Goal: Task Accomplishment & Management: Use online tool/utility

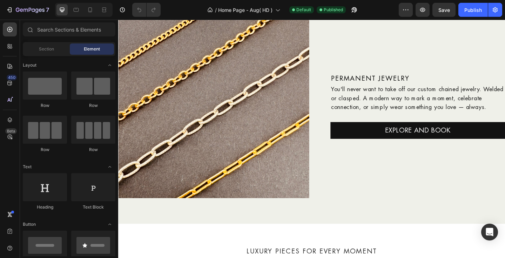
scroll to position [1224, 0]
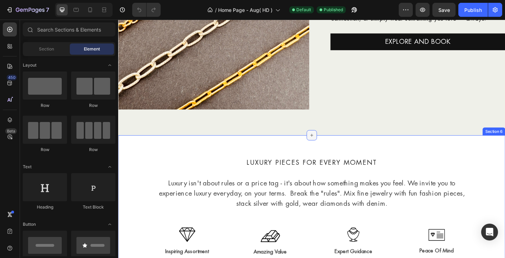
click at [327, 144] on icon at bounding box center [328, 145] width 3 height 3
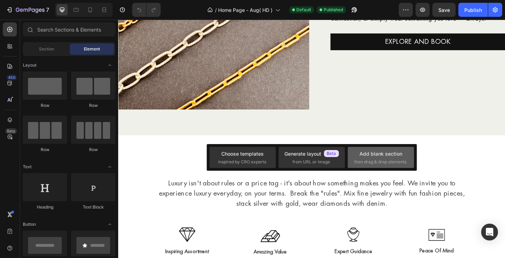
click at [375, 155] on div "Add blank section" at bounding box center [380, 153] width 43 height 7
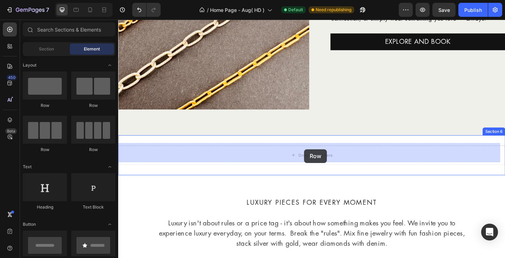
drag, startPoint x: 154, startPoint y: 152, endPoint x: 320, endPoint y: 161, distance: 167.1
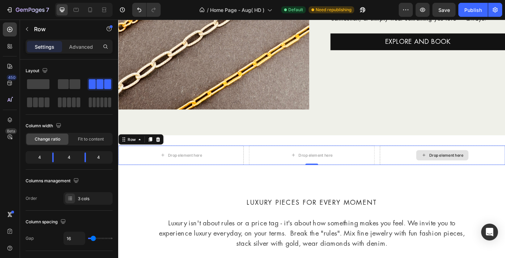
click at [462, 166] on div "Drop element here" at bounding box center [474, 167] width 37 height 6
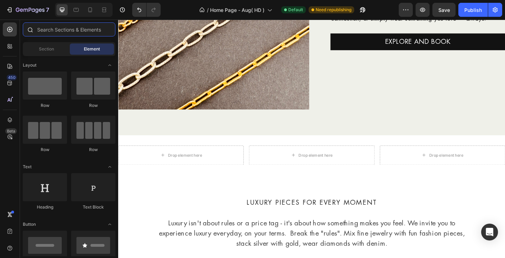
click at [64, 29] on input "text" at bounding box center [69, 29] width 93 height 14
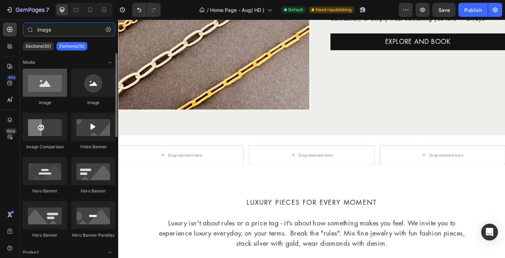
type input "image"
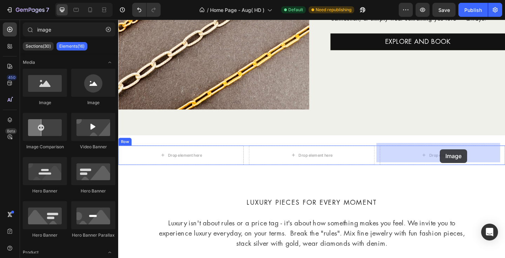
drag, startPoint x: 128, startPoint y: 96, endPoint x: 468, endPoint y: 161, distance: 345.7
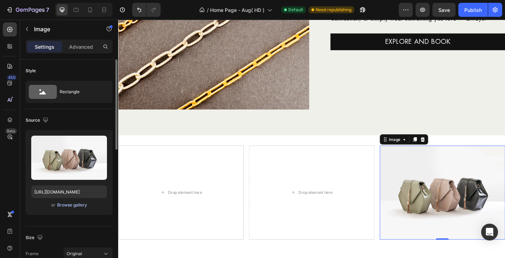
click at [78, 206] on div "Browse gallery" at bounding box center [72, 205] width 30 height 6
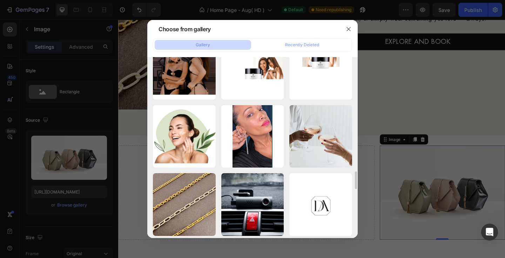
scroll to position [1142, 0]
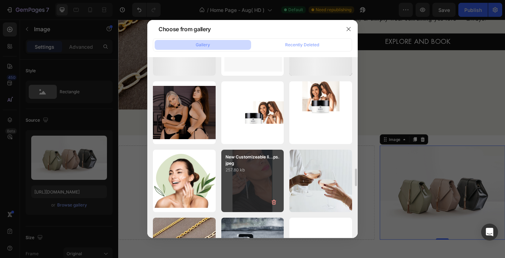
click at [250, 177] on div "New Customizeable li...ps.jpeg 257.80 kb" at bounding box center [252, 181] width 63 height 63
type input "https://cdn.shopify.com/s/files/1/0578/3738/7927/files/gempages_501928004851598…"
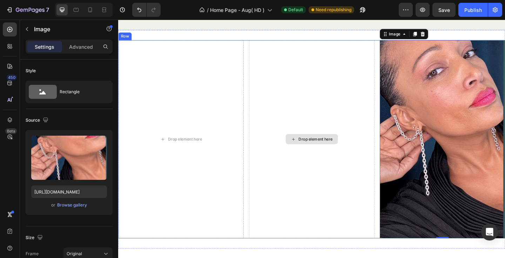
scroll to position [1362, 0]
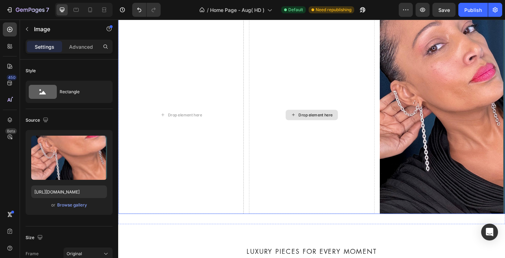
click at [319, 121] on div "Drop element here" at bounding box center [332, 124] width 37 height 6
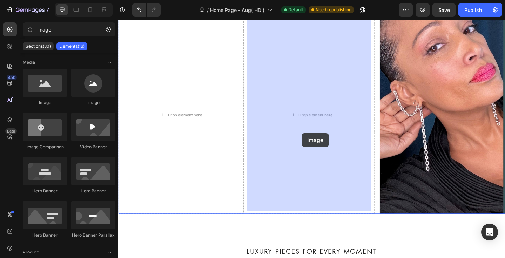
drag, startPoint x: 159, startPoint y: 104, endPoint x: 318, endPoint y: 143, distance: 163.2
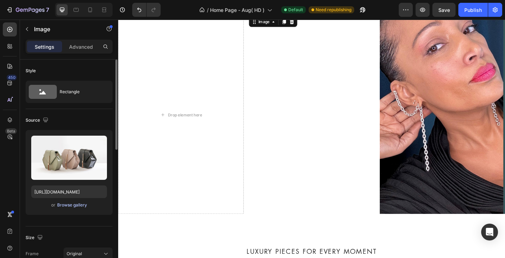
click at [71, 205] on div "Browse gallery" at bounding box center [72, 205] width 30 height 6
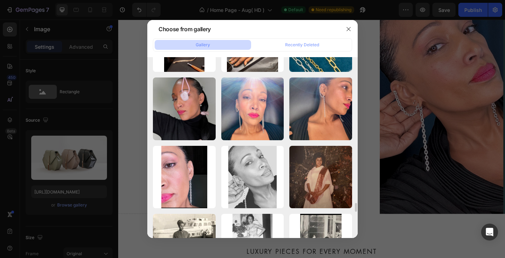
scroll to position [3183, 0]
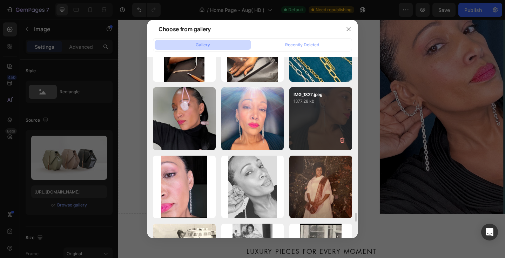
click at [321, 115] on div "IMG_1827.jpeg 1377.28 kb" at bounding box center [320, 118] width 63 height 63
type input "https://cdn.shopify.com/s/files/1/0578/3738/7927/files/501928004851598366-3f36f…"
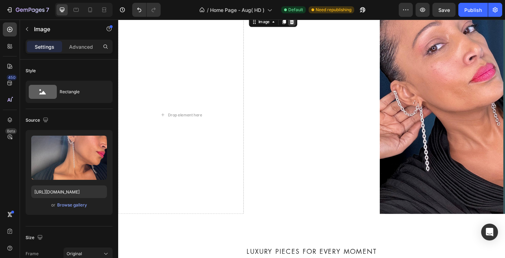
click at [307, 25] on icon at bounding box center [307, 22] width 6 height 6
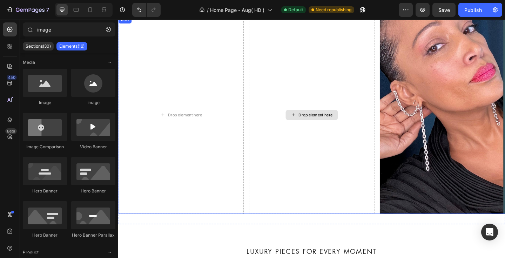
click at [326, 123] on div "Drop element here" at bounding box center [332, 124] width 37 height 6
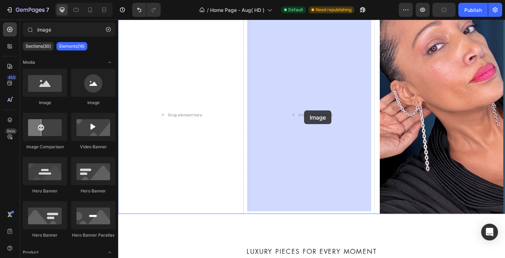
drag, startPoint x: 161, startPoint y: 109, endPoint x: 320, endPoint y: 118, distance: 159.7
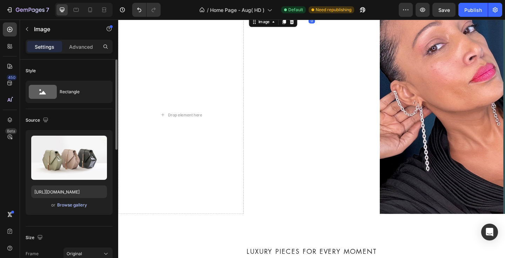
click at [69, 205] on div "Browse gallery" at bounding box center [72, 205] width 30 height 6
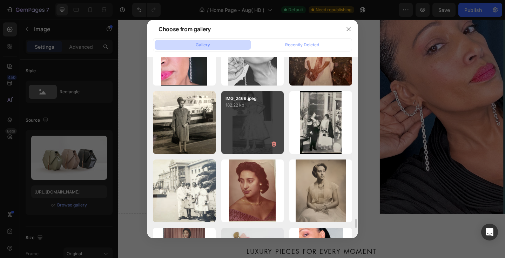
scroll to position [3178, 0]
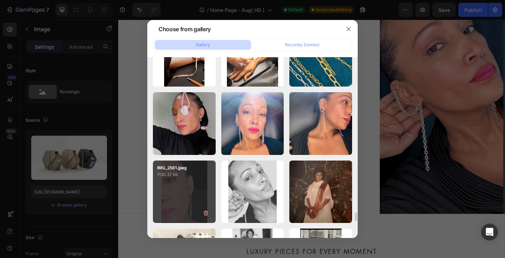
click at [179, 205] on div "IMG_2561.jpeg 1130.37 kb" at bounding box center [184, 192] width 63 height 63
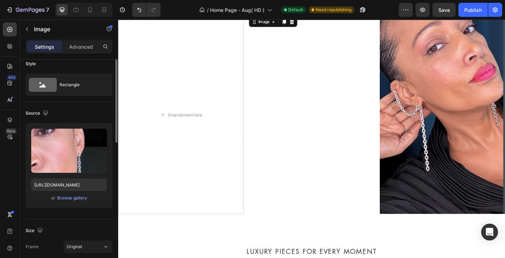
scroll to position [68, 0]
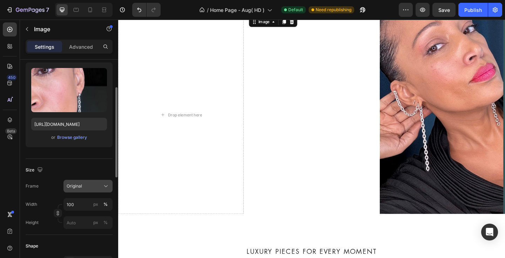
click at [84, 188] on div "Original" at bounding box center [84, 186] width 34 height 6
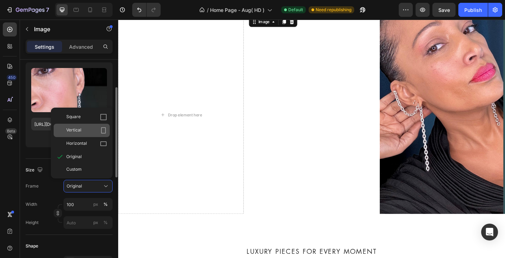
click at [76, 132] on span "Vertical" at bounding box center [73, 130] width 15 height 7
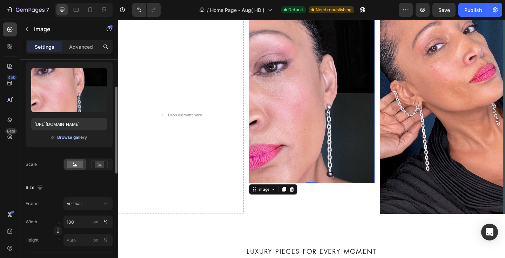
click at [75, 137] on div "Browse gallery" at bounding box center [72, 137] width 30 height 6
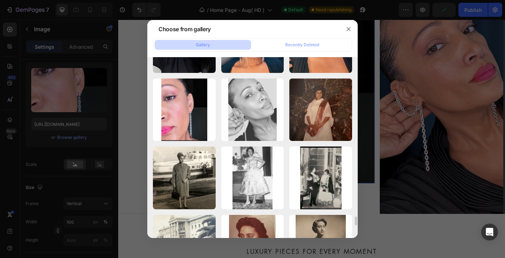
scroll to position [3202, 0]
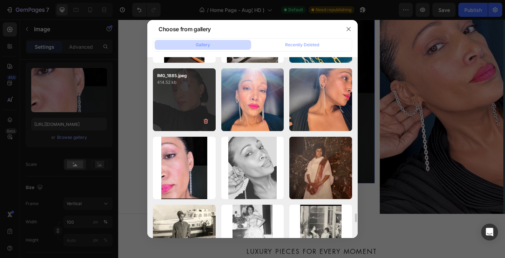
click at [185, 104] on div "IMG_1885.jpeg 414.52 kb" at bounding box center [184, 99] width 63 height 63
type input "https://cdn.shopify.com/s/files/1/0578/3738/7927/files/501928004851598366-a53bf…"
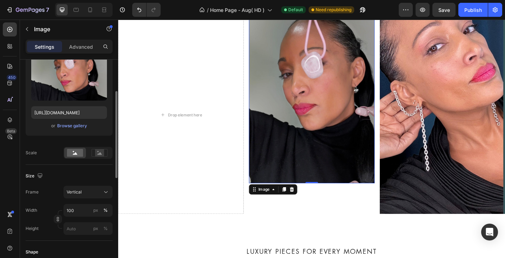
scroll to position [117, 0]
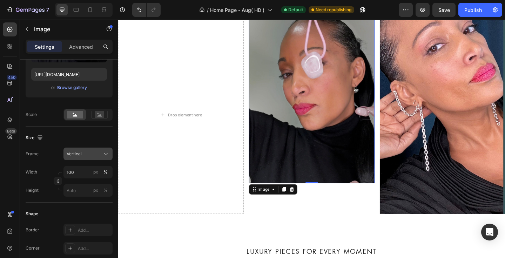
click at [72, 149] on button "Vertical" at bounding box center [87, 154] width 49 height 13
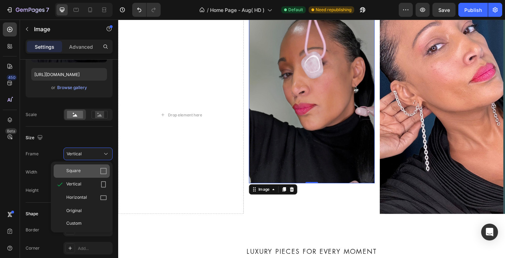
click at [72, 171] on span "Square" at bounding box center [73, 171] width 14 height 7
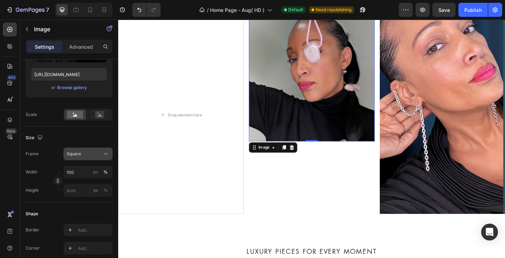
click at [78, 156] on span "Square" at bounding box center [74, 154] width 14 height 6
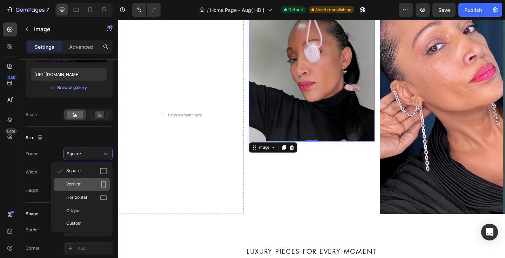
click at [76, 187] on span "Vertical" at bounding box center [73, 184] width 15 height 7
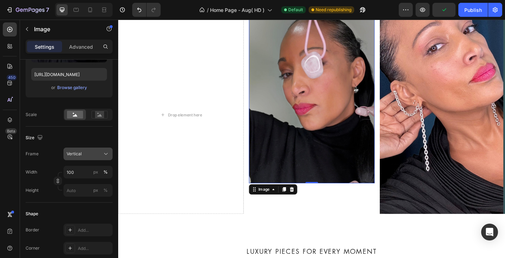
click at [77, 152] on span "Vertical" at bounding box center [74, 154] width 15 height 6
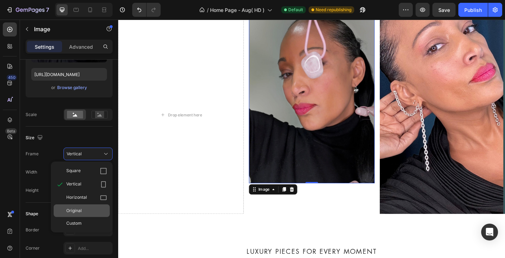
click at [76, 210] on span "Original" at bounding box center [73, 211] width 15 height 6
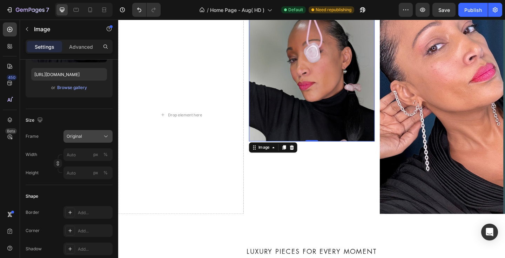
click at [79, 135] on span "Original" at bounding box center [74, 136] width 15 height 6
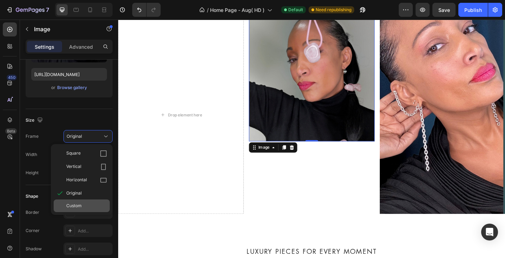
click at [78, 205] on span "Custom" at bounding box center [73, 206] width 15 height 6
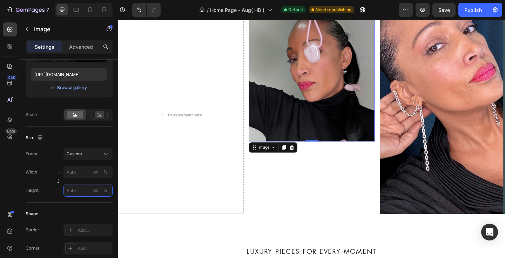
click at [76, 193] on div "Style Rectangle Source Upload Image https://cdn.shopify.com/s/files/1/0578/3738…" at bounding box center [69, 191] width 87 height 499
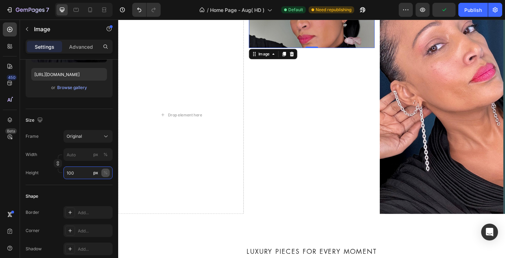
type input "100"
click at [106, 173] on div "%" at bounding box center [105, 173] width 4 height 6
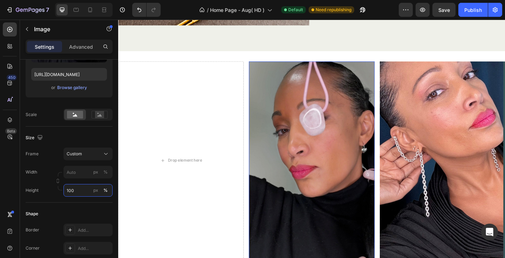
scroll to position [1325, 0]
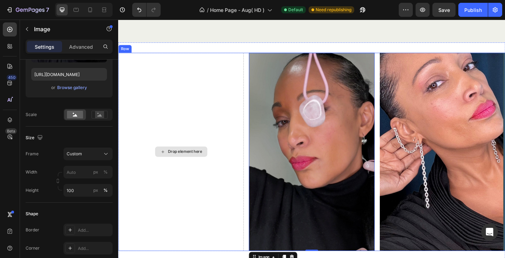
click at [186, 161] on div "Drop element here" at bounding box center [190, 164] width 37 height 6
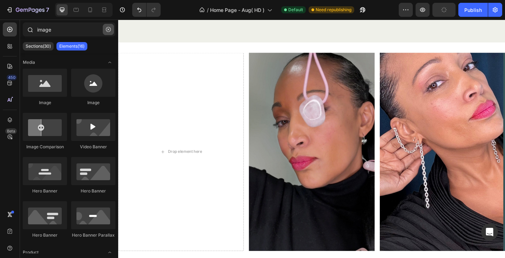
click at [109, 29] on icon "button" at bounding box center [108, 29] width 5 height 5
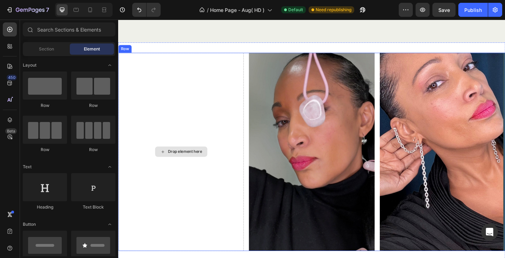
click at [188, 161] on div "Drop element here" at bounding box center [190, 164] width 37 height 6
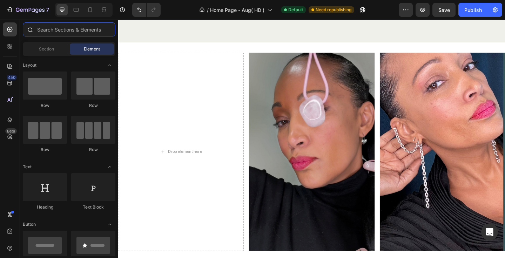
click at [48, 31] on input "text" at bounding box center [69, 29] width 93 height 14
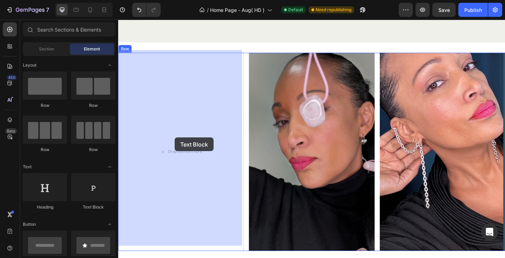
drag, startPoint x: 211, startPoint y: 204, endPoint x: 179, endPoint y: 148, distance: 64.7
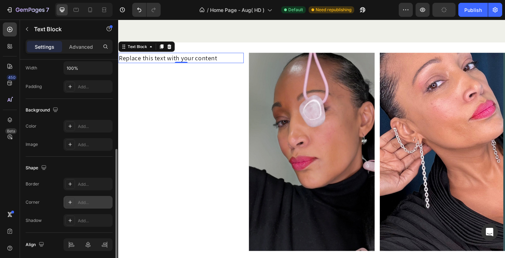
scroll to position [123, 0]
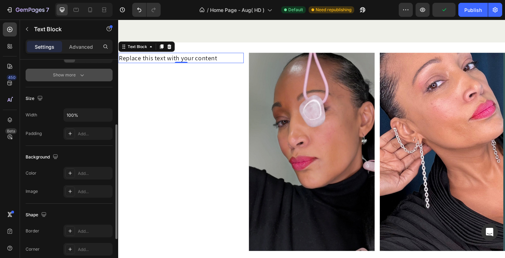
click at [77, 77] on div "Show more" at bounding box center [69, 75] width 33 height 7
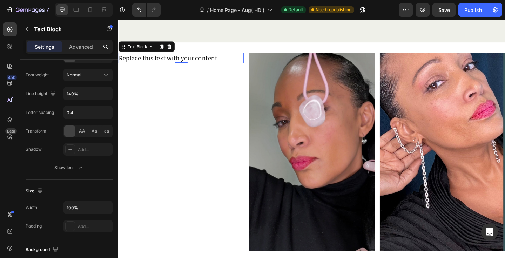
click at [191, 57] on div "Replace this text with your content" at bounding box center [186, 61] width 136 height 11
click at [191, 57] on p "Replace this text with your content" at bounding box center [186, 61] width 135 height 10
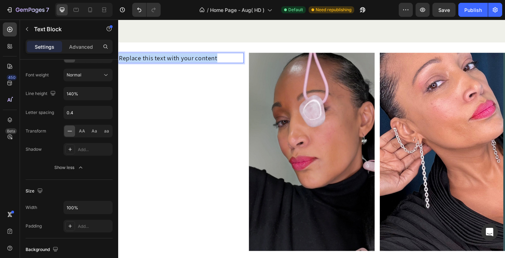
click at [191, 57] on p "Replace this text with your content" at bounding box center [186, 61] width 135 height 10
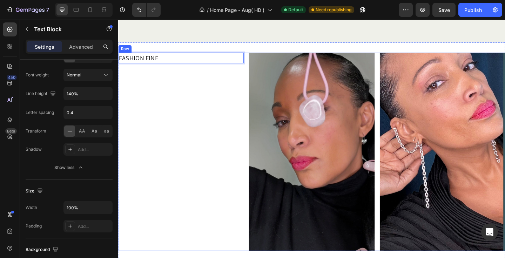
click at [183, 81] on div "FASHION FINE Text Block 0" at bounding box center [186, 164] width 136 height 216
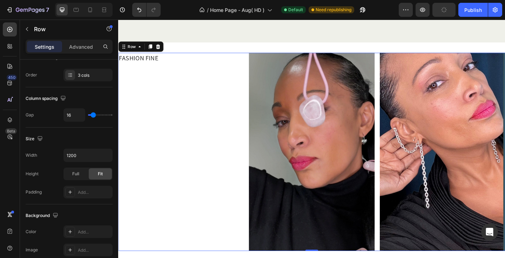
scroll to position [0, 0]
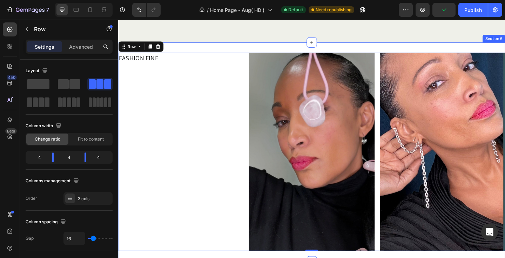
click at [272, 46] on div "FASHION FINE Text Block Image Image Row 0 Section 6" at bounding box center [328, 164] width 421 height 238
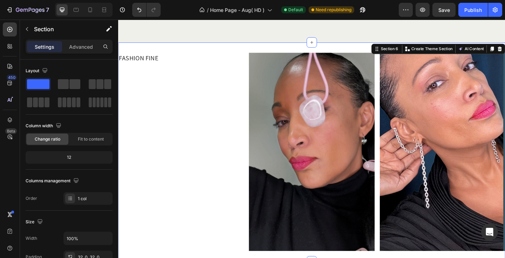
click at [287, 45] on div "FASHION FINE Text Block Image Image Row Section 6 Create Theme Section AI Conte…" at bounding box center [328, 164] width 421 height 238
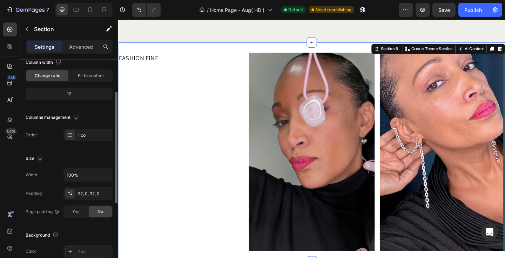
scroll to position [9, 0]
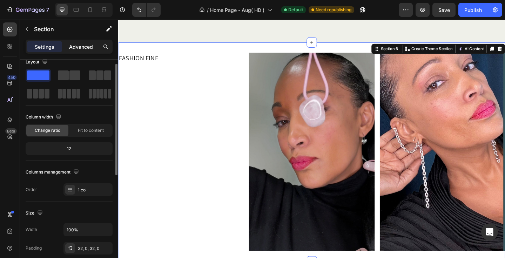
click at [79, 42] on div "Advanced" at bounding box center [80, 46] width 35 height 11
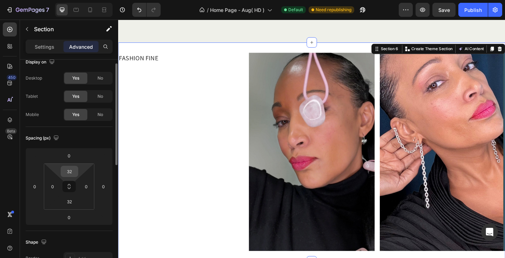
click at [69, 170] on input "32" at bounding box center [69, 171] width 14 height 11
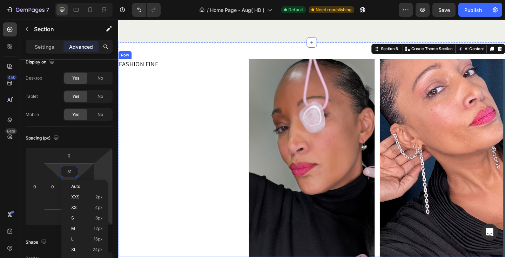
type input "5"
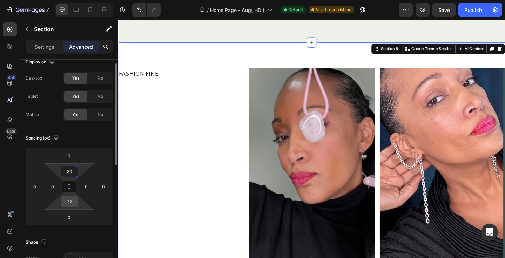
type input "80"
click at [68, 202] on input "32" at bounding box center [69, 201] width 14 height 11
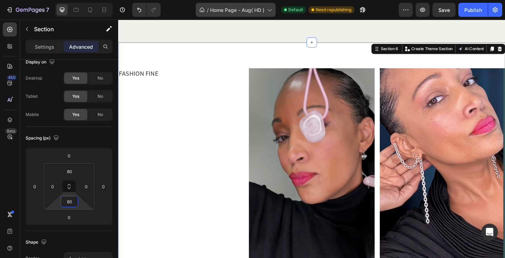
type input "80"
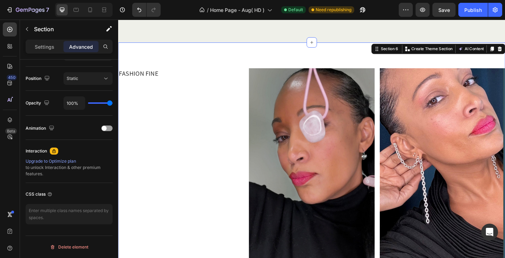
scroll to position [0, 0]
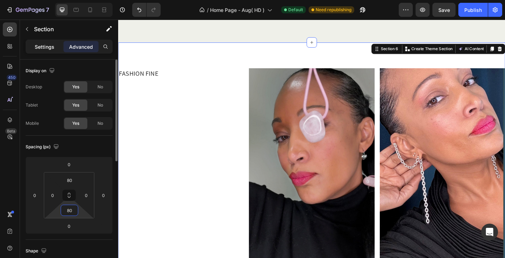
click at [43, 46] on p "Settings" at bounding box center [45, 46] width 20 height 7
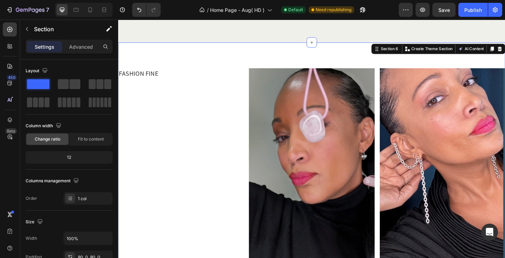
click at [285, 49] on div "FASHION FINE Text Block Image Image Row Section 6 Create Theme Section AI Conte…" at bounding box center [328, 181] width 421 height 272
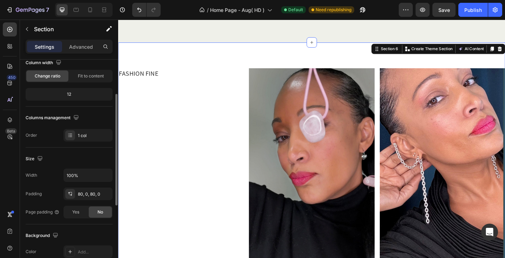
scroll to position [111, 0]
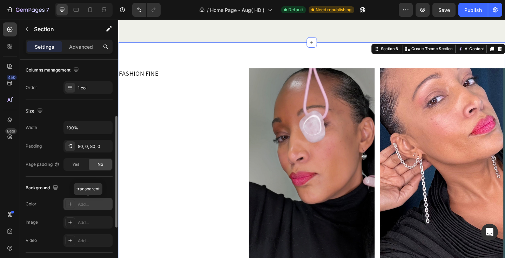
click at [87, 205] on div "Add..." at bounding box center [94, 204] width 33 height 6
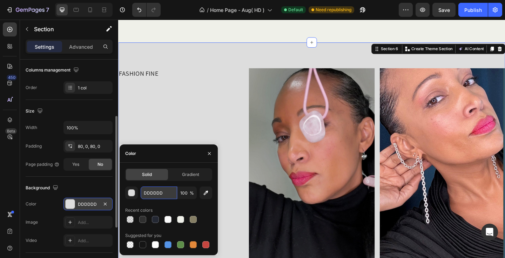
click at [154, 195] on input "DDDDDD" at bounding box center [159, 192] width 36 height 13
paste input "f3f3f3"
type input "f3f3f3"
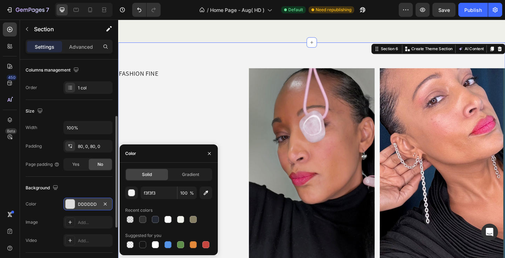
click at [44, 196] on div "Background The changes might be hidden by the video. Color DDDDDD Image Add... …" at bounding box center [69, 215] width 87 height 76
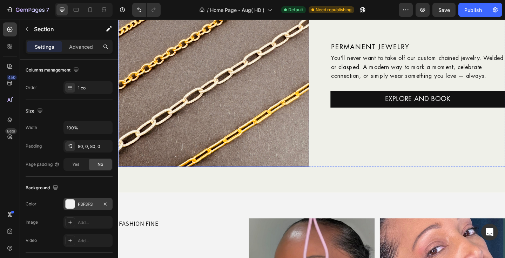
scroll to position [1294, 0]
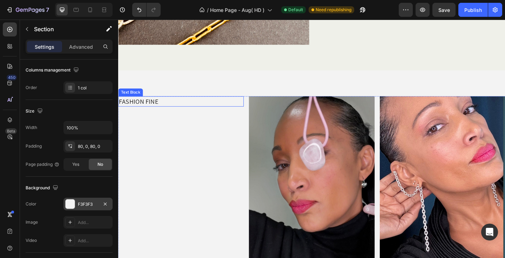
click at [151, 106] on p "FASHION FINE" at bounding box center [186, 109] width 135 height 10
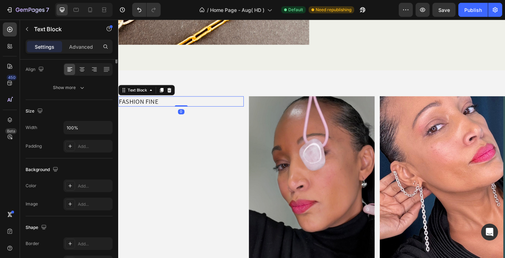
scroll to position [0, 0]
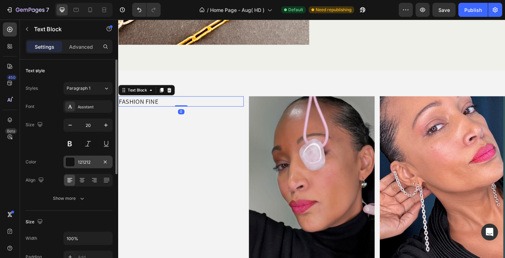
click at [88, 162] on div "121212" at bounding box center [88, 162] width 20 height 6
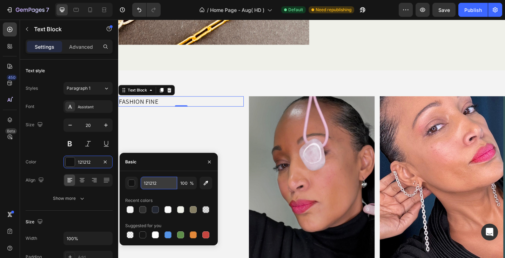
click at [157, 184] on input "121212" at bounding box center [159, 183] width 36 height 13
type input "303030"
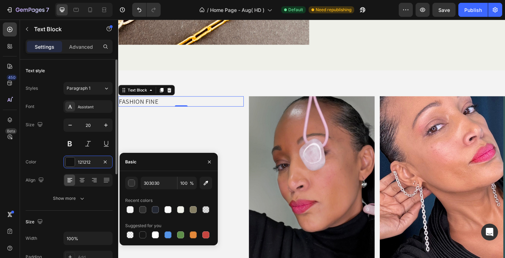
click at [45, 143] on div "Size 20" at bounding box center [69, 134] width 87 height 32
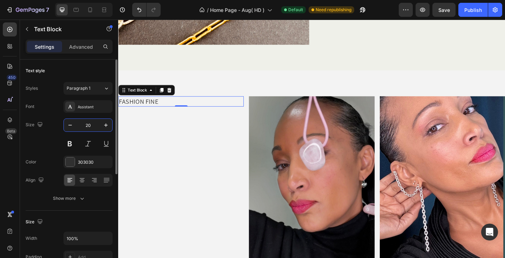
click at [89, 126] on input "20" at bounding box center [87, 125] width 23 height 13
type input "12"
click at [86, 107] on div "Assistant" at bounding box center [94, 107] width 33 height 6
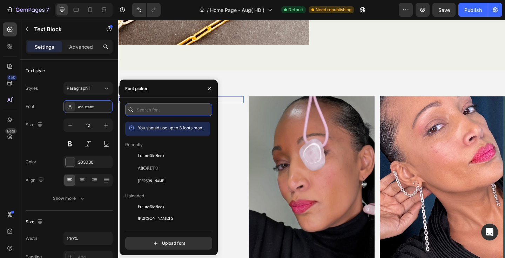
click at [152, 110] on input "text" at bounding box center [168, 109] width 87 height 13
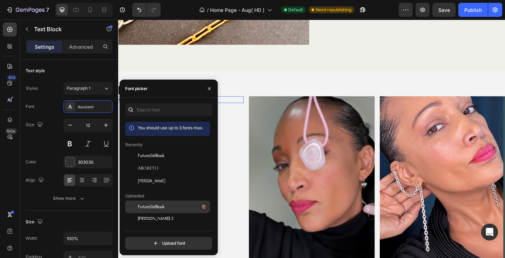
click at [160, 208] on span "FuturaStdBook" at bounding box center [151, 207] width 27 height 6
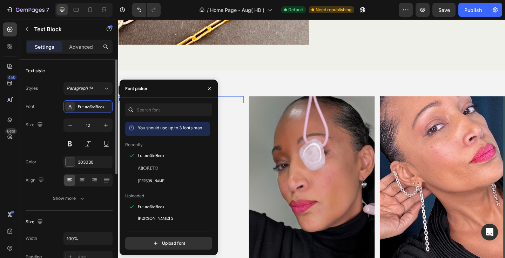
click at [43, 144] on div "Size 12" at bounding box center [69, 134] width 87 height 32
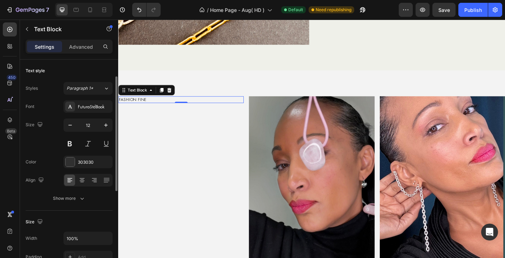
scroll to position [11, 0]
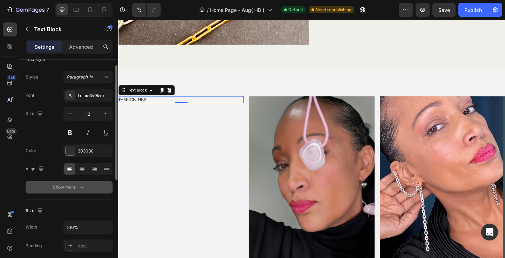
click at [64, 186] on div "Show more" at bounding box center [69, 187] width 33 height 7
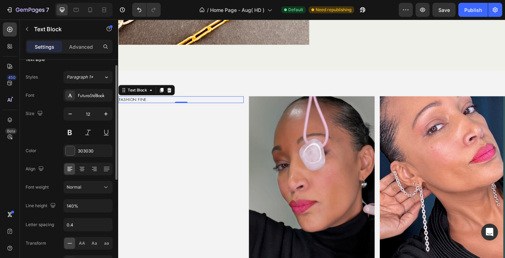
scroll to position [52, 0]
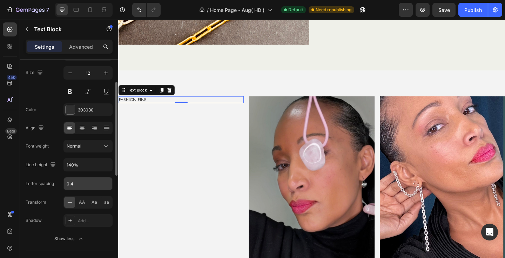
click at [84, 185] on input "0.4" at bounding box center [88, 183] width 48 height 13
type input "2"
click at [47, 86] on div "Size 12" at bounding box center [69, 82] width 87 height 32
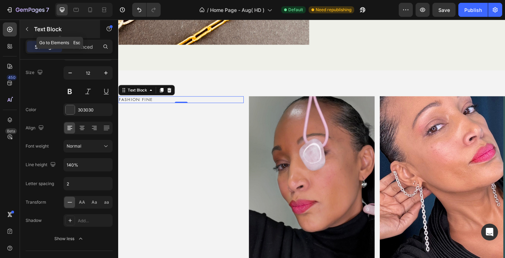
click at [26, 29] on icon "button" at bounding box center [27, 29] width 2 height 4
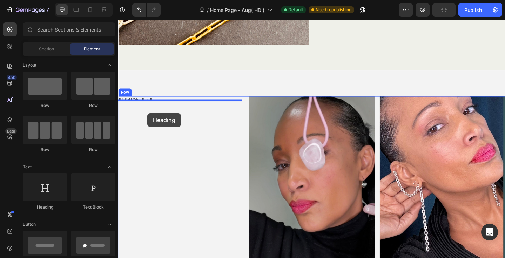
drag, startPoint x: 161, startPoint y: 205, endPoint x: 150, endPoint y: 121, distance: 84.9
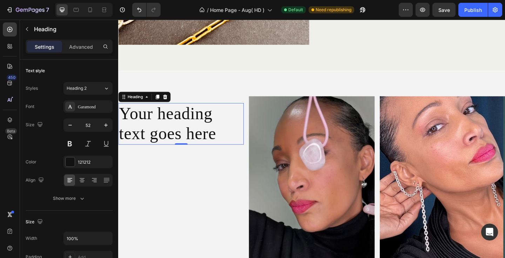
click at [203, 143] on h2 "Your heading text goes here" at bounding box center [186, 132] width 136 height 45
click at [203, 142] on p "Your heading text goes here" at bounding box center [186, 133] width 135 height 44
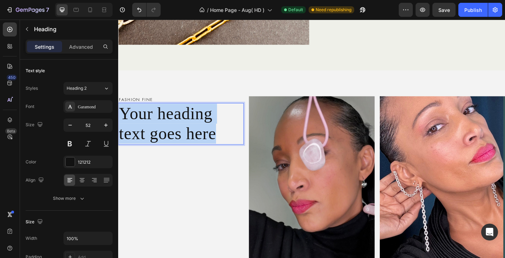
click at [203, 143] on p "Your heading text goes here" at bounding box center [186, 133] width 135 height 44
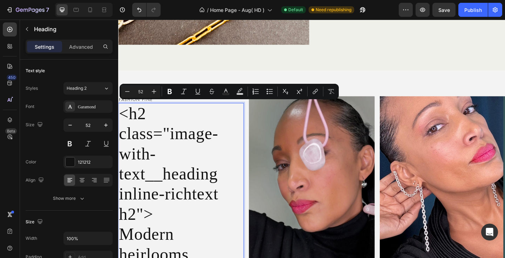
scroll to position [1327, 0]
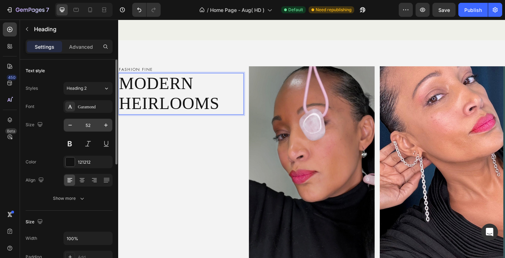
click at [88, 127] on input "52" at bounding box center [87, 125] width 23 height 13
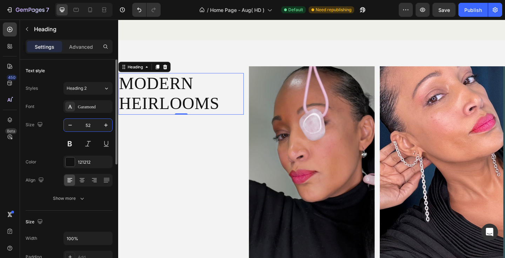
click at [88, 127] on input "52" at bounding box center [87, 125] width 23 height 13
click at [92, 124] on input "52" at bounding box center [87, 125] width 23 height 13
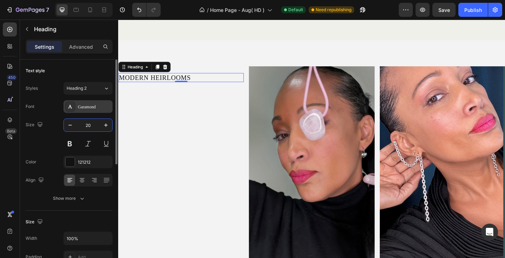
type input "20"
click at [87, 108] on div "Garamond" at bounding box center [94, 107] width 33 height 6
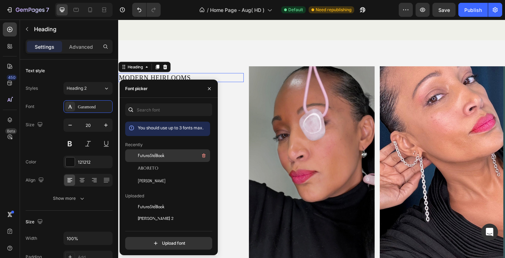
click at [153, 156] on span "FuturaStdBook" at bounding box center [151, 155] width 27 height 6
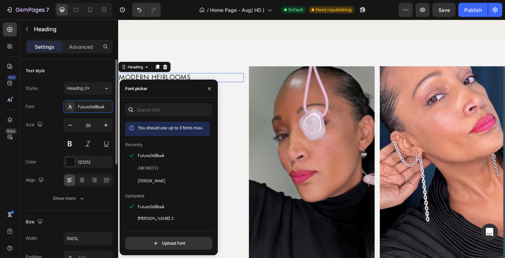
click at [35, 139] on div "Size 20" at bounding box center [69, 134] width 87 height 32
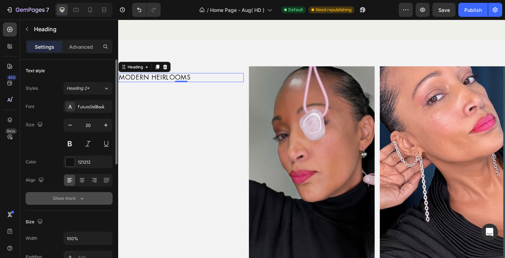
click at [71, 200] on div "Show more" at bounding box center [69, 198] width 33 height 7
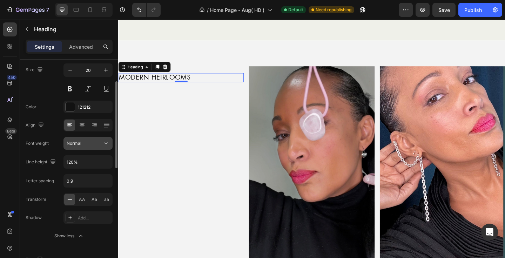
scroll to position [114, 0]
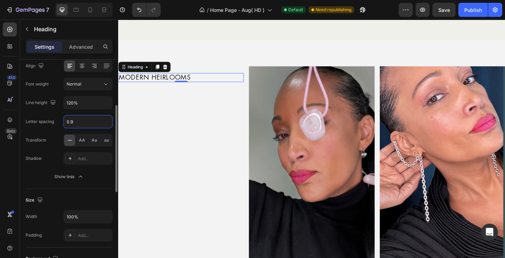
drag, startPoint x: 72, startPoint y: 121, endPoint x: 50, endPoint y: 121, distance: 22.1
click at [50, 121] on div "Letter spacing 0.9" at bounding box center [69, 121] width 87 height 13
type input "0"
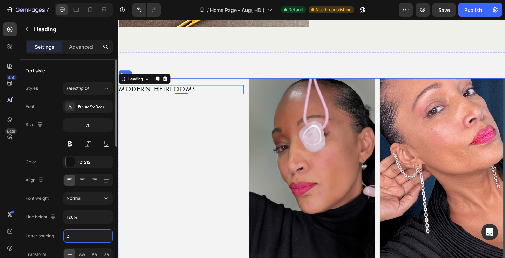
scroll to position [1280, 0]
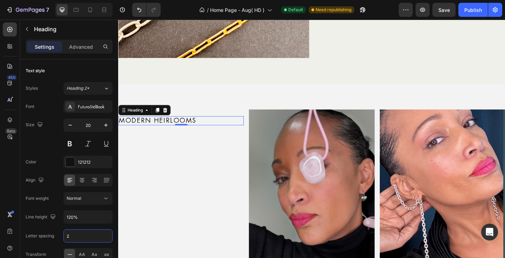
type input "2"
click at [203, 118] on p "FASHION FINE" at bounding box center [186, 121] width 135 height 6
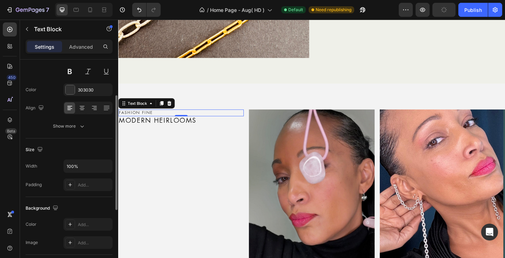
scroll to position [64, 0]
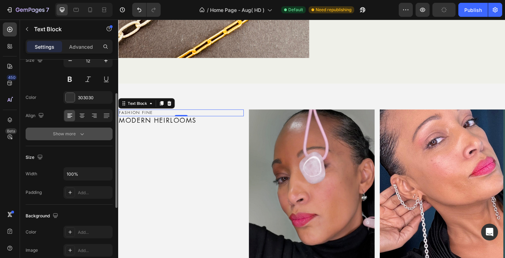
click at [74, 132] on div "Show more" at bounding box center [69, 133] width 33 height 7
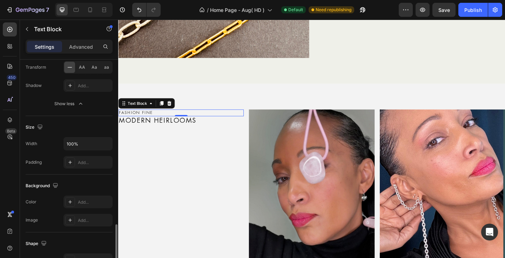
scroll to position [246, 0]
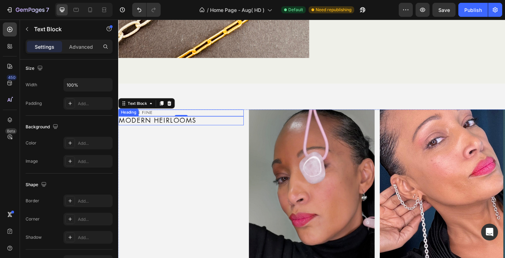
click at [211, 126] on p "MODERN HEIRLOOMS" at bounding box center [186, 129] width 135 height 8
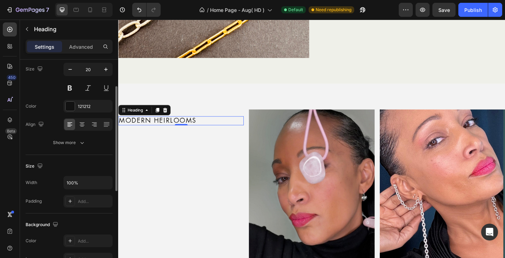
scroll to position [62, 0]
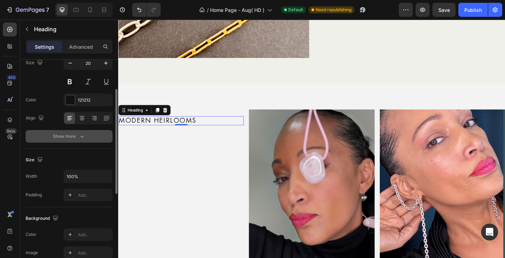
click at [74, 136] on div "Show more" at bounding box center [69, 136] width 33 height 7
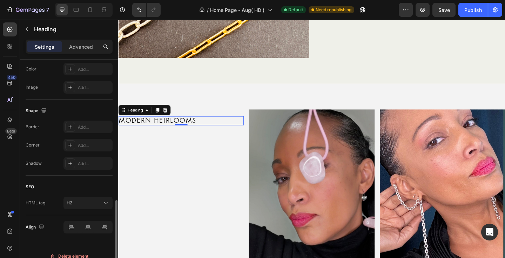
scroll to position [329, 0]
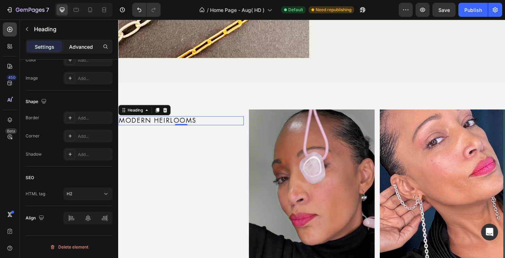
click at [71, 47] on p "Advanced" at bounding box center [81, 46] width 24 height 7
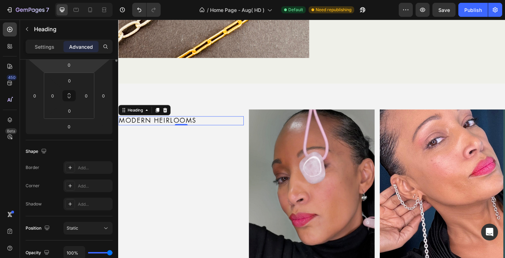
scroll to position [0, 0]
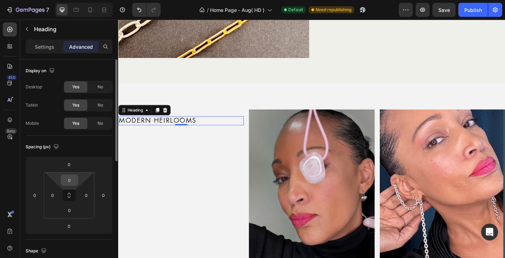
click at [68, 181] on input "0" at bounding box center [69, 180] width 14 height 11
type input "1"
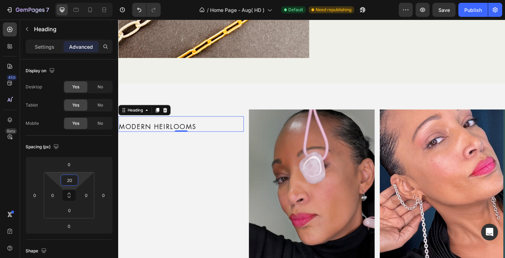
type input "20"
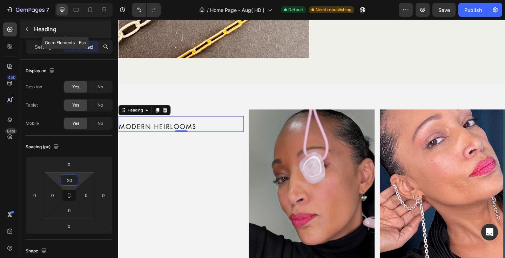
click at [24, 29] on icon "button" at bounding box center [27, 29] width 6 height 6
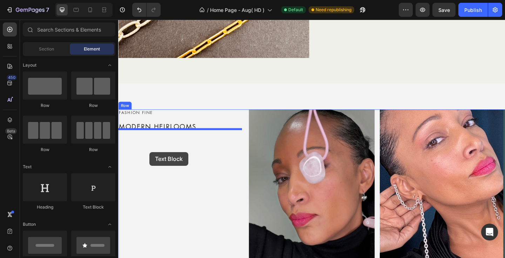
drag, startPoint x: 206, startPoint y: 209, endPoint x: 152, endPoint y: 164, distance: 70.4
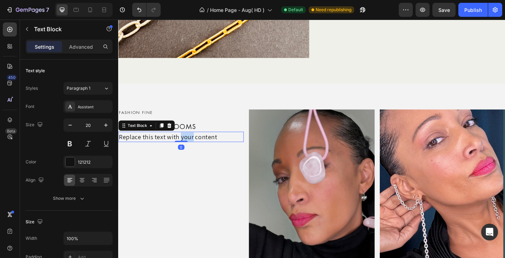
click at [197, 144] on p "Replace this text with your content" at bounding box center [186, 147] width 135 height 10
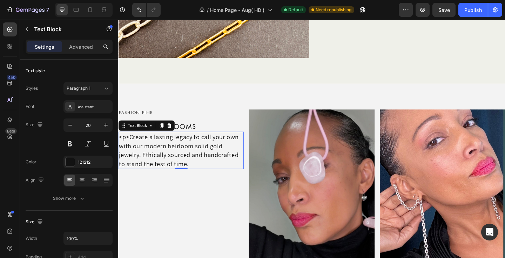
click at [130, 144] on p "<p>Create a lasting legacy to call your own with our modern heirloom solid gold…" at bounding box center [186, 161] width 135 height 39
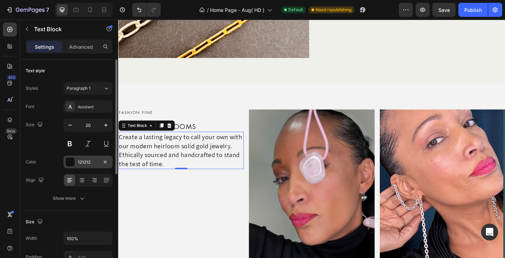
click at [86, 163] on div "121212" at bounding box center [88, 162] width 20 height 6
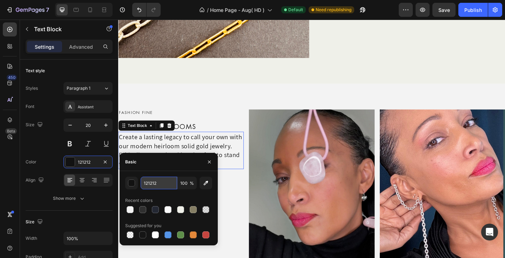
click at [153, 183] on input "121212" at bounding box center [159, 183] width 36 height 13
type input "303030"
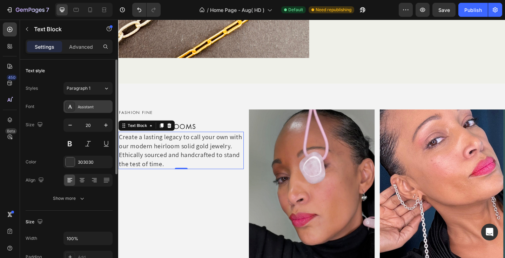
click at [90, 105] on div "Assistant" at bounding box center [94, 107] width 33 height 6
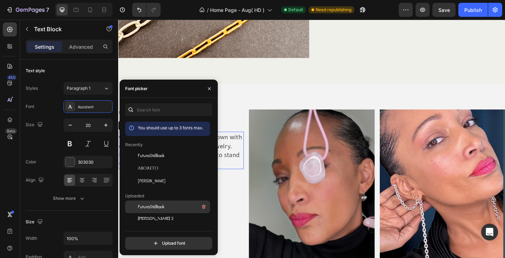
click at [156, 205] on span "FuturaStdBook" at bounding box center [151, 207] width 27 height 6
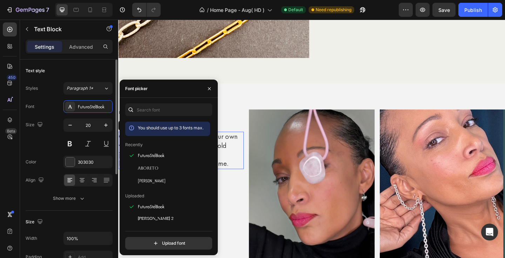
click at [44, 144] on div "Size 20" at bounding box center [69, 134] width 87 height 32
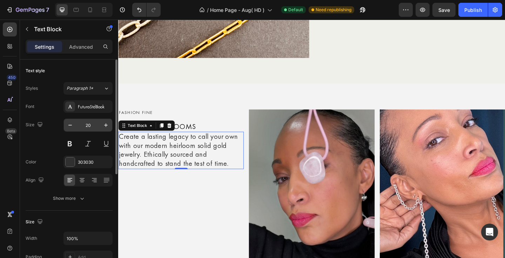
click at [87, 126] on input "20" at bounding box center [87, 125] width 23 height 13
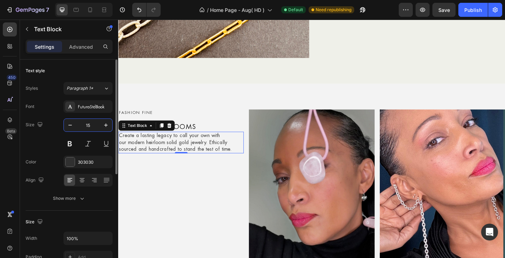
type input "15"
click at [39, 149] on div "Size 15" at bounding box center [69, 134] width 87 height 32
click at [76, 200] on div "Show more" at bounding box center [69, 198] width 33 height 7
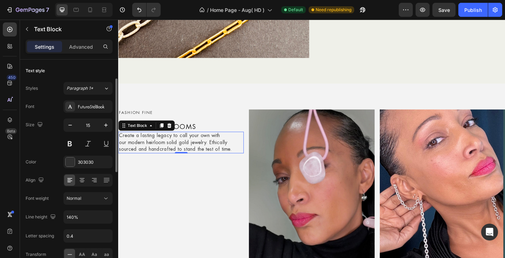
scroll to position [54, 0]
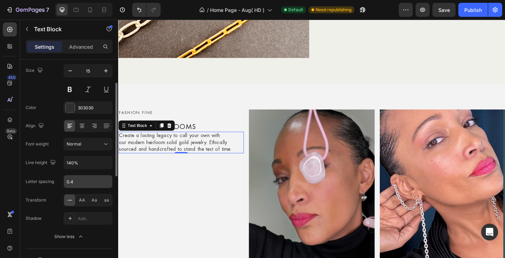
click at [78, 183] on input "0.4" at bounding box center [88, 181] width 48 height 13
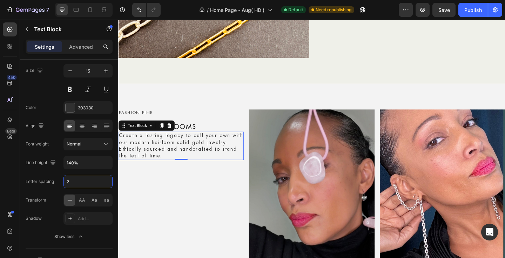
type input "2"
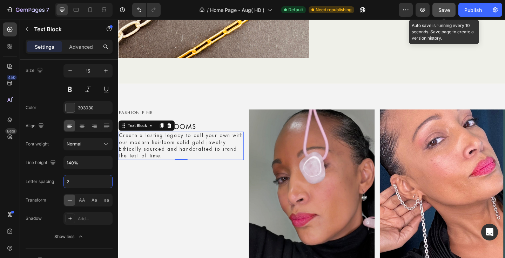
click at [442, 11] on span "Save" at bounding box center [444, 10] width 12 height 6
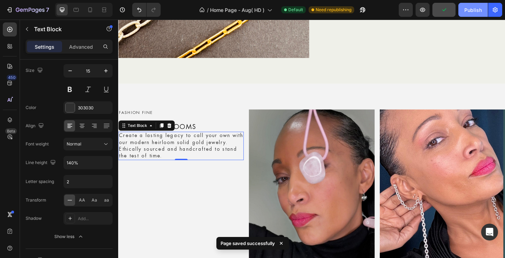
click at [470, 11] on div "Publish" at bounding box center [473, 9] width 18 height 7
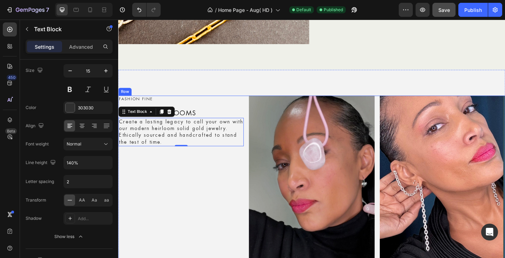
scroll to position [1333, 0]
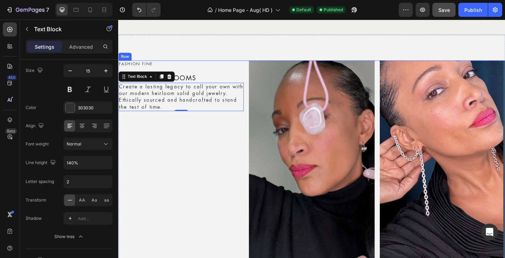
click at [211, 230] on div "FASHION FINE Text Block MODERN HEIRLOOMS Heading Create a lasting legacy to cal…" at bounding box center [186, 172] width 136 height 216
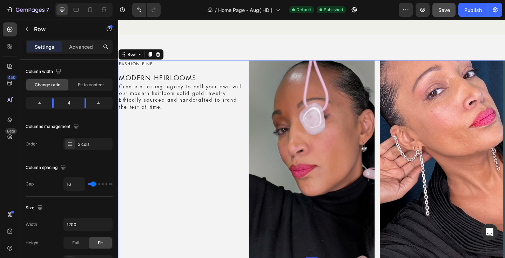
scroll to position [0, 0]
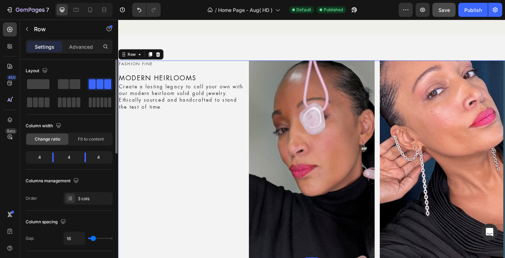
click at [67, 156] on div "4" at bounding box center [69, 157] width 20 height 10
click at [70, 158] on div "4" at bounding box center [69, 157] width 20 height 10
click at [84, 140] on span "Fit to content" at bounding box center [91, 139] width 26 height 6
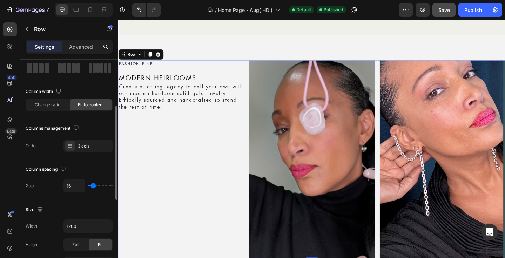
scroll to position [56, 0]
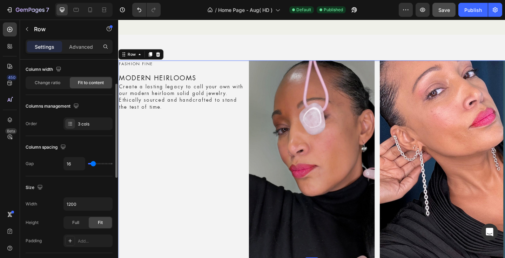
type input "9"
type input "8"
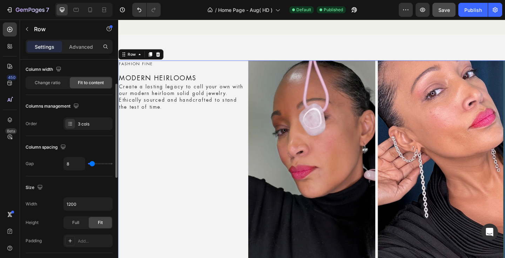
type input "7"
type input "6"
type input "5"
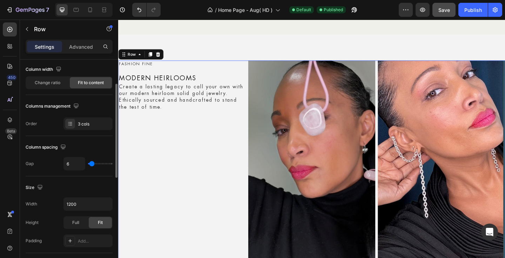
type input "5"
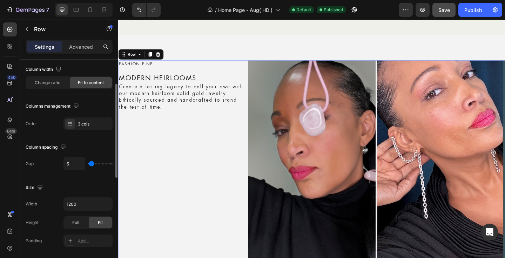
type input "6"
type input "7"
type input "8"
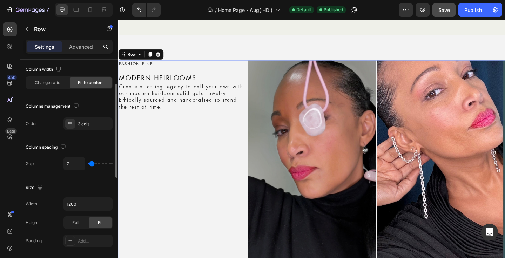
type input "8"
type input "9"
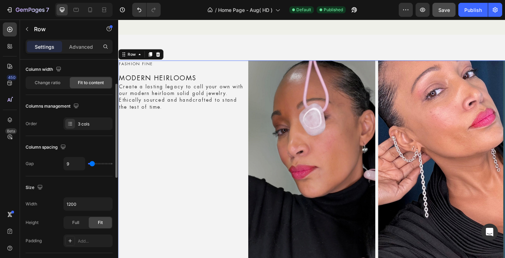
type input "10"
type input "11"
type input "12"
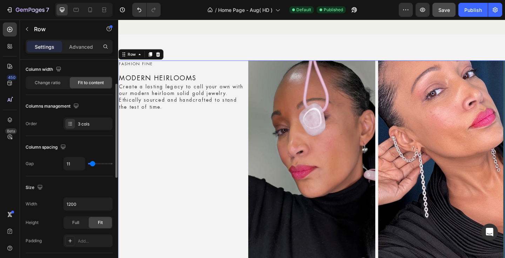
type input "12"
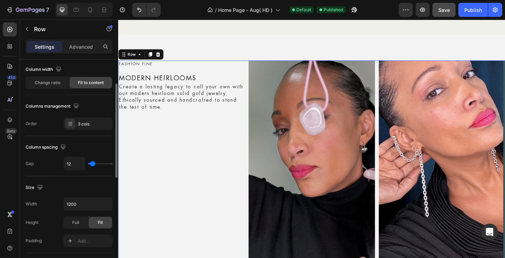
type input "13"
type input "15"
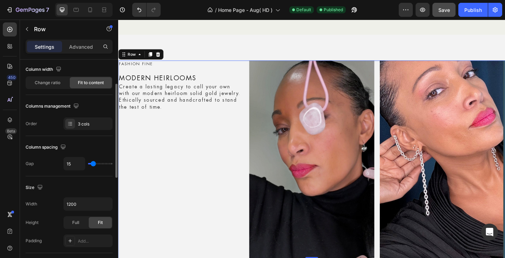
type input "17"
type input "18"
type input "19"
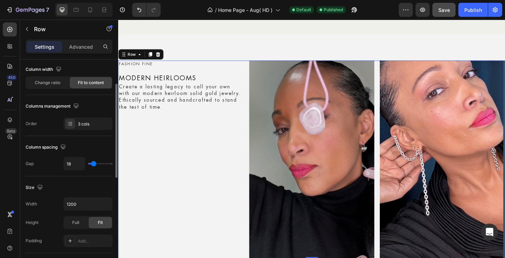
type input "19"
type input "20"
type input "21"
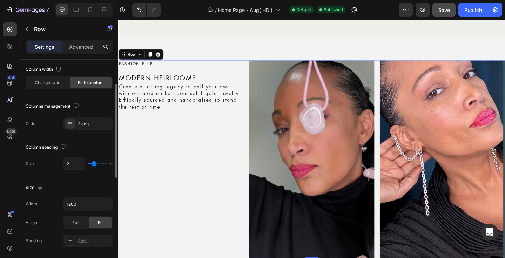
type input "22"
type input "23"
type input "24"
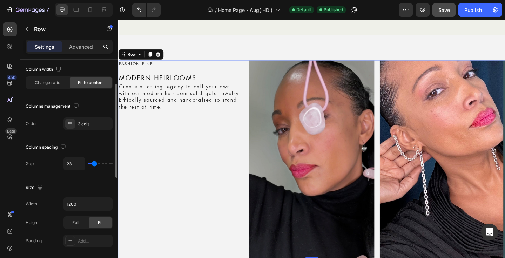
type input "24"
type input "25"
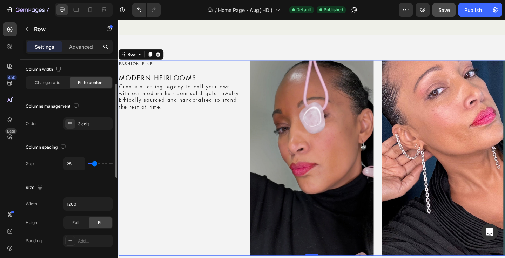
type input "26"
type input "27"
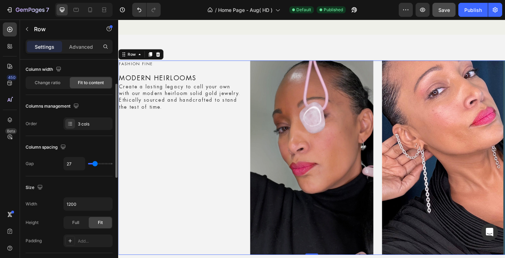
type input "28"
type input "29"
type input "30"
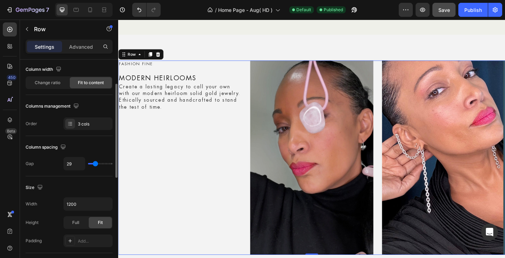
type input "30"
type input "31"
type input "32"
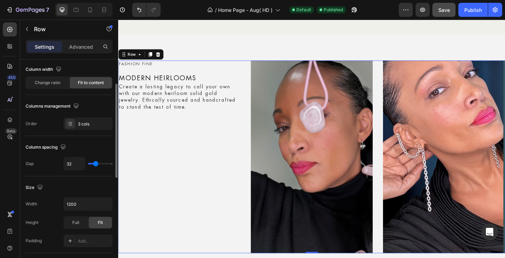
type input "33"
type input "30"
type input "26"
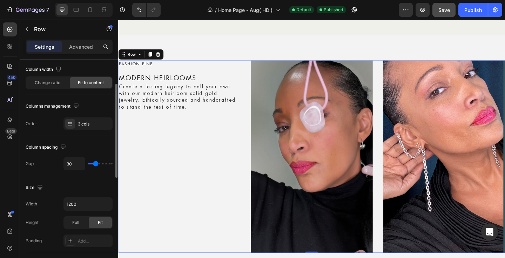
type input "26"
type input "25"
type input "24"
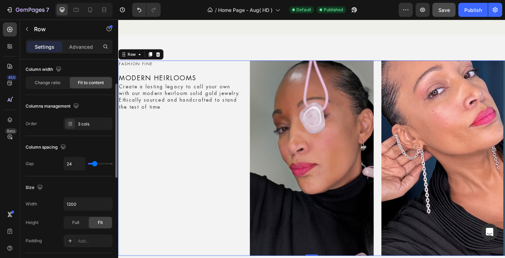
type input "23"
type input "22"
type input "21"
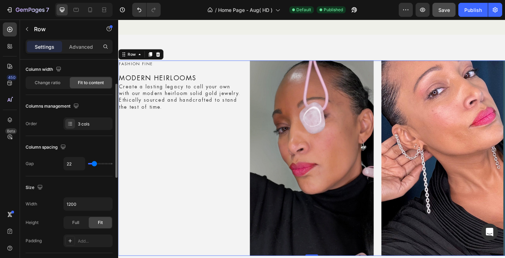
type input "21"
type input "20"
type input "18"
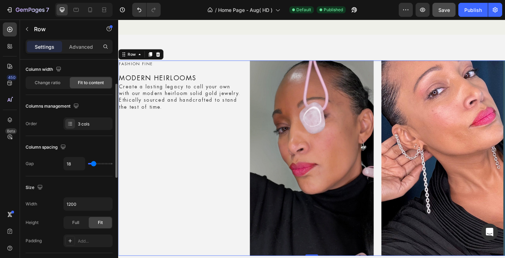
type input "17"
type input "16"
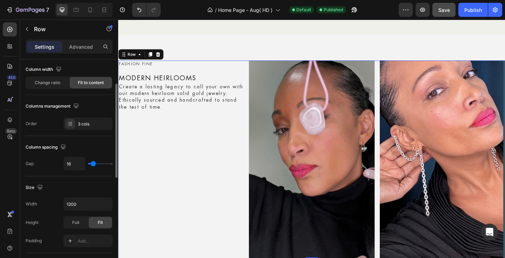
type input "15"
type input "14"
type input "13"
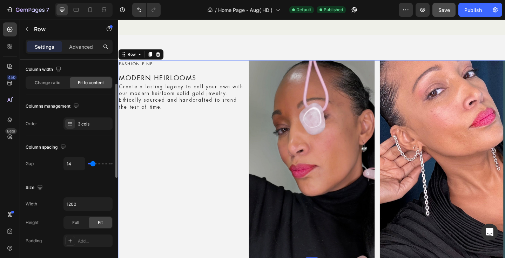
type input "13"
type input "12"
type input "11"
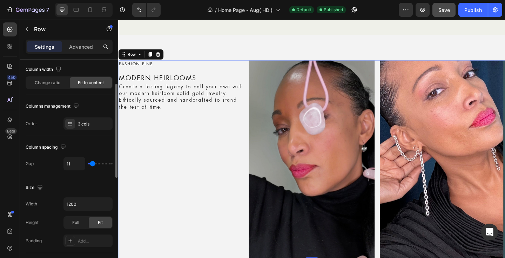
type input "9"
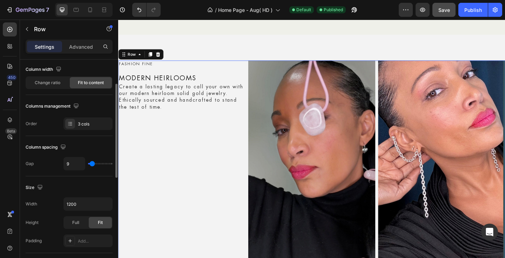
type input "8"
type input "7"
type input "6"
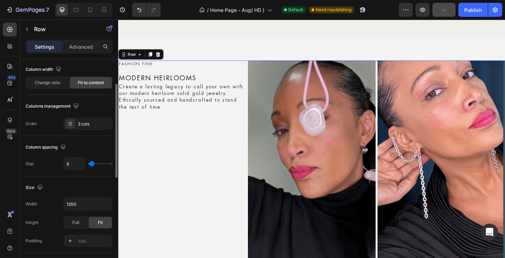
type input "6"
click at [91, 163] on input "range" at bounding box center [100, 163] width 25 height 1
click at [75, 202] on input "1200" at bounding box center [88, 204] width 48 height 13
click at [106, 205] on icon "button" at bounding box center [105, 203] width 7 height 7
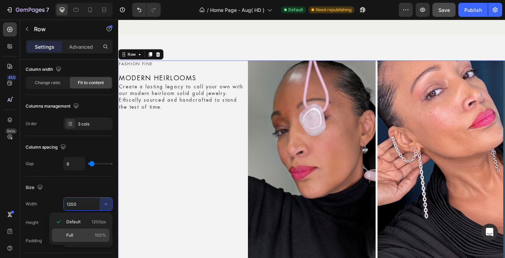
click at [79, 236] on p "Full 100%" at bounding box center [86, 235] width 40 height 6
type input "100%"
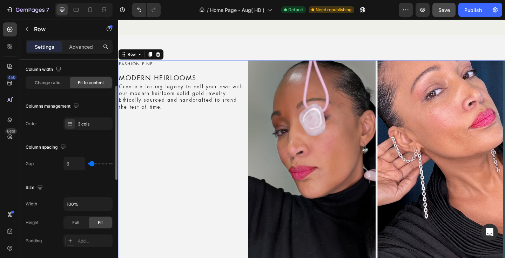
scroll to position [104, 0]
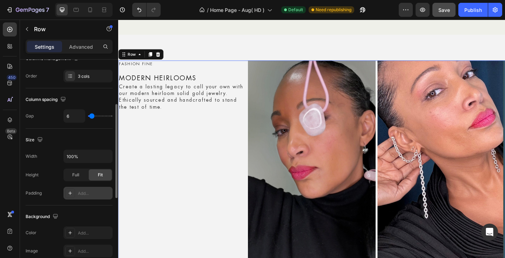
click at [88, 194] on div "Add..." at bounding box center [94, 193] width 33 height 6
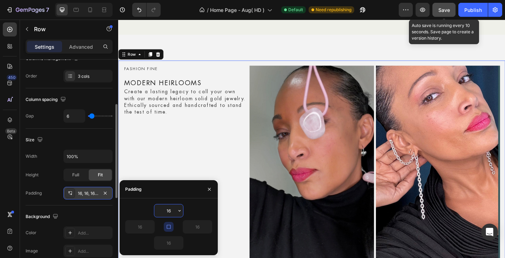
click at [442, 12] on span "Save" at bounding box center [444, 10] width 12 height 6
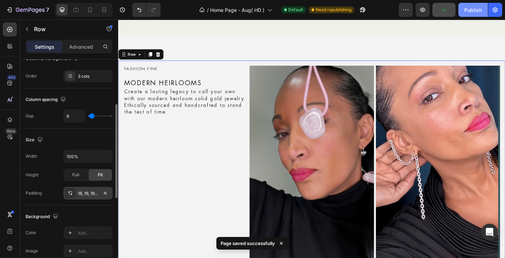
click at [469, 11] on div "Publish" at bounding box center [473, 9] width 18 height 7
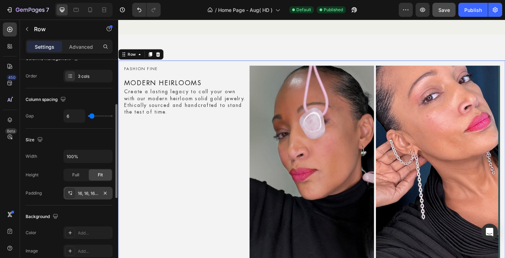
click at [93, 193] on div "16, 16, 16, 16" at bounding box center [88, 193] width 20 height 6
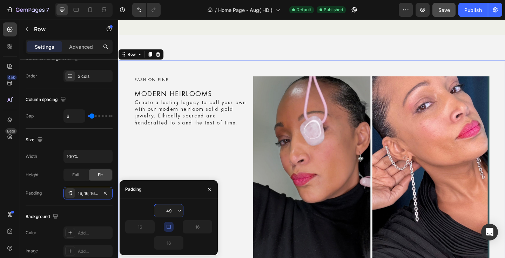
type input "50"
click at [194, 246] on div "50" at bounding box center [168, 242] width 87 height 13
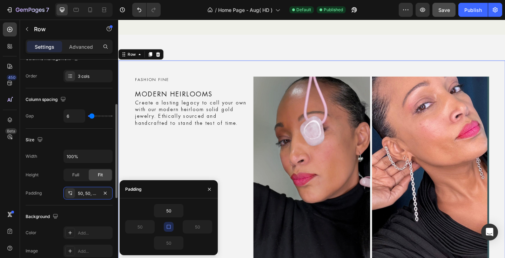
click at [32, 166] on div "Width 100% Height Full Fit Padding 50, 50, 50, 50" at bounding box center [69, 175] width 87 height 50
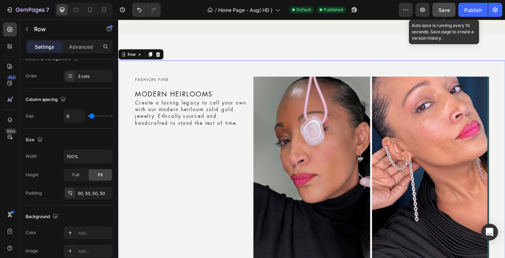
click at [440, 8] on span "Save" at bounding box center [444, 10] width 12 height 6
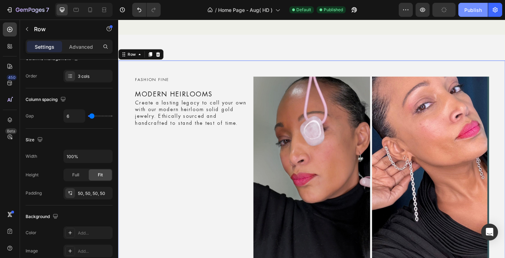
click at [474, 8] on div "Publish" at bounding box center [473, 9] width 18 height 7
click at [175, 177] on div "FASHION FINE Text Block MODERN HEIRLOOMS Heading Create a lasting legacy to cal…" at bounding box center [199, 182] width 127 height 201
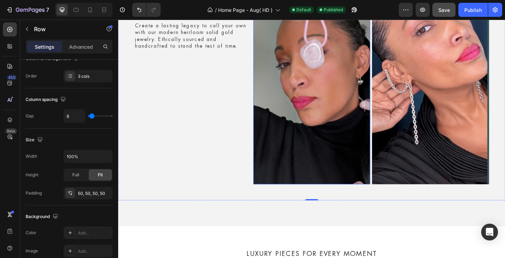
scroll to position [1467, 0]
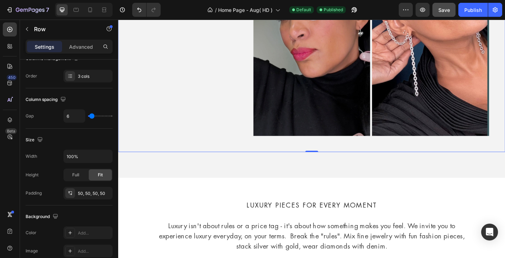
click at [273, 150] on div "FASHION FINE Text Block MODERN HEIRLOOMS Heading Create a lasting legacy to cal…" at bounding box center [328, 46] width 421 height 236
click at [85, 79] on div "3 cols" at bounding box center [94, 76] width 33 height 6
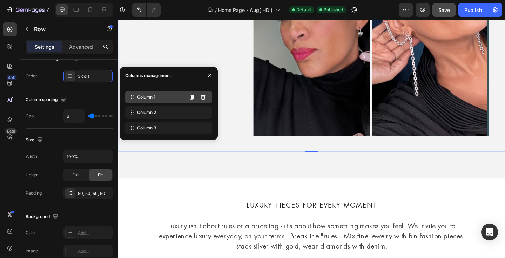
click at [163, 100] on div "Column 1" at bounding box center [168, 97] width 87 height 13
click at [162, 96] on div "Column 1" at bounding box center [168, 97] width 87 height 13
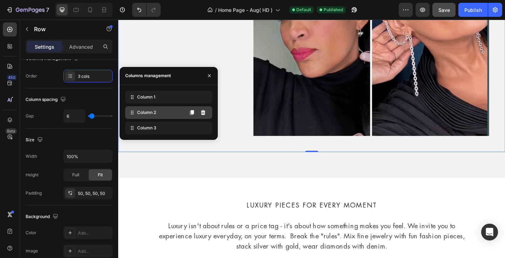
click at [158, 114] on div "Column 2" at bounding box center [168, 112] width 87 height 13
click at [131, 114] on icon at bounding box center [131, 114] width 1 height 1
click at [170, 113] on div "Column 2" at bounding box center [168, 112] width 87 height 13
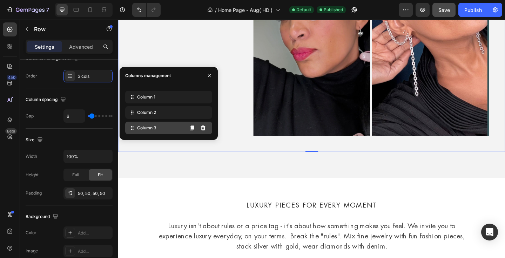
click at [164, 125] on div "Column 3" at bounding box center [168, 128] width 87 height 13
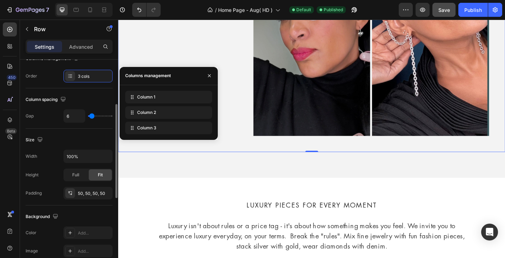
click at [43, 150] on div "Width 100%" at bounding box center [69, 156] width 87 height 13
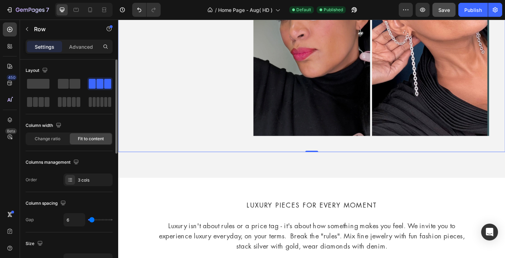
scroll to position [0, 0]
click at [80, 46] on p "Advanced" at bounding box center [81, 46] width 24 height 7
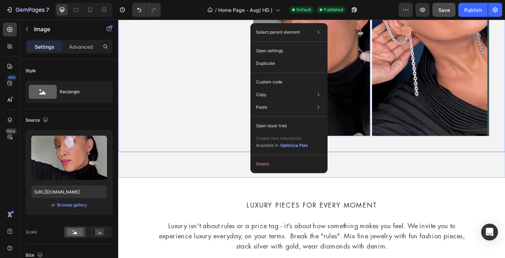
click at [378, 156] on div "FASHION FINE Text Block MODERN HEIRLOOMS Heading Create a lasting legacy to cal…" at bounding box center [328, 46] width 421 height 236
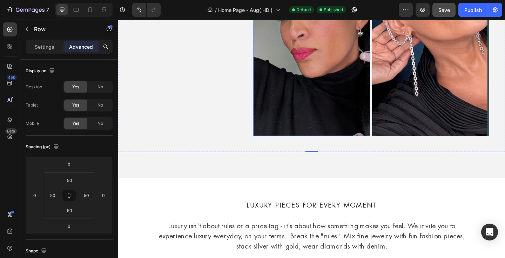
click at [371, 127] on img at bounding box center [328, 45] width 127 height 201
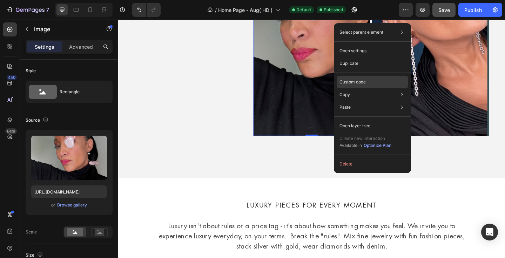
click at [362, 83] on p "Custom code" at bounding box center [352, 82] width 26 height 6
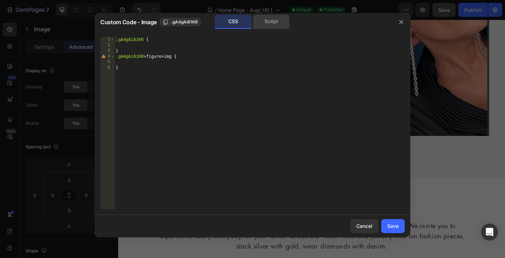
click at [276, 23] on div "Script" at bounding box center [271, 22] width 37 height 14
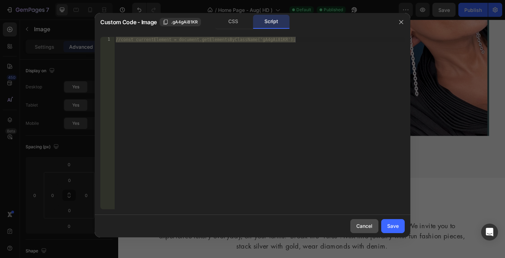
click at [365, 226] on div "Cancel" at bounding box center [364, 225] width 16 height 7
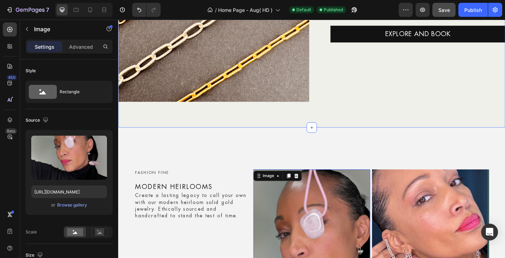
scroll to position [1312, 0]
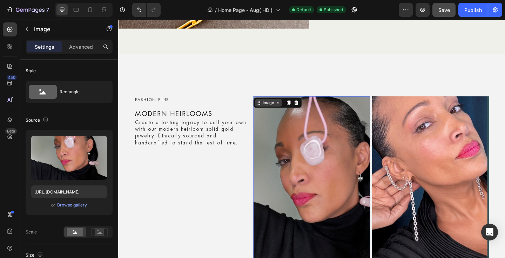
click at [285, 109] on div "Image" at bounding box center [281, 110] width 15 height 6
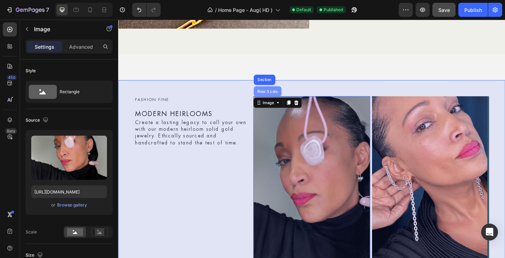
click at [274, 96] on div "Row 3 cols" at bounding box center [280, 98] width 25 height 4
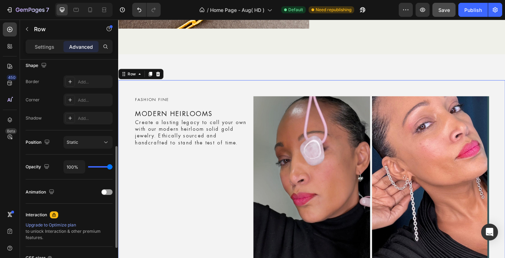
scroll to position [0, 0]
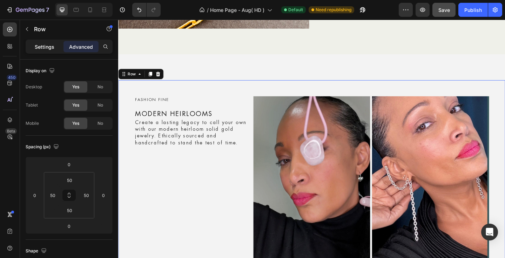
click at [40, 49] on p "Settings" at bounding box center [45, 46] width 20 height 7
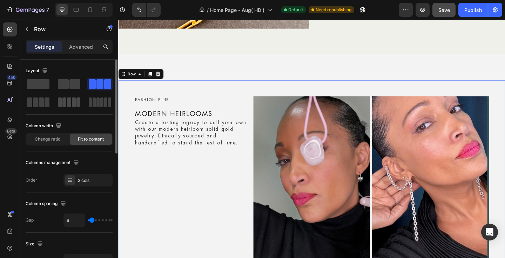
scroll to position [13, 0]
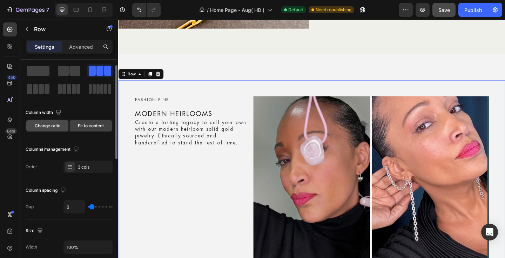
click at [57, 126] on span "Change ratio" at bounding box center [48, 126] width 26 height 6
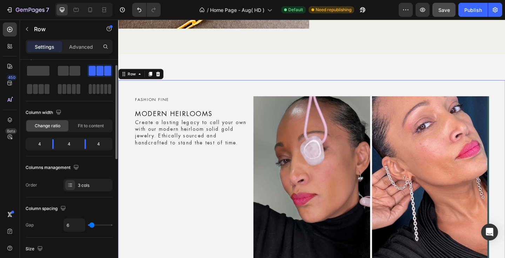
click at [42, 144] on div "4" at bounding box center [37, 144] width 20 height 10
click at [39, 145] on div "4" at bounding box center [37, 144] width 20 height 10
click at [68, 147] on div "4" at bounding box center [69, 144] width 20 height 10
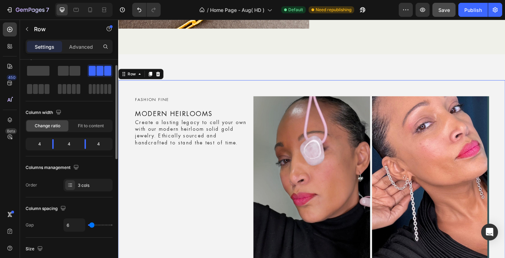
drag, startPoint x: 69, startPoint y: 144, endPoint x: 73, endPoint y: 145, distance: 3.6
click at [73, 145] on div "4" at bounding box center [69, 144] width 20 height 10
click at [55, 0] on body "7 Version history / Home Page - Aug( HD ) Default Need republishing Preview Sav…" at bounding box center [252, 0] width 505 height 0
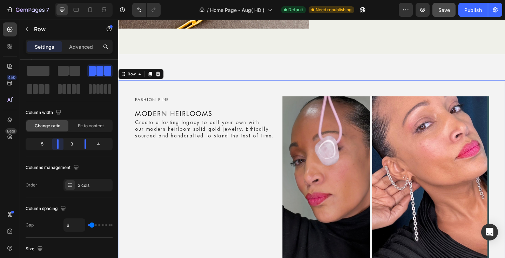
drag, startPoint x: 52, startPoint y: 142, endPoint x: 59, endPoint y: 142, distance: 7.0
click at [59, 0] on body "7 Version history / Home Page - Aug( HD ) Default Need republishing Preview Sav…" at bounding box center [252, 0] width 505 height 0
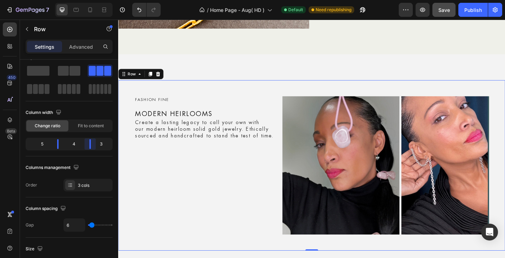
drag, startPoint x: 84, startPoint y: 144, endPoint x: 90, endPoint y: 144, distance: 6.0
click at [90, 0] on body "7 Version history / Home Page - Aug( HD ) Default Need republishing Preview Sav…" at bounding box center [252, 0] width 505 height 0
drag, startPoint x: 59, startPoint y: 146, endPoint x: 66, endPoint y: 146, distance: 7.4
click at [66, 0] on body "7 Version history / Home Page - Aug( HD ) Default Need republishing Preview Sav…" at bounding box center [252, 0] width 505 height 0
drag, startPoint x: 59, startPoint y: 142, endPoint x: 67, endPoint y: 145, distance: 7.9
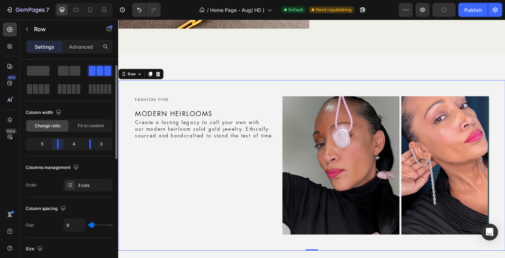
click at [64, 0] on body "7 Version history / Home Page - Aug( HD ) Default Need republishing Preview Pub…" at bounding box center [252, 0] width 505 height 0
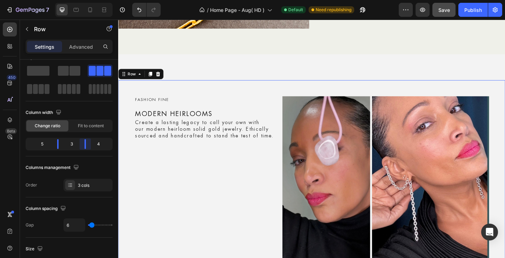
click at [87, 0] on body "7 Version history / Home Page - Aug( HD ) Default Need republishing Preview Sav…" at bounding box center [252, 0] width 505 height 0
click at [94, 143] on div "4" at bounding box center [101, 144] width 20 height 10
click at [99, 144] on div "4" at bounding box center [101, 144] width 20 height 10
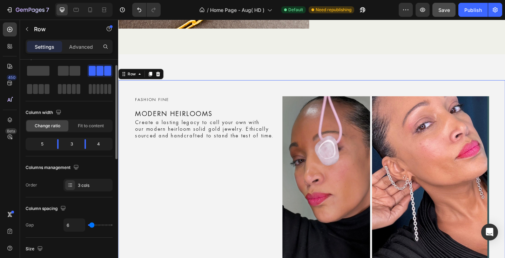
click at [99, 144] on div "4" at bounding box center [101, 144] width 20 height 10
click at [41, 142] on div "5" at bounding box center [39, 144] width 25 height 10
click at [42, 143] on div "5" at bounding box center [39, 144] width 25 height 10
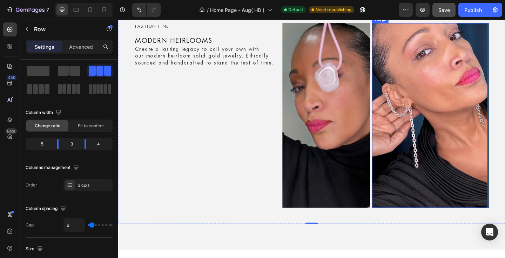
scroll to position [1384, 0]
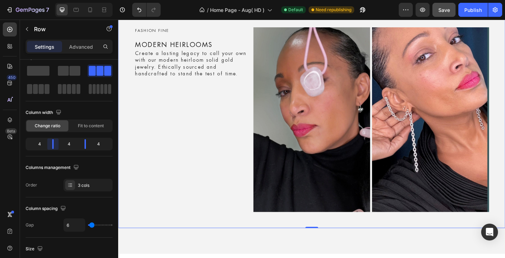
click at [55, 0] on body "7 Version history / Home Page - Aug( HD ) Default Need republishing Preview Sav…" at bounding box center [252, 0] width 505 height 0
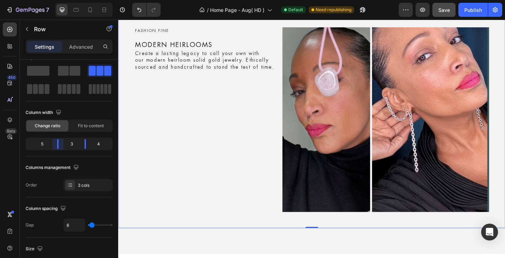
drag, startPoint x: 54, startPoint y: 147, endPoint x: 59, endPoint y: 146, distance: 5.4
click at [59, 0] on body "7 Version history / Home Page - Aug( HD ) Default Need republishing Preview Sav…" at bounding box center [252, 0] width 505 height 0
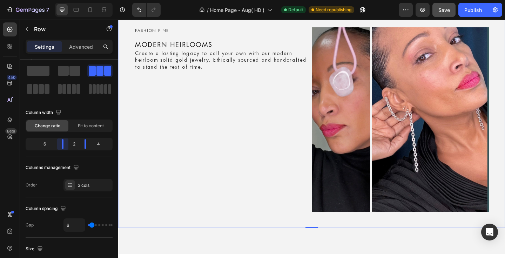
drag, startPoint x: 59, startPoint y: 145, endPoint x: 67, endPoint y: 144, distance: 8.8
click at [67, 0] on body "7 Version history / Home Page - Aug( HD ) Default Need republishing Preview Sav…" at bounding box center [252, 0] width 505 height 0
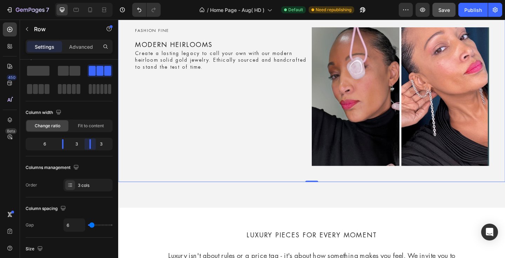
drag, startPoint x: 85, startPoint y: 144, endPoint x: 11, endPoint y: 140, distance: 74.4
click at [89, 0] on body "7 Version history / Home Page - Aug( HD ) Default Need republishing Preview Sav…" at bounding box center [252, 0] width 505 height 0
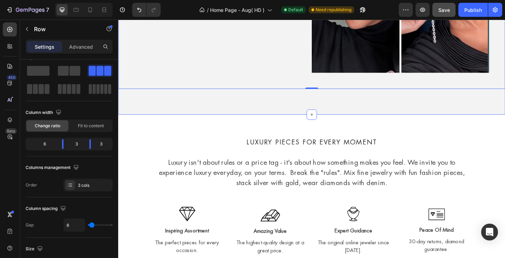
scroll to position [1394, 0]
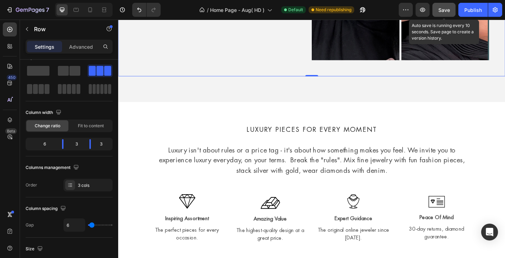
click at [447, 9] on span "Save" at bounding box center [444, 10] width 12 height 6
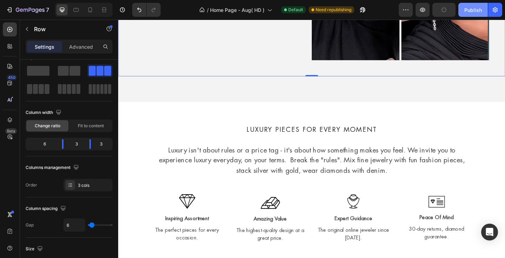
click at [468, 13] on div "Publish" at bounding box center [473, 9] width 18 height 7
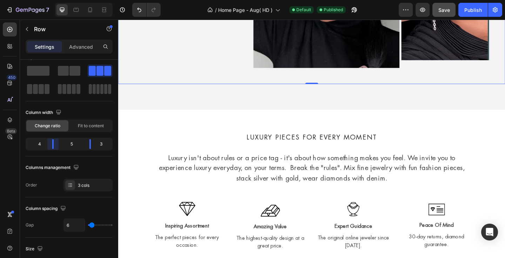
drag, startPoint x: 62, startPoint y: 145, endPoint x: 55, endPoint y: 144, distance: 6.3
click at [55, 0] on body "7 Version history / Home Page - Aug( HD ) Default Published Preview Save Publis…" at bounding box center [252, 0] width 505 height 0
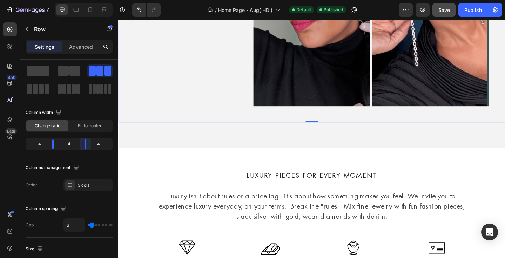
drag, startPoint x: 90, startPoint y: 145, endPoint x: 84, endPoint y: 145, distance: 6.3
click at [84, 0] on body "7 Version history / Home Page - Aug( HD ) Default Published Preview Save Publis…" at bounding box center [252, 0] width 505 height 0
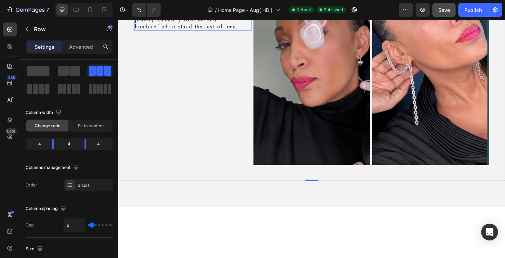
scroll to position [1438, 0]
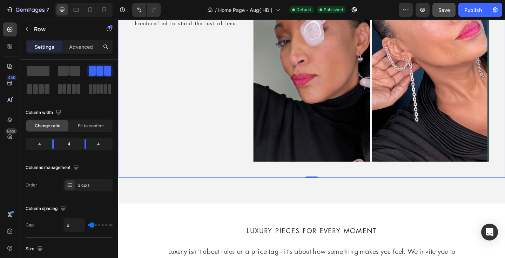
click at [218, 179] on div "FASHION FINE Text Block MODERN HEIRLOOMS Heading Create a lasting legacy to cal…" at bounding box center [328, 74] width 421 height 236
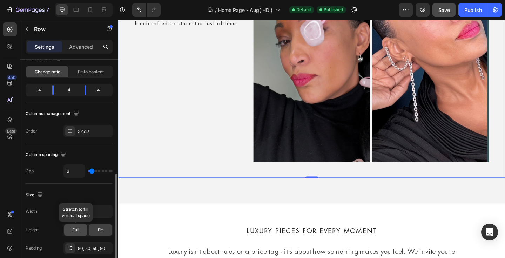
scroll to position [127, 0]
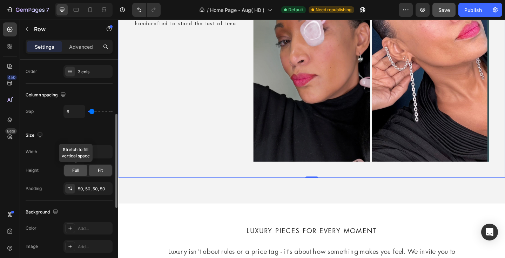
click at [71, 171] on div "Full" at bounding box center [75, 170] width 23 height 11
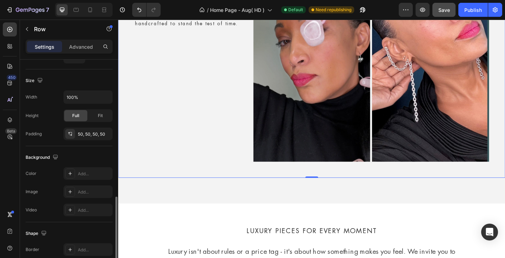
scroll to position [223, 0]
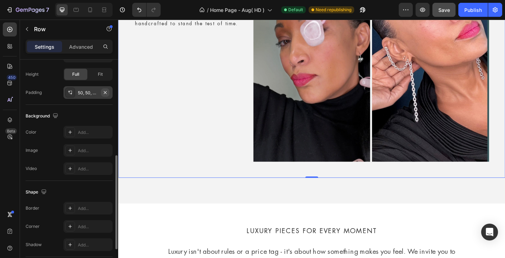
click at [105, 91] on icon "button" at bounding box center [105, 93] width 6 height 6
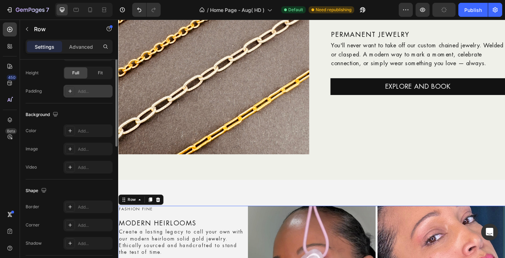
scroll to position [75, 0]
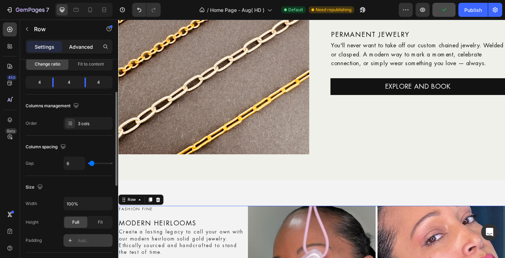
click at [81, 49] on p "Advanced" at bounding box center [81, 46] width 24 height 7
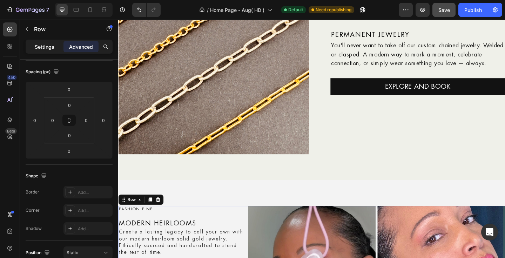
click at [36, 45] on p "Settings" at bounding box center [45, 46] width 20 height 7
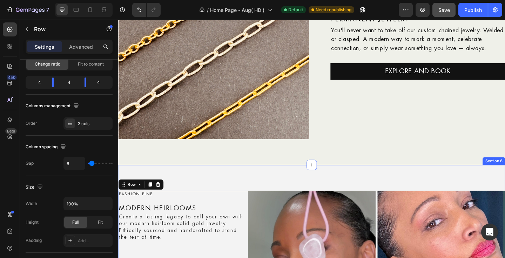
scroll to position [1229, 0]
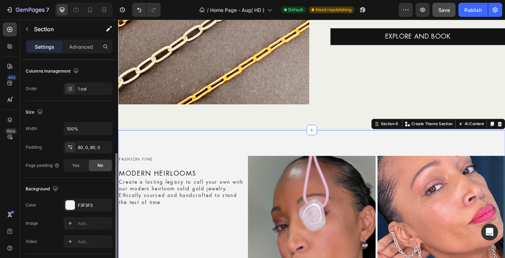
scroll to position [135, 0]
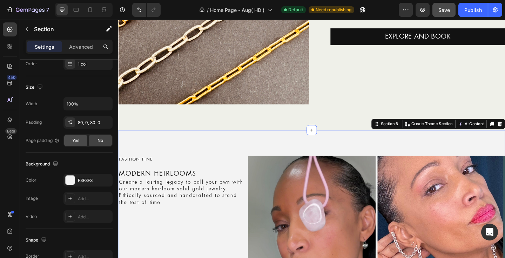
click at [74, 140] on span "Yes" at bounding box center [75, 140] width 7 height 6
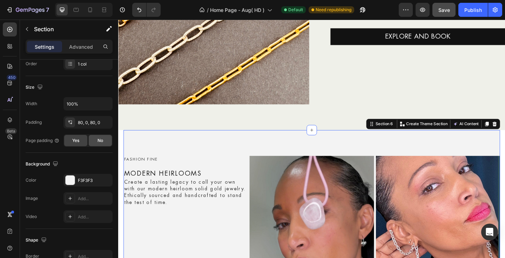
click at [99, 141] on span "No" at bounding box center [100, 140] width 6 height 6
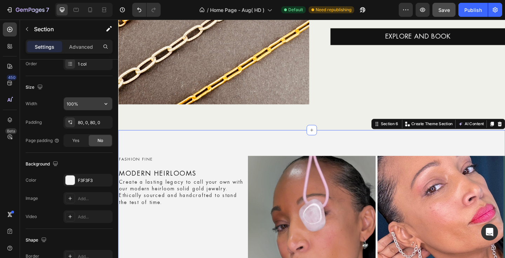
click at [84, 104] on input "100%" at bounding box center [88, 103] width 48 height 13
click at [108, 104] on icon "button" at bounding box center [105, 103] width 7 height 7
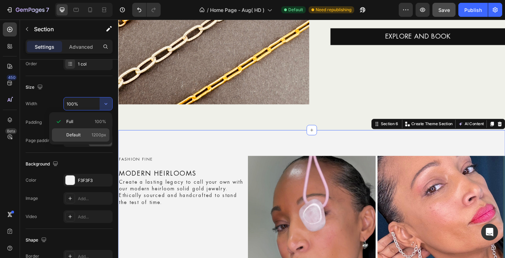
click at [75, 136] on span "Default" at bounding box center [73, 135] width 14 height 6
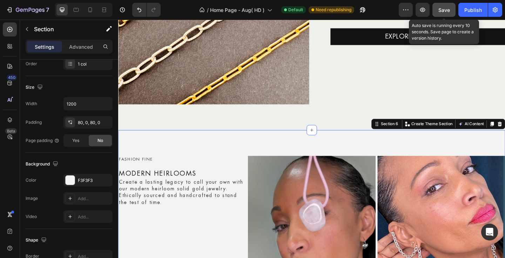
click at [436, 11] on button "Save" at bounding box center [443, 10] width 23 height 14
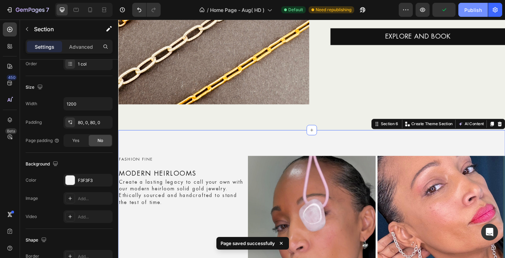
click at [472, 10] on div "Publish" at bounding box center [473, 9] width 18 height 7
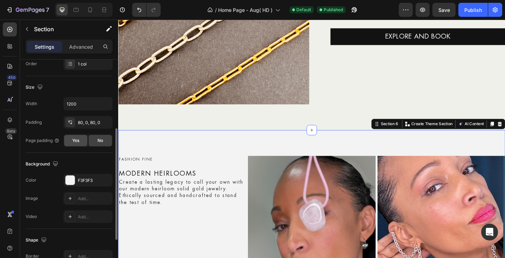
click at [77, 141] on span "Yes" at bounding box center [75, 140] width 7 height 6
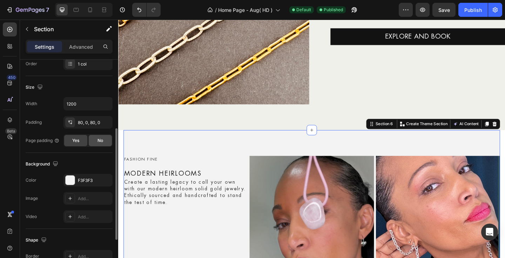
click at [96, 142] on div "No" at bounding box center [100, 140] width 23 height 11
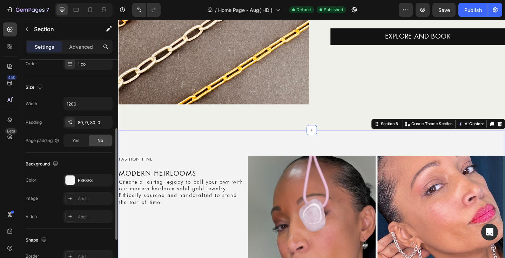
click at [96, 142] on div "No" at bounding box center [100, 140] width 23 height 11
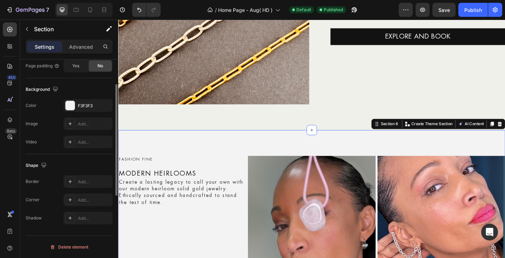
scroll to position [155, 0]
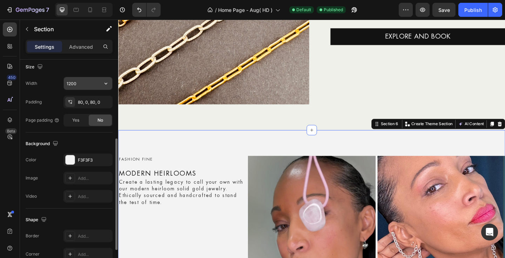
click at [80, 81] on input "1200" at bounding box center [88, 83] width 48 height 13
click at [107, 83] on icon "button" at bounding box center [105, 84] width 3 height 2
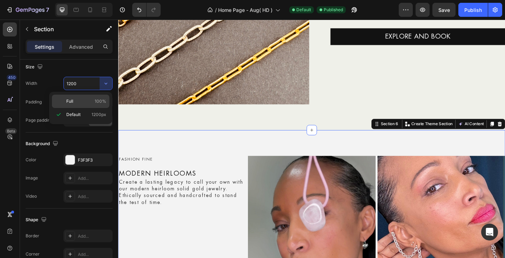
click at [76, 104] on p "Full 100%" at bounding box center [86, 101] width 40 height 6
type input "100%"
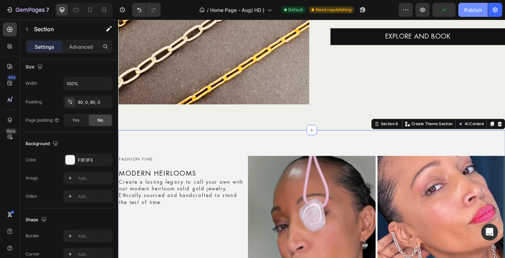
click at [468, 8] on div "Publish" at bounding box center [473, 9] width 18 height 7
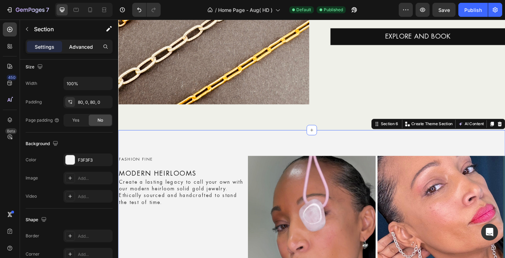
click at [81, 47] on p "Advanced" at bounding box center [81, 46] width 24 height 7
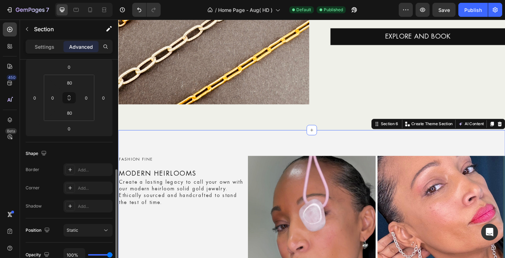
scroll to position [36, 0]
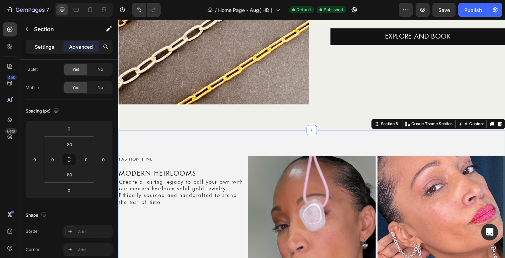
click at [44, 45] on p "Settings" at bounding box center [45, 46] width 20 height 7
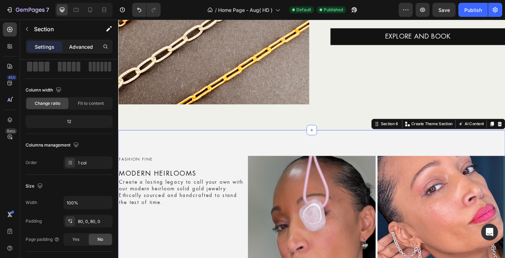
click at [73, 48] on p "Advanced" at bounding box center [81, 46] width 24 height 7
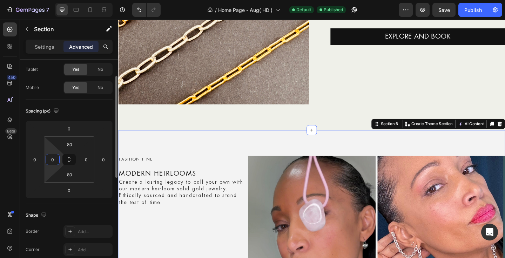
click at [51, 162] on input "0" at bounding box center [52, 159] width 11 height 11
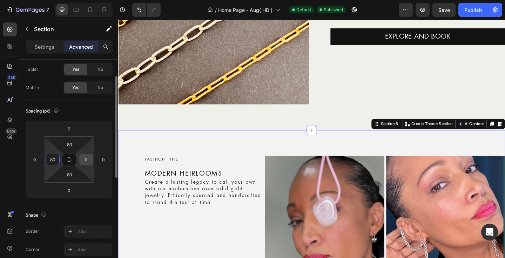
type input "80"
click at [88, 159] on input "0" at bounding box center [86, 159] width 11 height 11
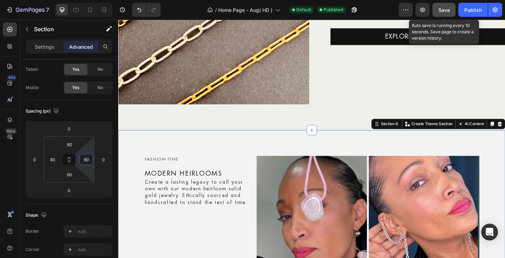
type input "80"
click at [438, 7] on span "Save" at bounding box center [444, 10] width 12 height 6
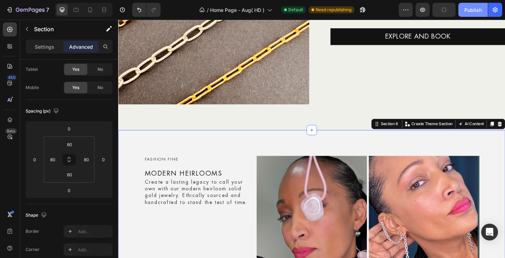
drag, startPoint x: 468, startPoint y: 11, endPoint x: 374, endPoint y: 14, distance: 93.6
click at [468, 11] on div "Publish" at bounding box center [473, 9] width 18 height 7
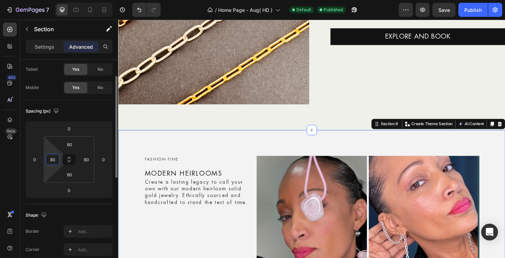
click at [52, 160] on input "80" at bounding box center [52, 159] width 11 height 11
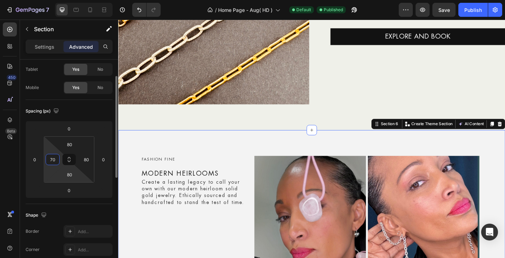
type input "70"
click at [85, 161] on input "80" at bounding box center [86, 159] width 11 height 11
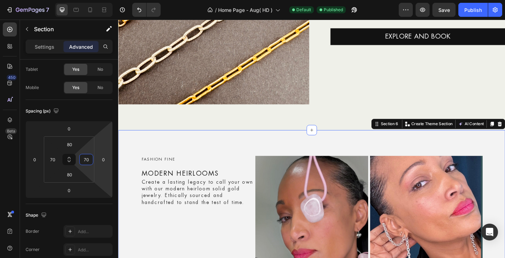
type input "70"
click at [469, 9] on div "Publish" at bounding box center [473, 9] width 18 height 7
click at [40, 47] on p "Settings" at bounding box center [45, 46] width 20 height 7
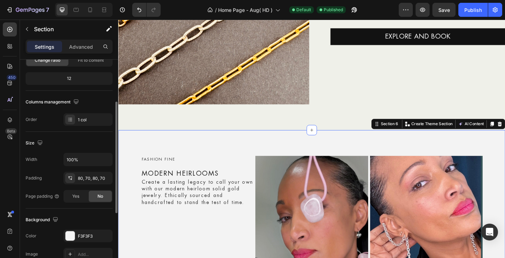
scroll to position [131, 0]
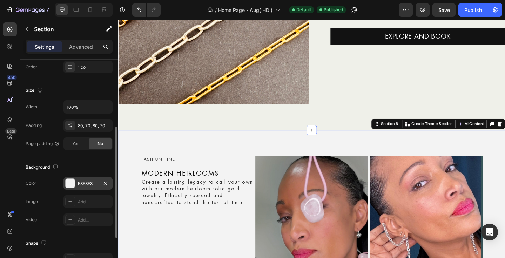
click at [87, 183] on div "F3F3F3" at bounding box center [88, 184] width 20 height 6
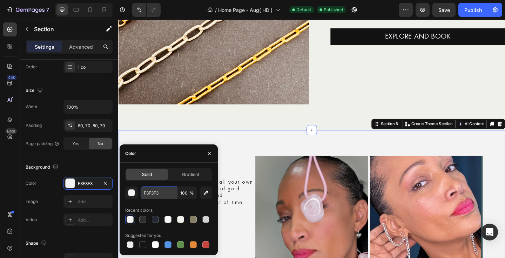
click at [155, 195] on input "F3F3F3" at bounding box center [159, 192] width 36 height 13
click at [155, 194] on input "F3F3F3" at bounding box center [159, 192] width 36 height 13
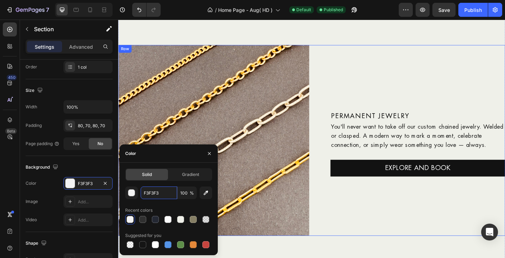
scroll to position [956, 0]
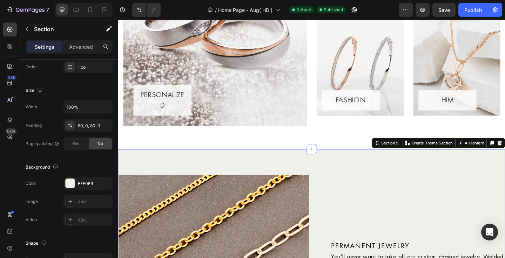
scroll to position [131, 0]
click at [81, 185] on div "EFF0E9" at bounding box center [88, 184] width 20 height 6
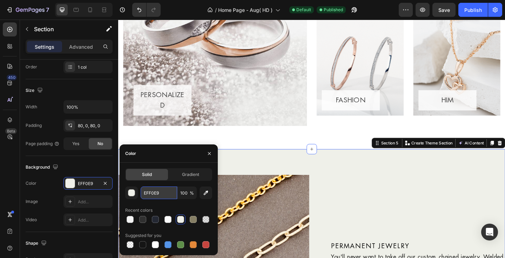
click at [154, 192] on input "EFF0E9" at bounding box center [159, 192] width 36 height 13
click at [151, 190] on input "EFF0E9" at bounding box center [159, 192] width 36 height 13
click at [152, 192] on input "EFF0E9" at bounding box center [159, 192] width 36 height 13
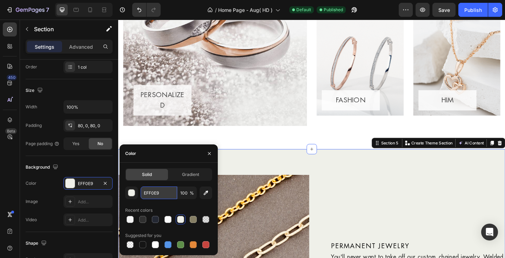
click at [152, 192] on input "EFF0E9" at bounding box center [159, 192] width 36 height 13
paste input "F3F3F3"
type input "F3F3F3"
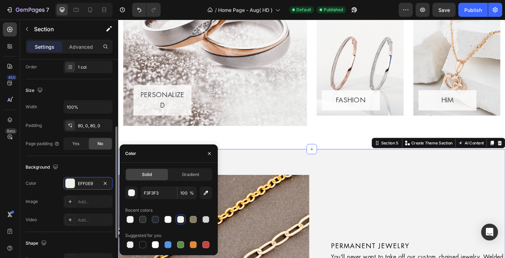
click at [47, 210] on div "The changes might be hidden by the video. Color EFF0E9 Image Add... Video Add..." at bounding box center [69, 201] width 87 height 49
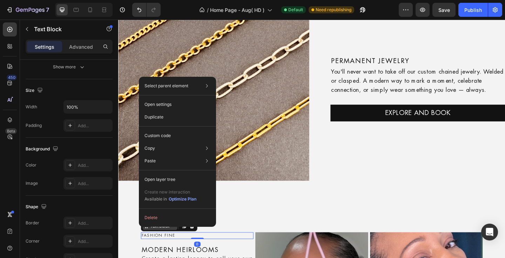
scroll to position [0, 0]
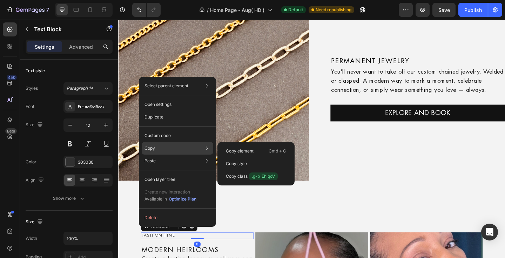
click at [158, 148] on div "Copy Copy element Cmd + C Copy style Copy class .g-b_EhlqoV" at bounding box center [178, 148] width 72 height 13
click at [250, 152] on p "Copy element" at bounding box center [240, 151] width 28 height 6
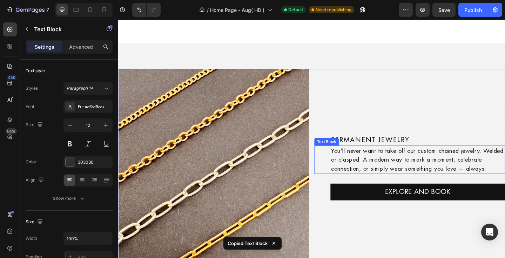
scroll to position [964, 0]
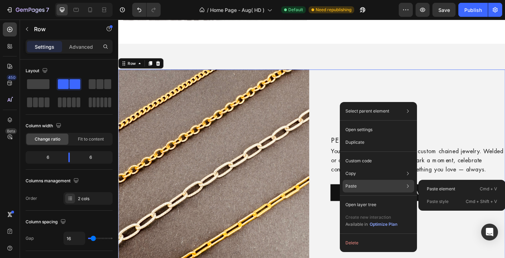
click at [355, 186] on p "Paste" at bounding box center [350, 186] width 11 height 6
drag, startPoint x: 368, startPoint y: 184, endPoint x: 456, endPoint y: 189, distance: 88.4
click at [456, 195] on div "Paste element Cmd + V" at bounding box center [461, 201] width 81 height 13
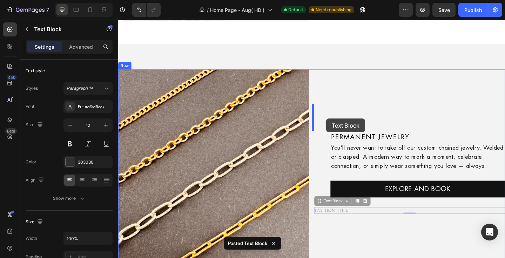
drag, startPoint x: 336, startPoint y: 203, endPoint x: 344, endPoint y: 127, distance: 76.1
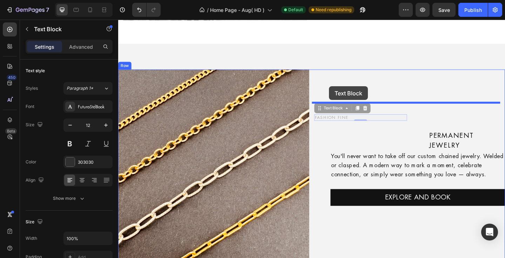
drag, startPoint x: 335, startPoint y: 104, endPoint x: 347, endPoint y: 92, distance: 17.6
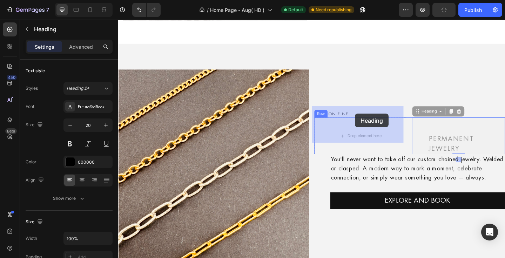
drag, startPoint x: 442, startPoint y: 110, endPoint x: 375, endPoint y: 122, distance: 67.9
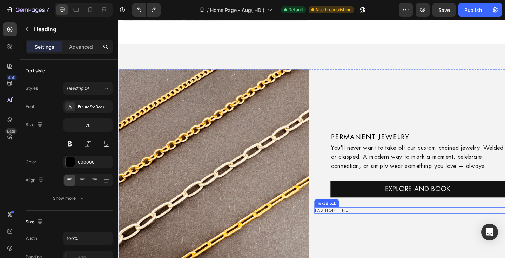
click at [334, 216] on div "Text Block" at bounding box center [345, 219] width 24 height 6
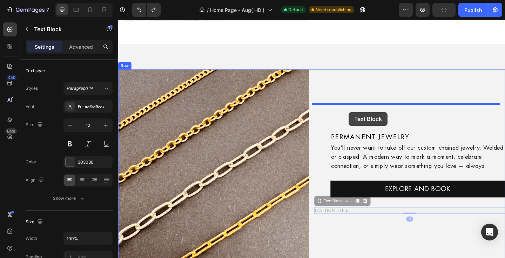
drag, startPoint x: 335, startPoint y: 205, endPoint x: 369, endPoint y: 120, distance: 91.3
click at [369, 120] on div "Header PERSONALIZED Button Row Hero Banner FUN Button Row Hero Banner FINE Butt…" at bounding box center [328, 235] width 421 height 2358
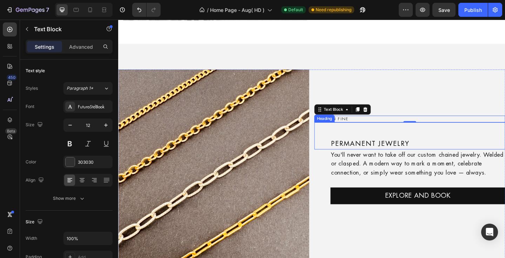
click at [367, 131] on div "Permanent Jewelry Heading" at bounding box center [435, 145] width 208 height 29
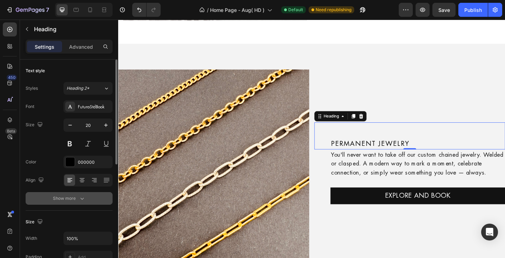
click at [68, 200] on div "Show more" at bounding box center [69, 198] width 33 height 7
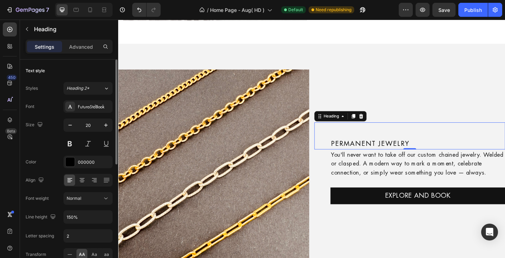
scroll to position [55, 0]
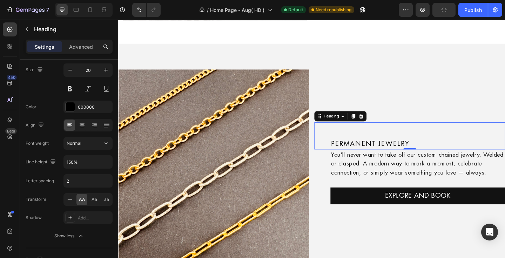
click at [378, 131] on div "Permanent Jewelry Heading 0" at bounding box center [435, 145] width 208 height 29
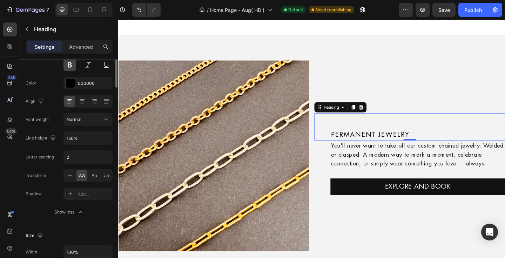
scroll to position [0, 0]
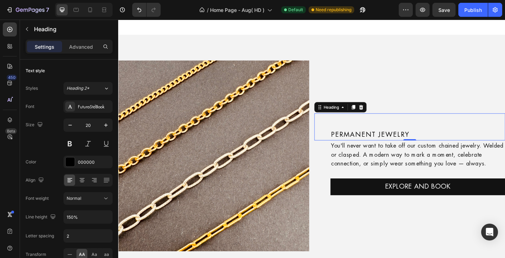
click at [77, 47] on p "Advanced" at bounding box center [81, 46] width 24 height 7
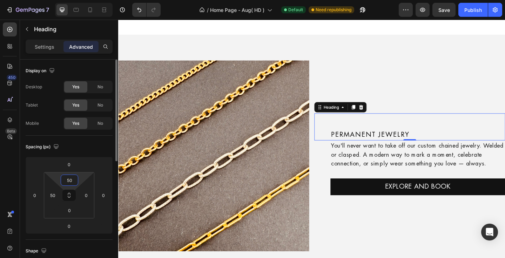
click at [68, 182] on input "50" at bounding box center [69, 180] width 14 height 11
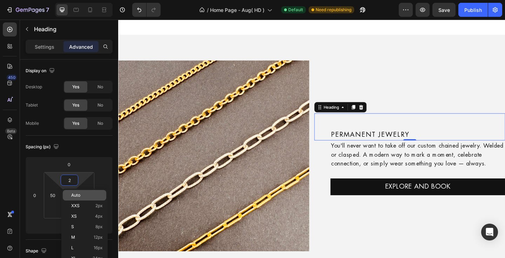
type input "20"
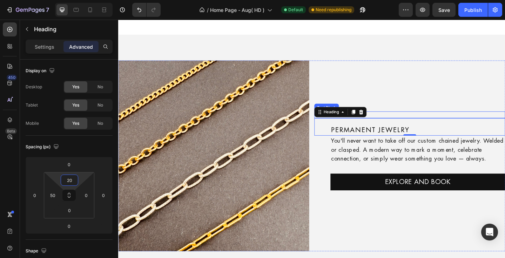
click at [401, 120] on p "FASHION FINE" at bounding box center [435, 123] width 206 height 6
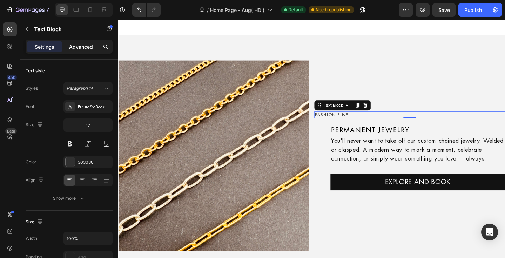
click at [74, 51] on div "Advanced" at bounding box center [80, 46] width 35 height 11
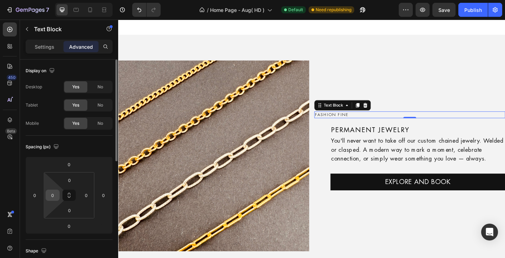
click at [51, 199] on input "0" at bounding box center [52, 195] width 11 height 11
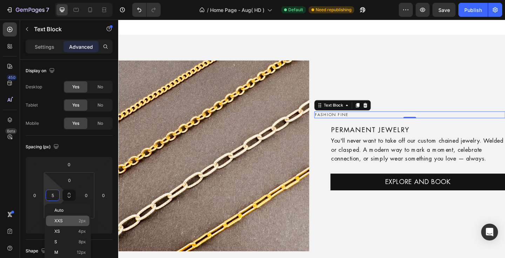
type input "50"
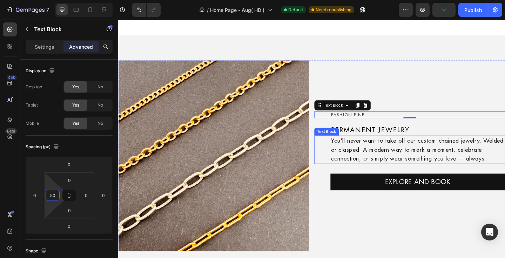
click at [422, 147] on p "You'll never want to take off our custom chained jewelry. Welded or clasped. A …" at bounding box center [443, 161] width 189 height 29
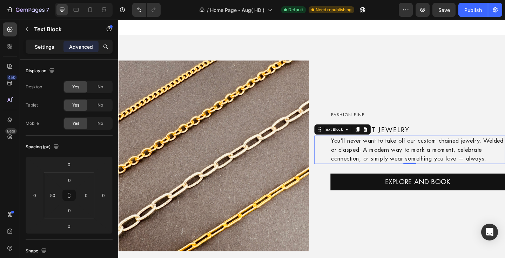
click at [44, 49] on p "Settings" at bounding box center [45, 46] width 20 height 7
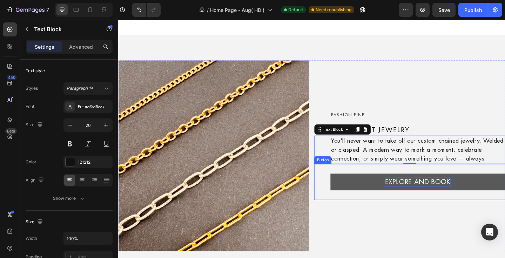
click at [459, 191] on p "EXPLORE AND BOOK" at bounding box center [443, 196] width 71 height 10
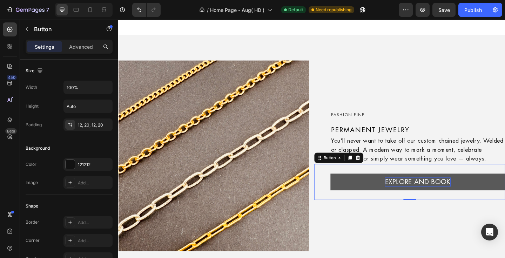
click at [439, 191] on p "EXPLORE AND BOOK" at bounding box center [443, 196] width 71 height 10
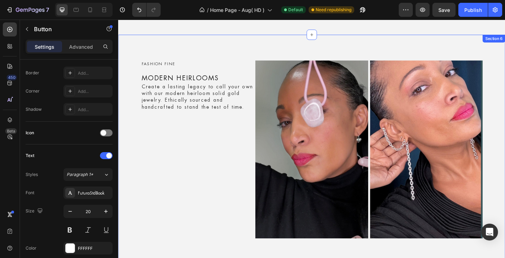
scroll to position [1166, 0]
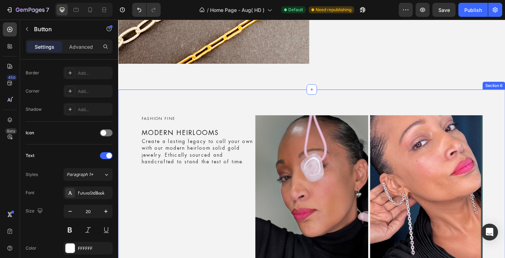
click at [153, 100] on div "FASHION FINE Text Block MODERN HEIRLOOMS Heading Create a lasting legacy to cal…" at bounding box center [328, 221] width 421 height 250
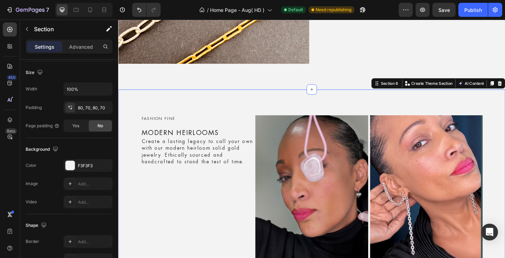
scroll to position [0, 0]
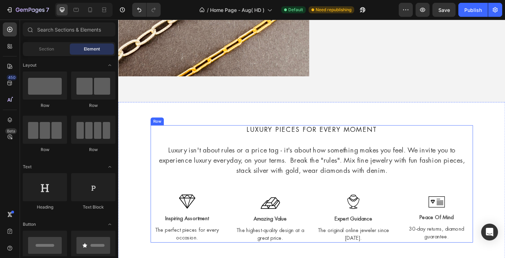
scroll to position [1132, 0]
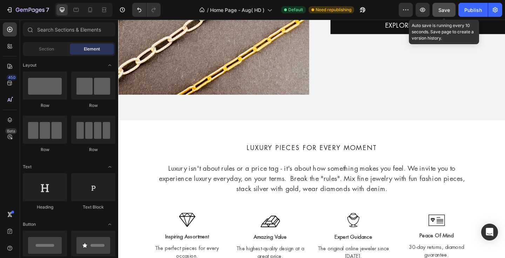
click at [445, 8] on span "Save" at bounding box center [444, 10] width 12 height 6
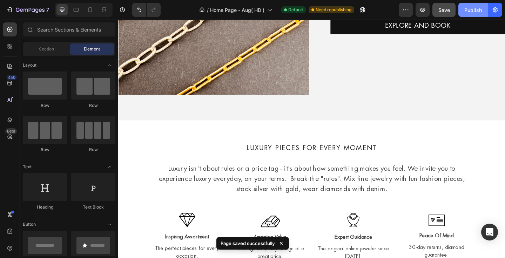
click at [475, 9] on div "Publish" at bounding box center [473, 9] width 18 height 7
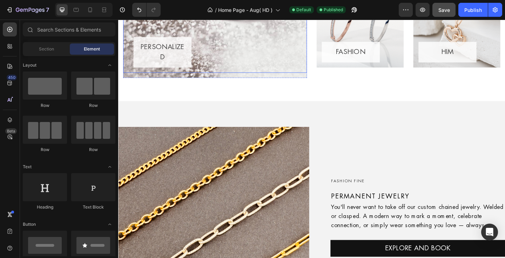
scroll to position [941, 0]
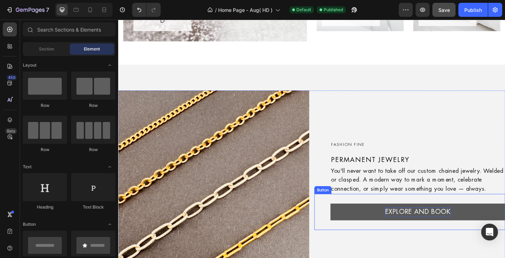
click at [435, 224] on p "EXPLORE AND BOOK" at bounding box center [443, 229] width 71 height 10
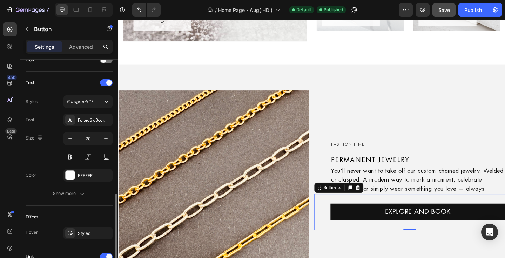
scroll to position [253, 0]
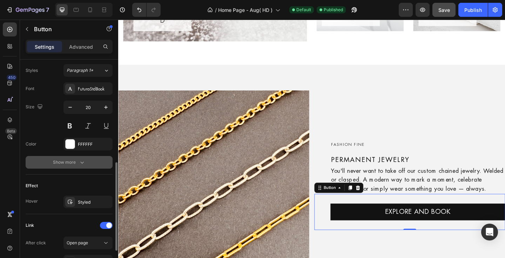
click at [68, 163] on div "Show more" at bounding box center [69, 162] width 33 height 7
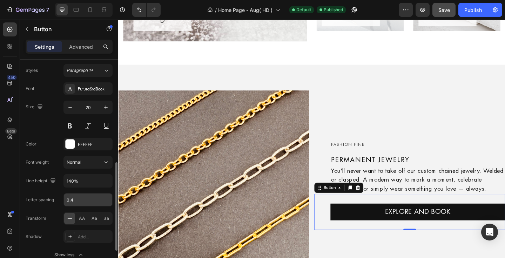
click at [76, 199] on input "0.4" at bounding box center [88, 199] width 48 height 13
type input "2"
click at [82, 163] on div "Normal" at bounding box center [85, 162] width 36 height 6
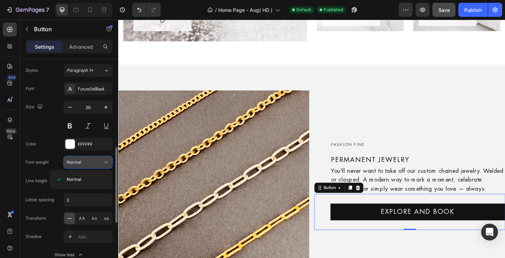
click at [82, 163] on div "Normal" at bounding box center [85, 162] width 36 height 6
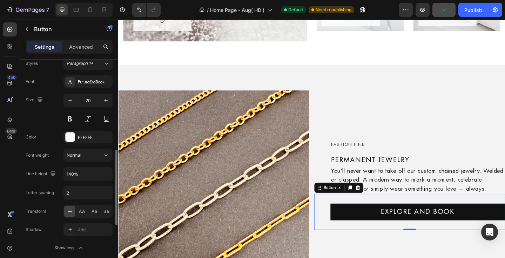
scroll to position [274, 0]
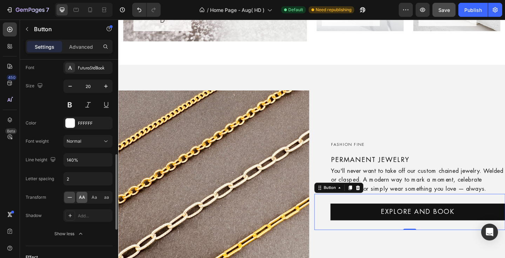
click at [82, 199] on span "AA" at bounding box center [82, 197] width 6 height 6
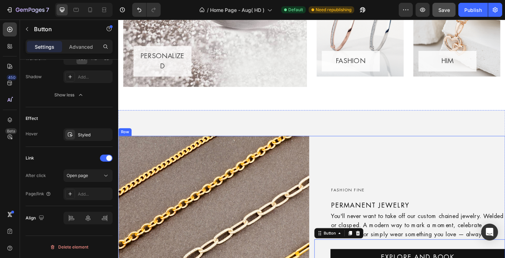
scroll to position [1001, 0]
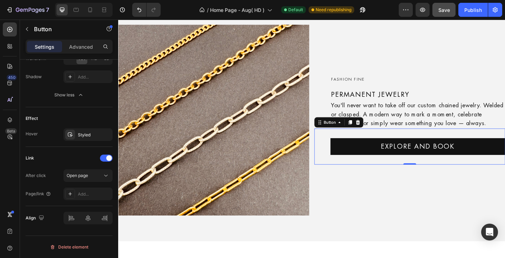
click at [338, 144] on div "EXPLORE AND BOOK Button 0" at bounding box center [435, 157] width 208 height 39
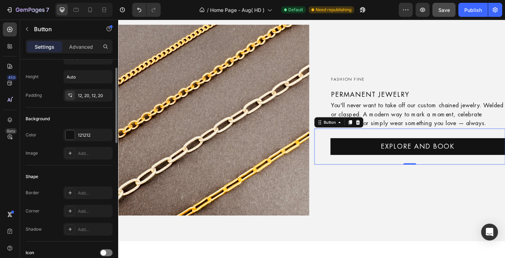
scroll to position [0, 0]
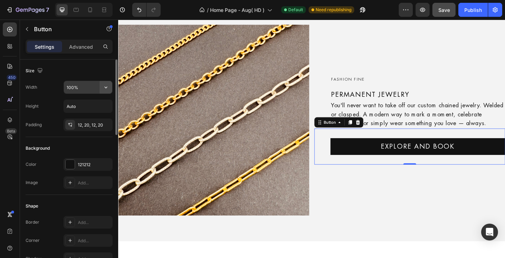
click at [104, 87] on icon "button" at bounding box center [105, 87] width 7 height 7
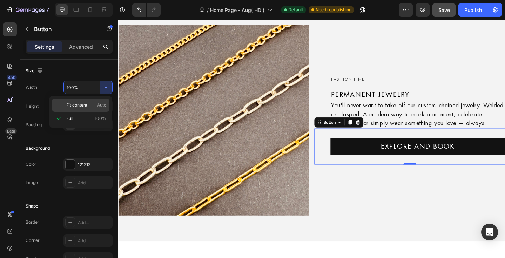
click at [80, 109] on div "Fit content Auto" at bounding box center [80, 104] width 57 height 13
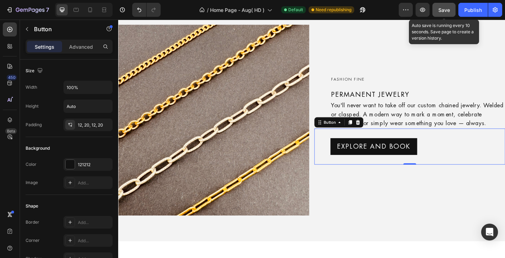
click at [444, 8] on span "Save" at bounding box center [444, 10] width 12 height 6
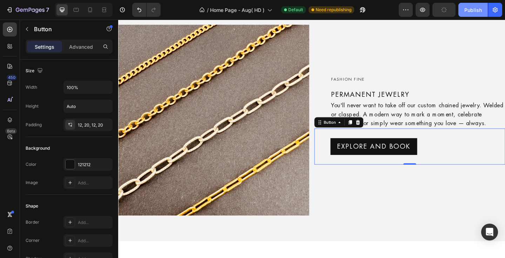
click at [469, 8] on div "Publish" at bounding box center [473, 9] width 18 height 7
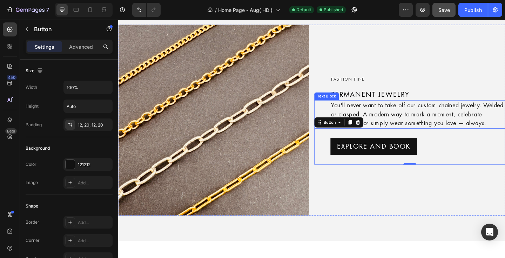
click at [425, 117] on p "You'll never want to take off our custom chained jewelry. Welded or clasped. A …" at bounding box center [443, 122] width 189 height 29
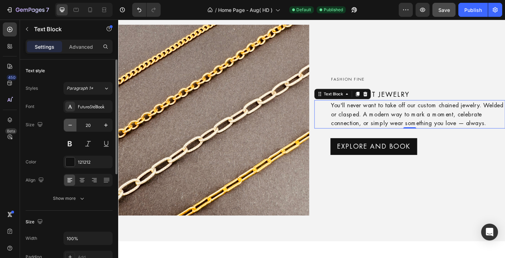
click at [71, 125] on icon "button" at bounding box center [70, 125] width 4 height 1
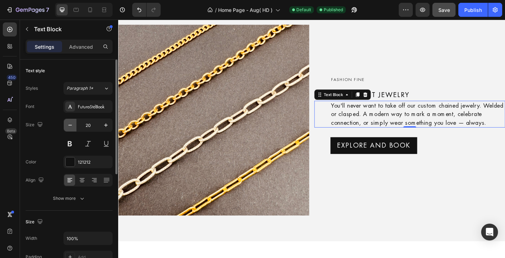
click at [71, 125] on icon "button" at bounding box center [70, 125] width 4 height 1
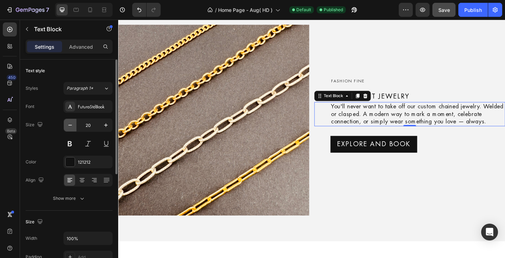
click at [70, 125] on icon "button" at bounding box center [70, 125] width 4 height 1
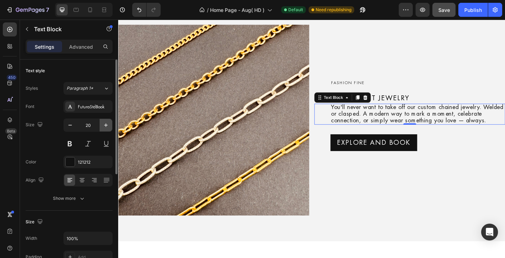
click at [107, 126] on icon "button" at bounding box center [105, 125] width 7 height 7
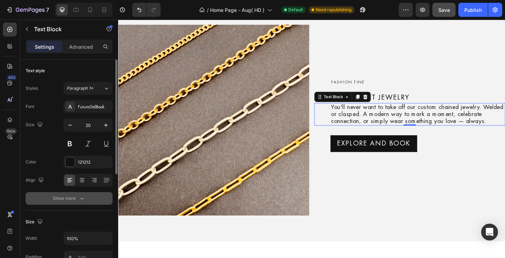
click at [74, 197] on div "Show more" at bounding box center [69, 198] width 33 height 7
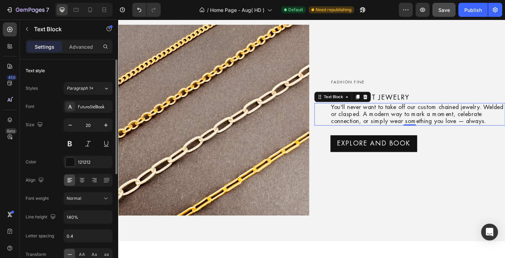
scroll to position [55, 0]
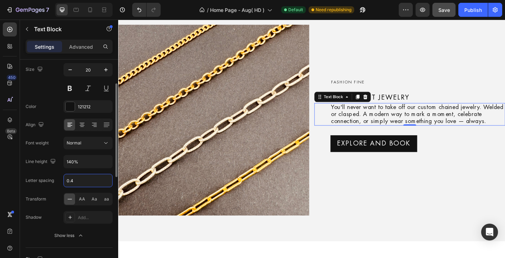
click at [73, 182] on input "0.4" at bounding box center [88, 180] width 48 height 13
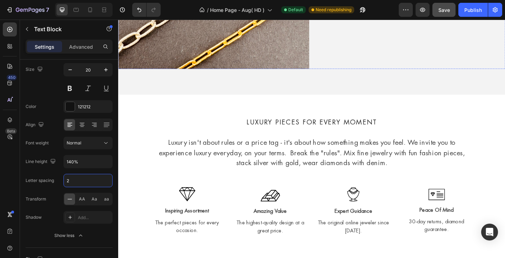
scroll to position [1250, 0]
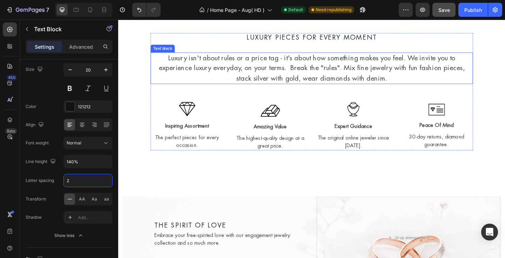
type input "2"
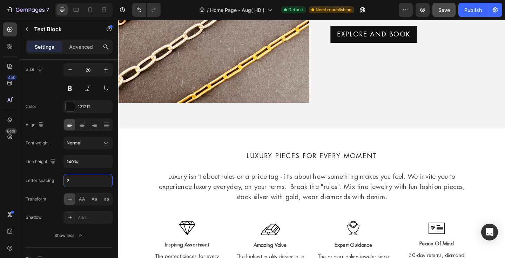
scroll to position [1011, 0]
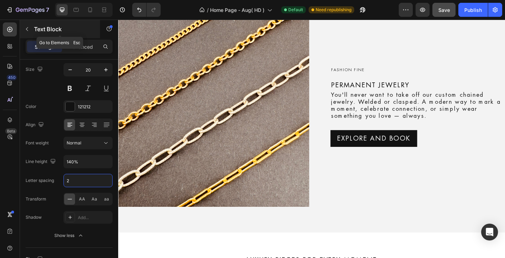
click at [29, 28] on icon "button" at bounding box center [27, 29] width 6 height 6
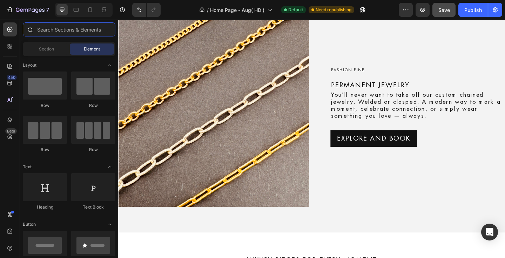
click at [62, 31] on input "text" at bounding box center [69, 29] width 93 height 14
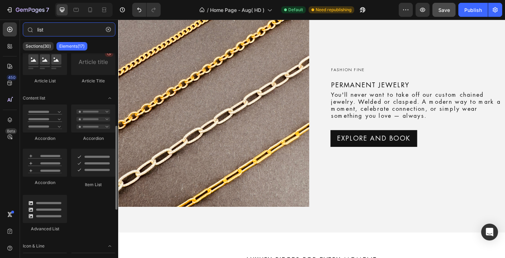
scroll to position [169, 0]
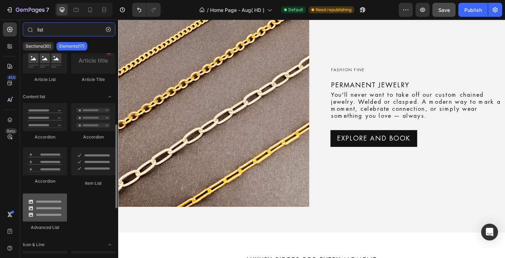
type input "list"
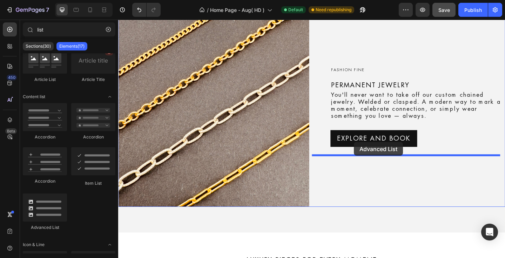
drag, startPoint x: 167, startPoint y: 229, endPoint x: 374, endPoint y: 153, distance: 220.9
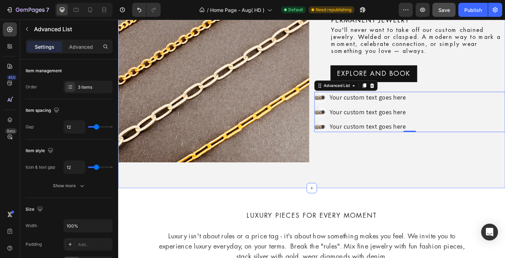
scroll to position [1032, 0]
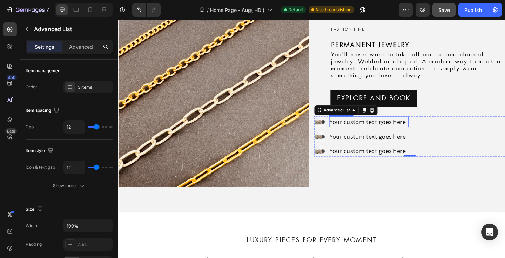
click at [402, 129] on div "Your custom text goes here" at bounding box center [390, 130] width 87 height 11
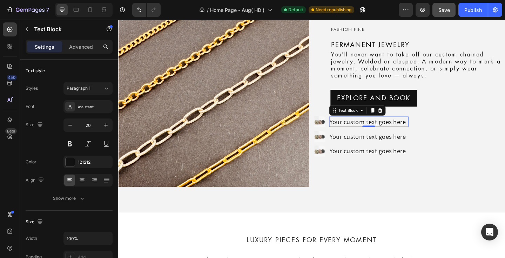
click at [404, 129] on div "Your custom text goes here" at bounding box center [390, 130] width 87 height 11
click at [404, 129] on p "Your custom text goes here" at bounding box center [390, 131] width 85 height 10
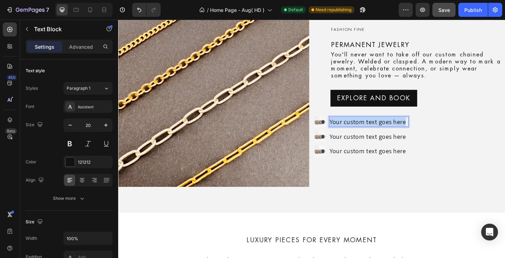
click at [404, 129] on p "Your custom text goes here" at bounding box center [390, 131] width 85 height 10
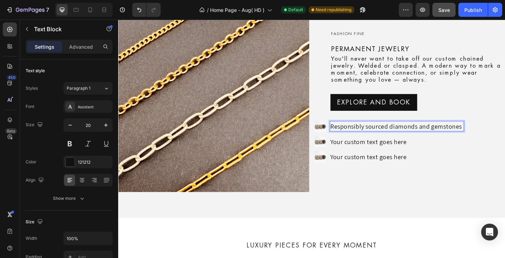
scroll to position [1032, 0]
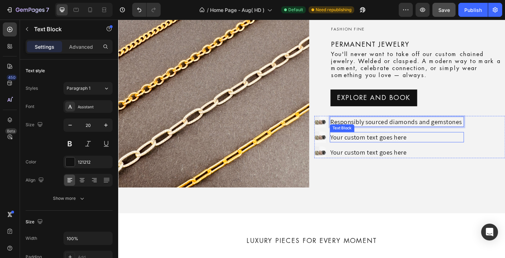
click at [408, 146] on div "Your custom text goes here" at bounding box center [421, 147] width 146 height 11
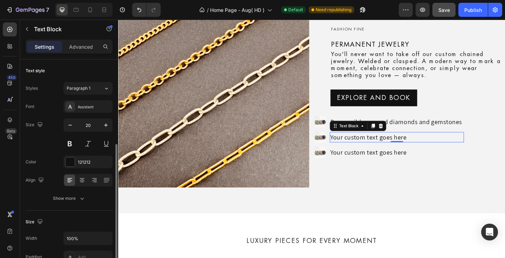
scroll to position [55, 0]
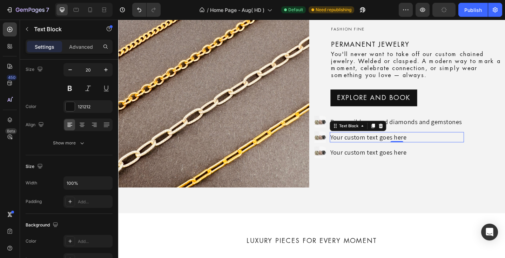
click at [413, 148] on div "Your custom text goes here" at bounding box center [421, 147] width 146 height 11
click at [413, 148] on p "Your custom text goes here" at bounding box center [421, 148] width 144 height 10
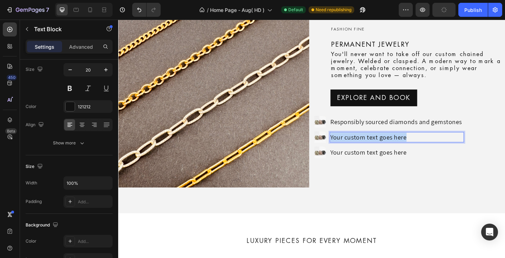
click at [413, 148] on p "Your custom text goes here" at bounding box center [421, 148] width 144 height 10
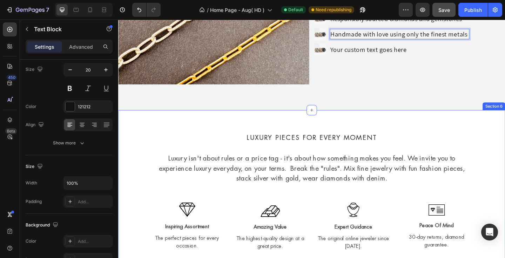
scroll to position [1104, 0]
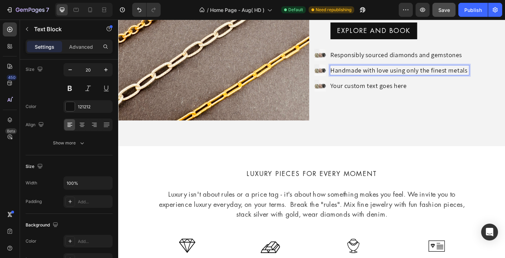
click at [443, 73] on p "Handmade with love using only the finest metals" at bounding box center [424, 75] width 150 height 10
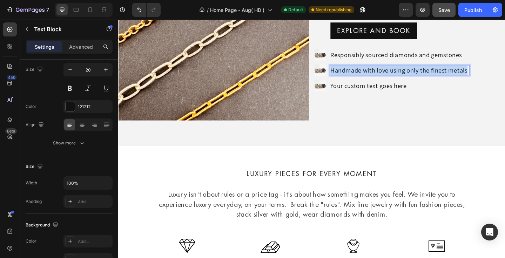
click at [443, 73] on p "Handmade with love using only the finest metals" at bounding box center [424, 75] width 150 height 10
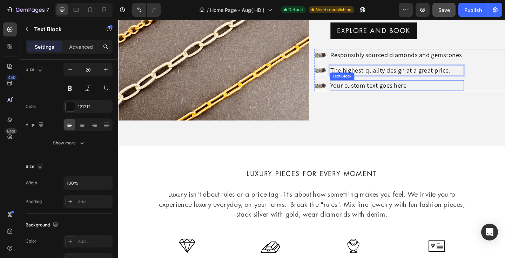
click at [390, 89] on div "Your custom text goes here" at bounding box center [421, 91] width 146 height 11
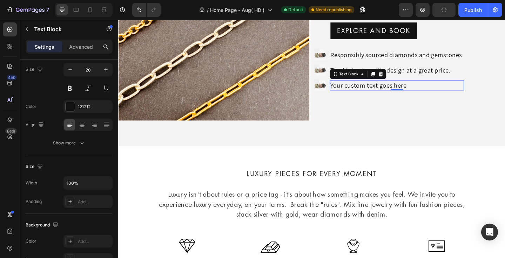
click at [403, 91] on div "Your custom text goes here" at bounding box center [421, 91] width 146 height 11
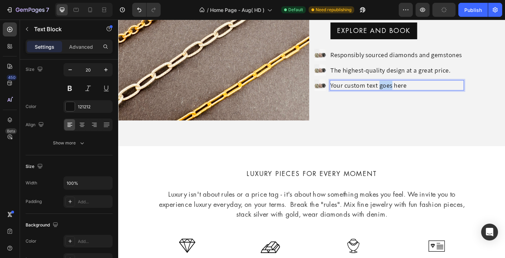
click at [403, 91] on p "Your custom text goes here" at bounding box center [421, 91] width 144 height 10
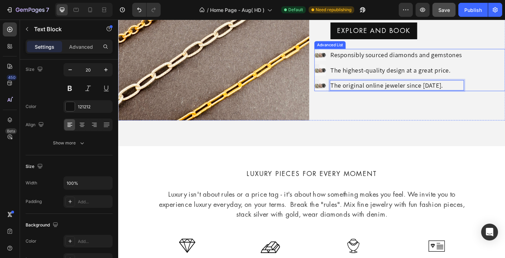
click at [504, 55] on div "Image Responsibly sourced diamonds and gemstones Text Block Image The highest-q…" at bounding box center [435, 75] width 208 height 46
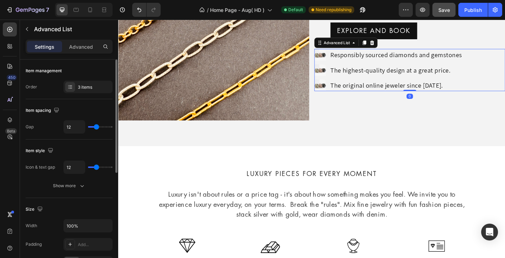
scroll to position [13, 0]
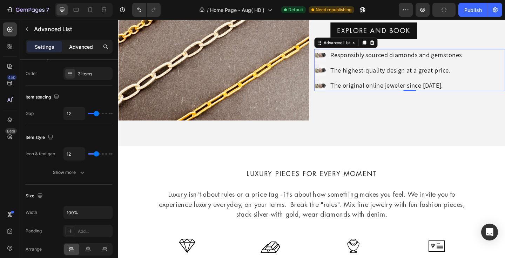
click at [76, 49] on p "Advanced" at bounding box center [81, 46] width 24 height 7
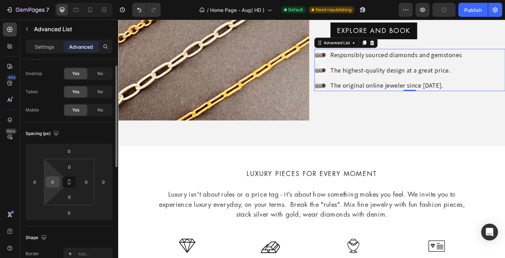
click at [52, 185] on input "0" at bounding box center [52, 182] width 11 height 11
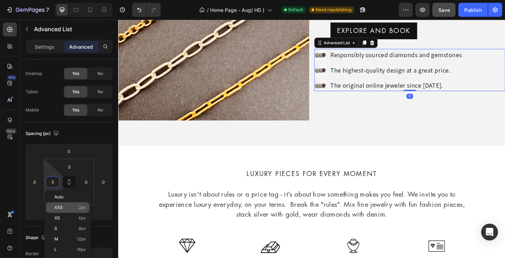
type input "50"
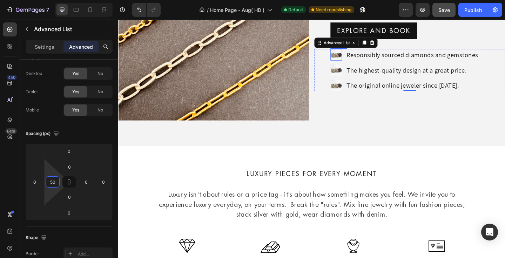
click at [353, 58] on img at bounding box center [355, 58] width 13 height 13
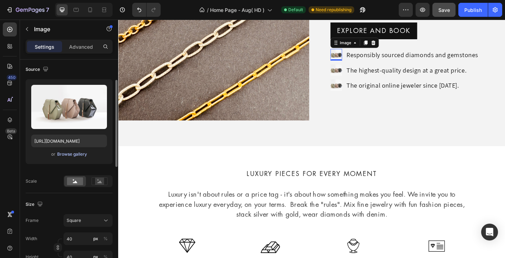
scroll to position [56, 0]
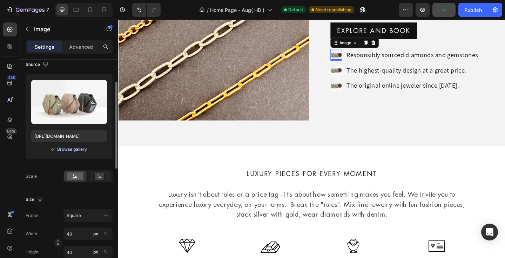
click at [80, 150] on div "Browse gallery" at bounding box center [72, 149] width 30 height 6
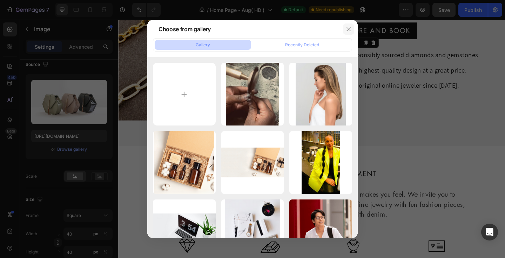
click at [346, 30] on icon "button" at bounding box center [349, 29] width 6 height 6
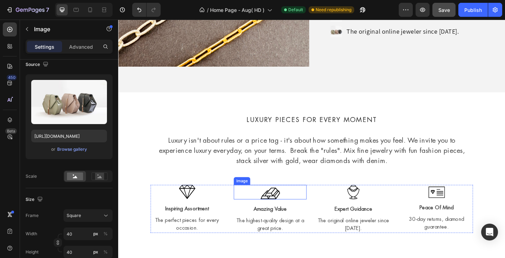
scroll to position [1168, 0]
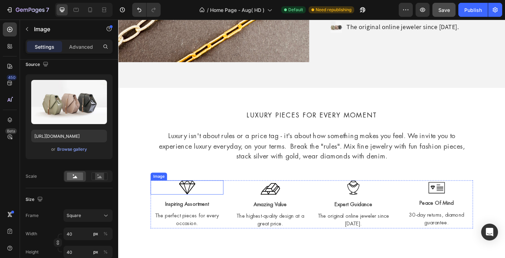
click at [188, 196] on img at bounding box center [193, 202] width 18 height 15
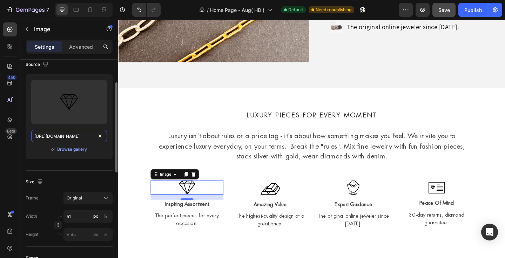
click at [56, 137] on input "[URL][DOMAIN_NAME]" at bounding box center [69, 136] width 76 height 13
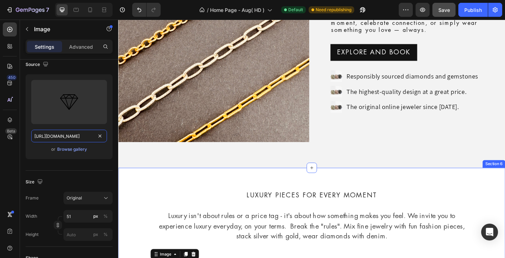
scroll to position [1075, 0]
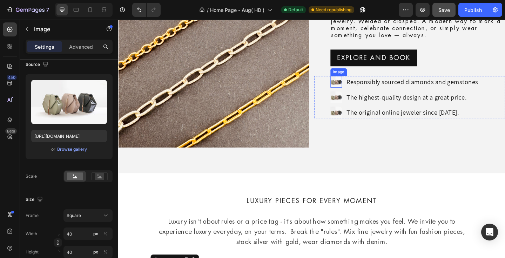
click at [352, 87] on img at bounding box center [355, 87] width 13 height 13
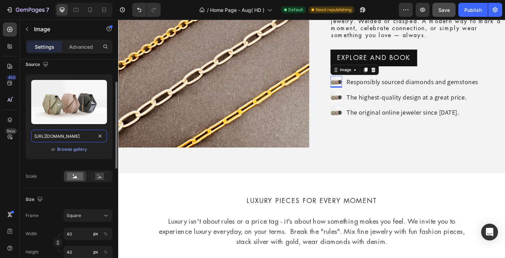
click at [73, 139] on input "[URL][DOMAIN_NAME]" at bounding box center [69, 136] width 76 height 13
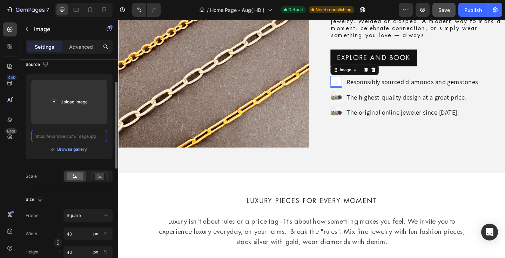
paste input "[URL][DOMAIN_NAME]"
type input "[URL][DOMAIN_NAME]"
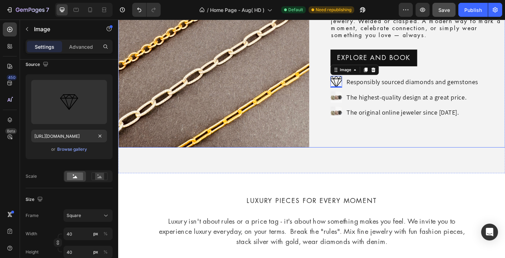
click at [350, 155] on div "FASHION FINE Text Block Permanent Jewelry Heading You'll never want to take off…" at bounding box center [435, 55] width 208 height 208
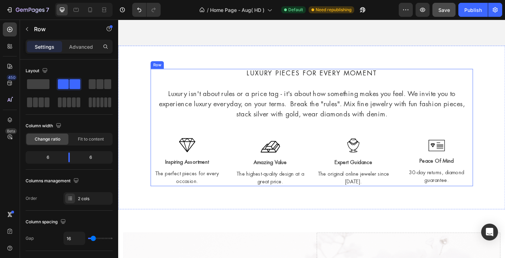
scroll to position [1220, 0]
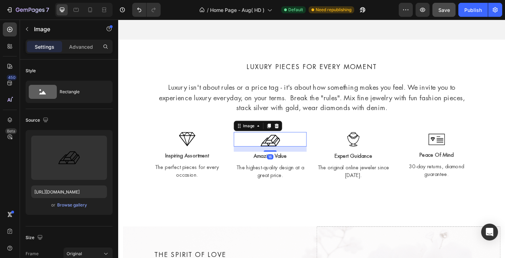
click at [281, 149] on img at bounding box center [283, 151] width 21 height 13
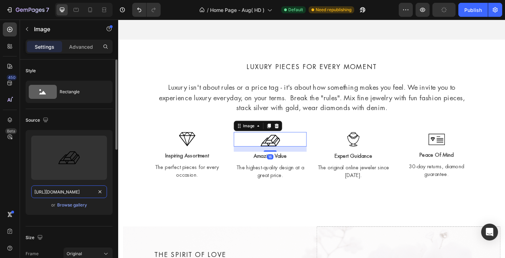
click at [48, 192] on input "[URL][DOMAIN_NAME]" at bounding box center [69, 191] width 76 height 13
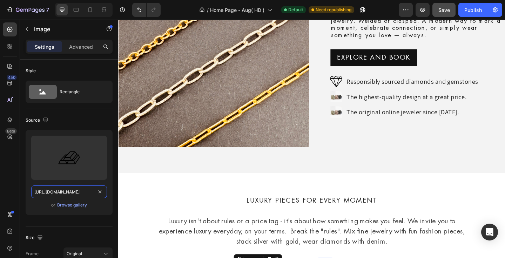
scroll to position [1072, 0]
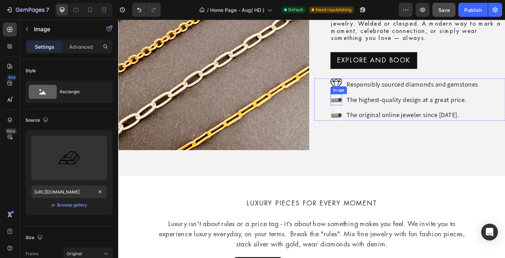
click at [354, 106] on img at bounding box center [355, 107] width 13 height 13
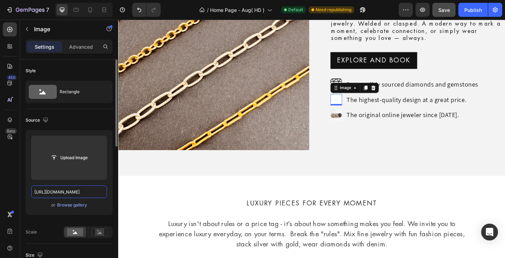
scroll to position [0, 0]
paste input "[URL][DOMAIN_NAME]"
type input "[URL][DOMAIN_NAME]"
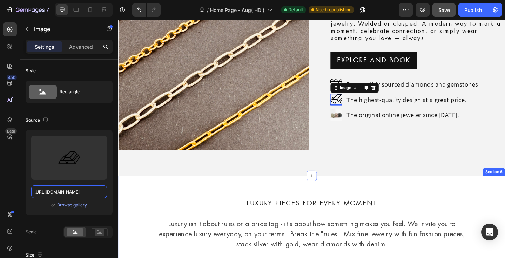
scroll to position [1213, 0]
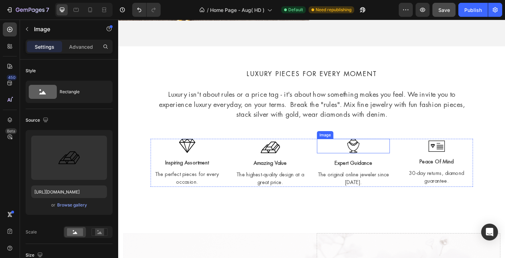
click at [372, 155] on img at bounding box center [373, 157] width 13 height 16
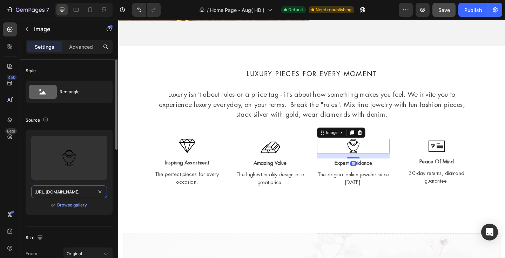
click at [53, 193] on input "[URL][DOMAIN_NAME]" at bounding box center [69, 191] width 76 height 13
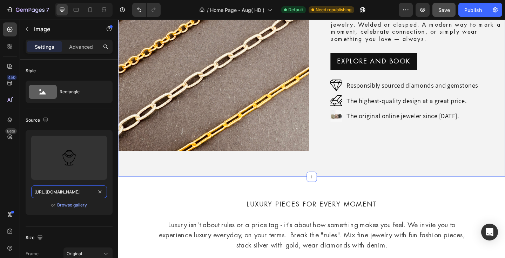
scroll to position [1065, 0]
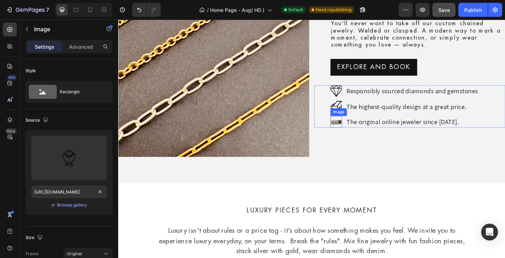
click at [355, 131] on img at bounding box center [355, 130] width 13 height 13
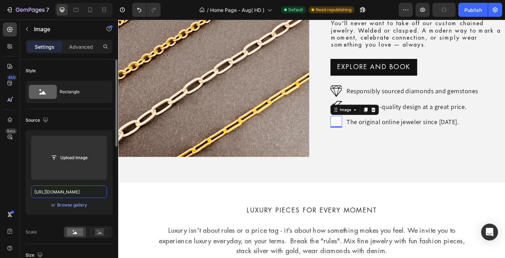
scroll to position [0, 0]
paste input "[URL][DOMAIN_NAME]"
type input "[URL][DOMAIN_NAME]"
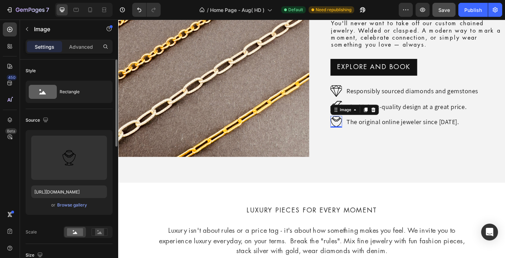
scroll to position [0, 0]
click at [44, 216] on div "Upload Image [URL][DOMAIN_NAME] or Browse gallery" at bounding box center [69, 175] width 87 height 90
click at [349, 96] on img at bounding box center [355, 97] width 13 height 13
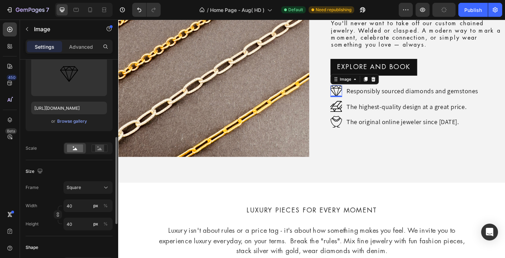
scroll to position [115, 0]
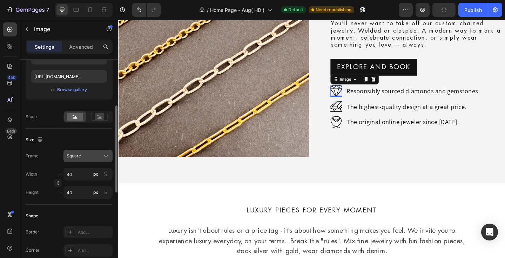
click at [73, 156] on span "Square" at bounding box center [74, 156] width 14 height 6
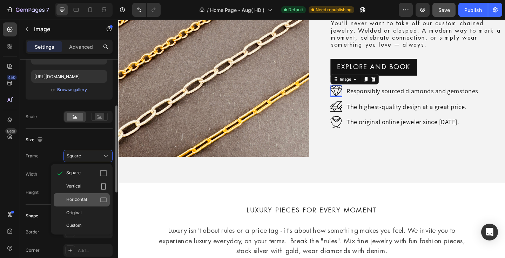
click at [81, 196] on span "Horizontal" at bounding box center [76, 199] width 21 height 7
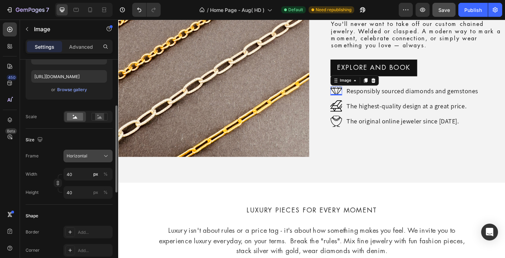
click at [80, 158] on span "Horizontal" at bounding box center [77, 156] width 21 height 6
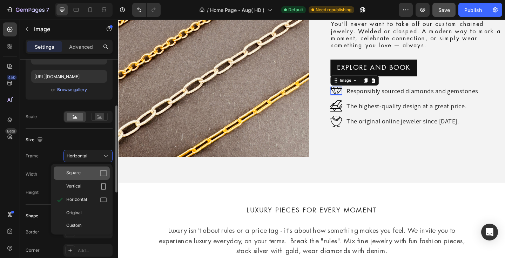
click at [78, 171] on span "Square" at bounding box center [73, 173] width 14 height 7
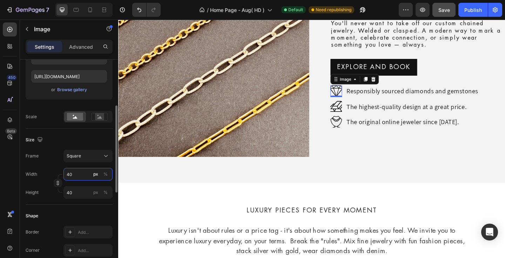
click at [71, 173] on input "40" at bounding box center [87, 174] width 49 height 13
type input "40"
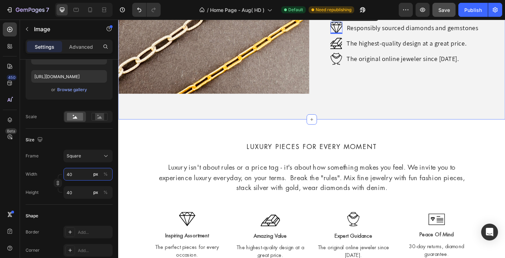
scroll to position [1159, 0]
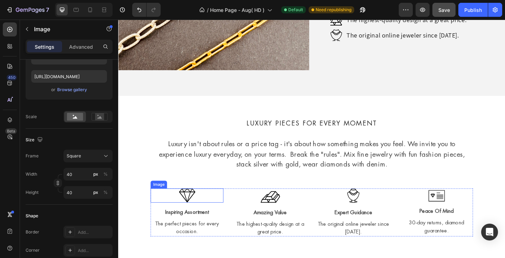
click at [167, 208] on div at bounding box center [192, 210] width 79 height 15
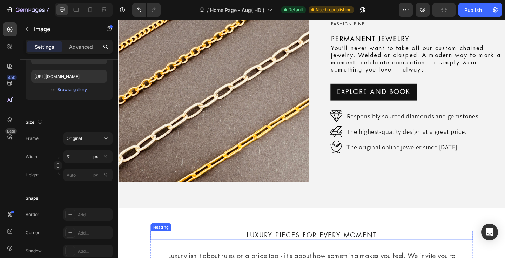
scroll to position [1010, 0]
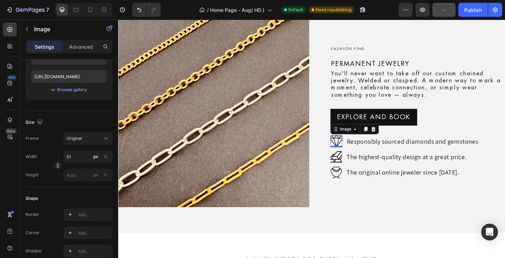
click at [353, 151] on img at bounding box center [355, 151] width 13 height 13
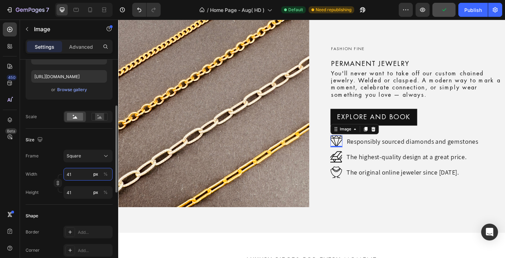
click at [69, 176] on input "41" at bounding box center [87, 174] width 49 height 13
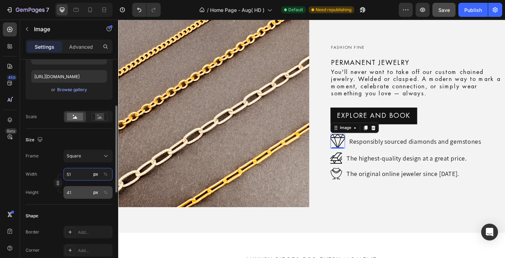
type input "51"
click at [78, 192] on input "41" at bounding box center [87, 192] width 49 height 13
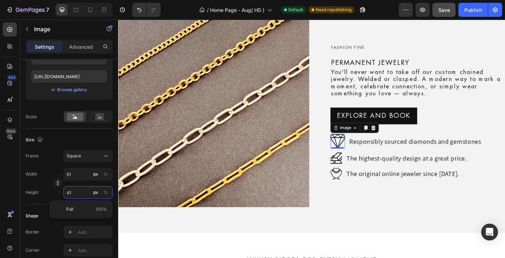
type input "51"
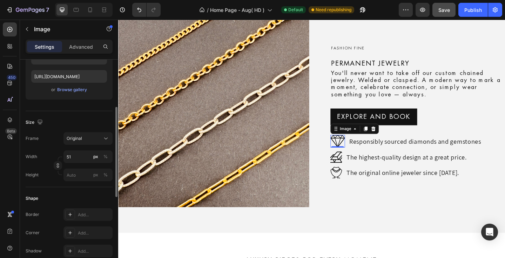
click at [34, 201] on div "Style Rectangle Source Upload Image [URL][DOMAIN_NAME] or Browse gallery Size F…" at bounding box center [69, 184] width 87 height 481
click at [353, 171] on img at bounding box center [355, 169] width 13 height 13
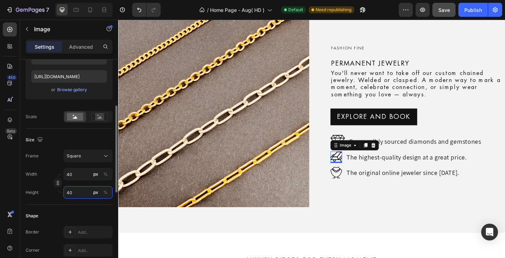
click at [69, 193] on input "40" at bounding box center [87, 192] width 49 height 13
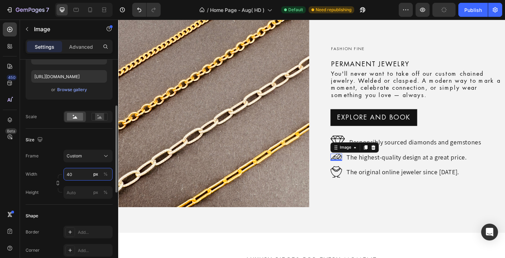
click at [70, 174] on div "Width 40 px % Height px %" at bounding box center [69, 183] width 87 height 31
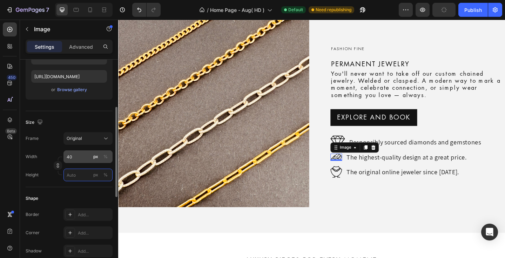
click at [70, 174] on input "px %" at bounding box center [87, 175] width 49 height 13
click at [71, 158] on input "40" at bounding box center [87, 156] width 49 height 13
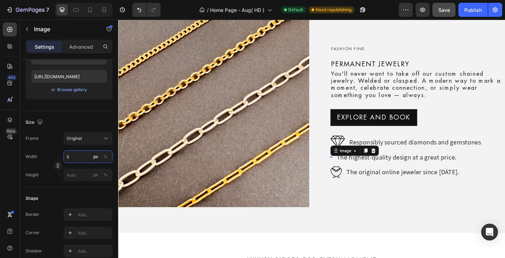
type input "51"
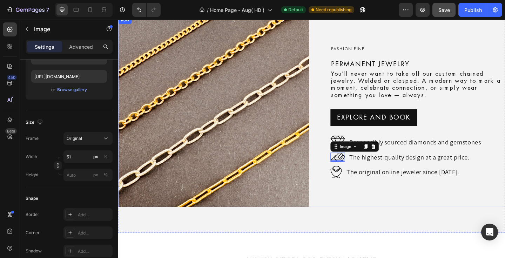
click at [347, 199] on div "FASHION FINE Text Block Permanent Jewelry Heading You'll never want to take off…" at bounding box center [435, 120] width 208 height 208
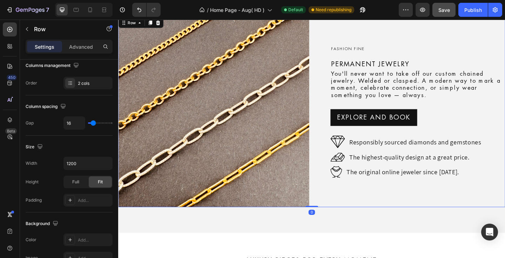
scroll to position [0, 0]
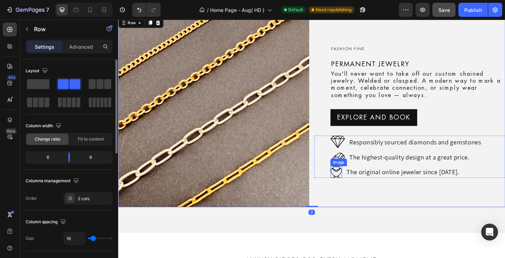
click at [355, 183] on img at bounding box center [355, 185] width 13 height 13
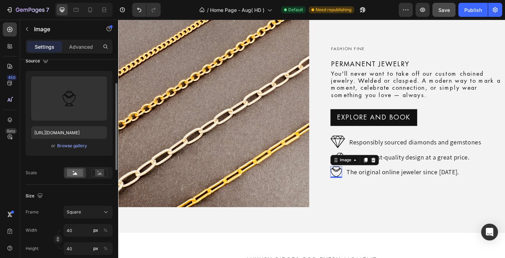
scroll to position [199, 0]
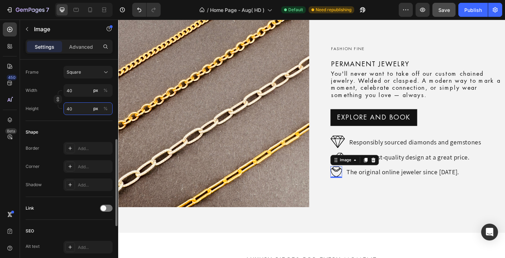
click at [74, 106] on input "40" at bounding box center [87, 108] width 49 height 13
click at [73, 106] on input "40" at bounding box center [87, 108] width 49 height 13
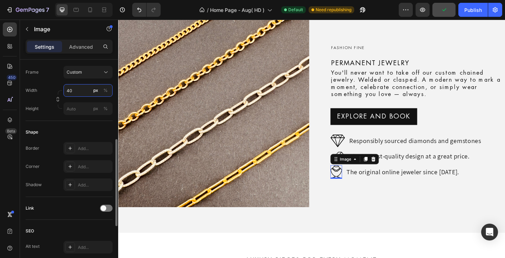
click at [73, 90] on div "Width 40 px % Height px %" at bounding box center [69, 99] width 87 height 31
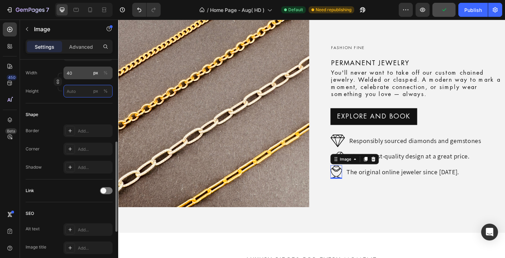
click at [73, 90] on input "px %" at bounding box center [87, 91] width 49 height 13
click at [69, 73] on input "40" at bounding box center [87, 73] width 49 height 13
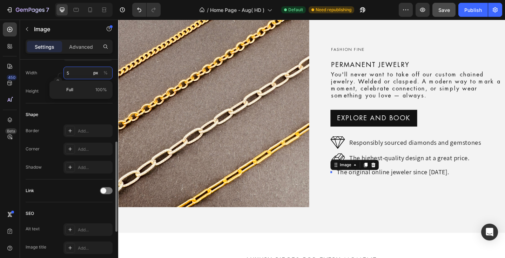
type input "51"
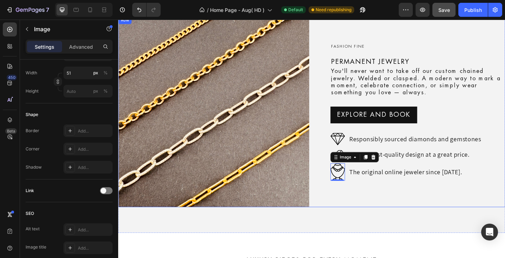
click at [428, 214] on div "FASHION FINE Text Block Permanent Jewelry Heading You'll never want to take off…" at bounding box center [435, 120] width 208 height 208
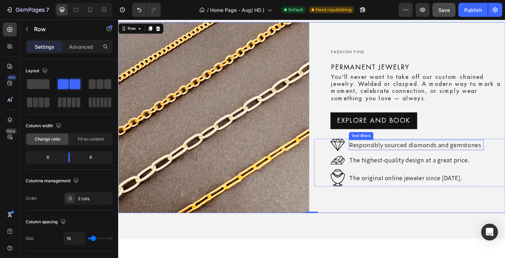
scroll to position [996, 0]
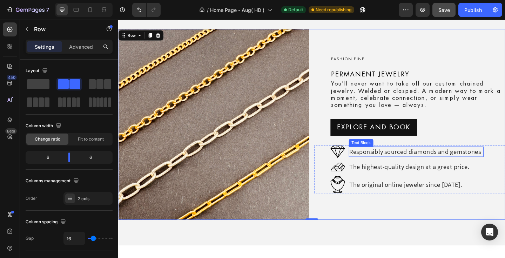
click at [416, 161] on p "Responsibly sourced diamonds and gemstones" at bounding box center [441, 163] width 145 height 10
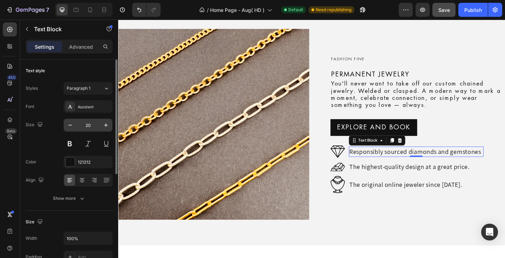
click at [87, 127] on input "20" at bounding box center [87, 125] width 23 height 13
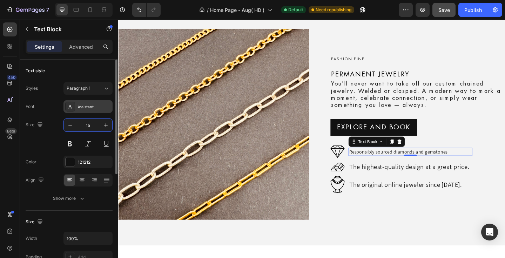
type input "15"
click at [87, 104] on div "Assistant" at bounding box center [94, 107] width 33 height 6
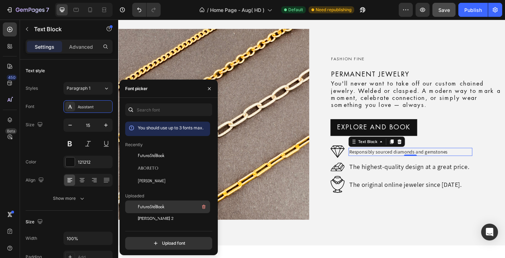
click at [154, 208] on span "FuturaStdBook" at bounding box center [151, 207] width 27 height 6
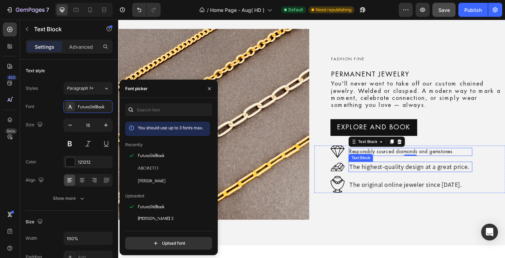
click at [399, 180] on p "The highest-quality design at a great price." at bounding box center [435, 180] width 133 height 10
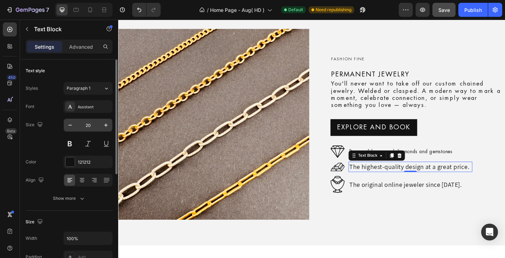
click at [86, 125] on input "20" at bounding box center [87, 125] width 23 height 13
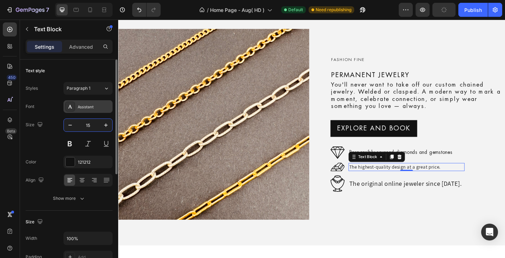
type input "15"
click at [90, 107] on div "Assistant" at bounding box center [94, 107] width 33 height 6
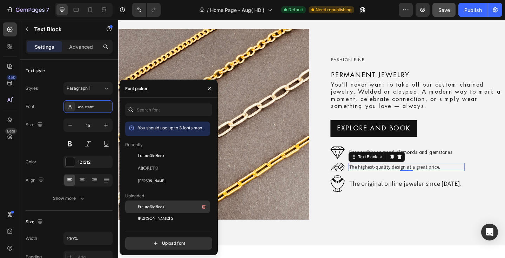
click at [154, 207] on span "FuturaStdBook" at bounding box center [151, 207] width 27 height 6
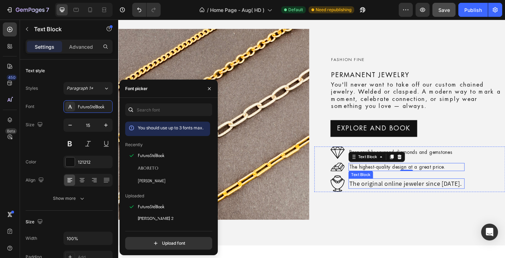
click at [421, 196] on p "The original online jeweler since [DATE]." at bounding box center [431, 198] width 125 height 10
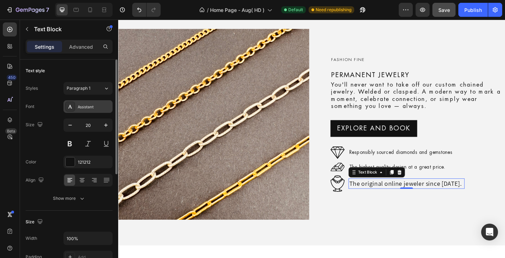
click at [83, 107] on div "Assistant" at bounding box center [94, 107] width 33 height 6
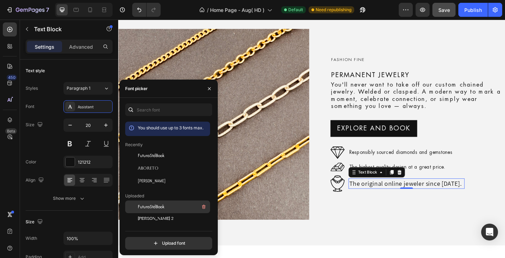
click at [153, 205] on span "FuturaStdBook" at bounding box center [151, 207] width 27 height 6
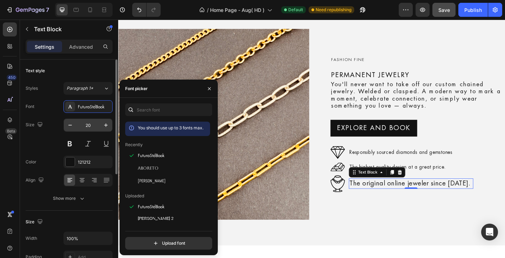
click at [86, 125] on input "20" at bounding box center [87, 125] width 23 height 13
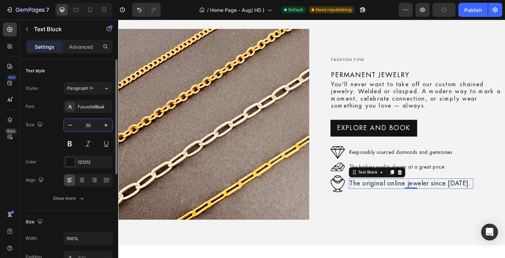
type input "2"
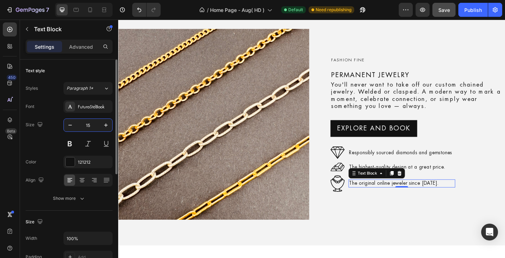
type input "15"
click at [37, 115] on div "Font FuturaStdBook Size 15 Color 121212 Align Show more" at bounding box center [69, 152] width 87 height 104
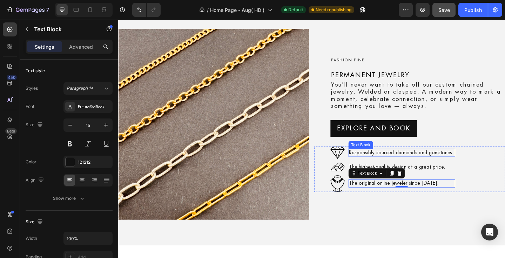
click at [418, 163] on p "Responsibly sourced diamonds and gemstones" at bounding box center [426, 164] width 115 height 7
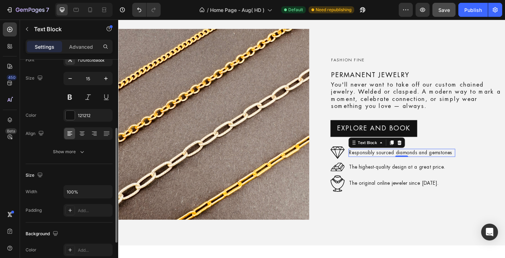
scroll to position [75, 0]
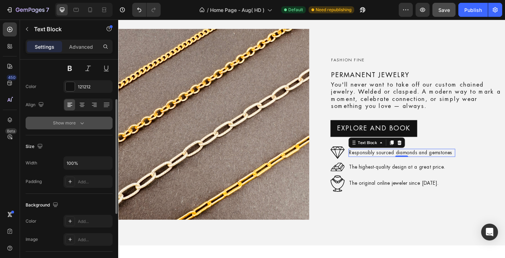
click at [76, 120] on div "Show more" at bounding box center [69, 123] width 33 height 7
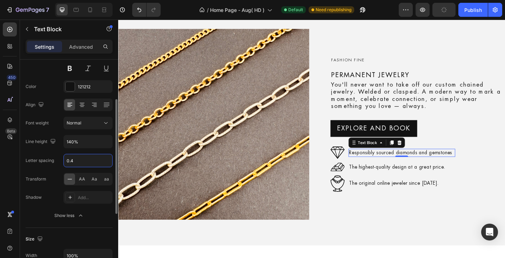
click at [77, 159] on input "0.4" at bounding box center [88, 160] width 48 height 13
type input "2"
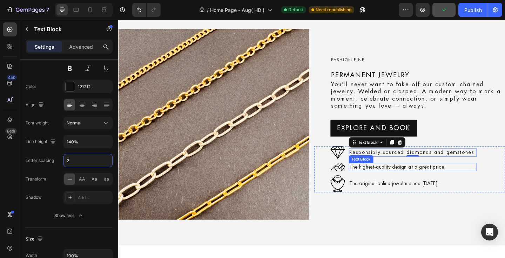
click at [395, 178] on p "The highest-quality design at a great price." at bounding box center [438, 179] width 138 height 7
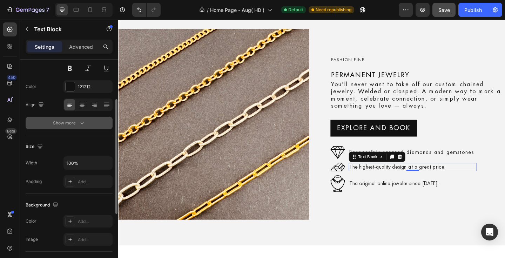
click at [77, 123] on div "Show more" at bounding box center [69, 123] width 33 height 7
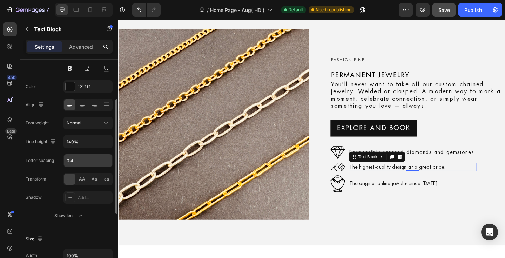
click at [76, 158] on input "0.4" at bounding box center [88, 160] width 48 height 13
type input "2"
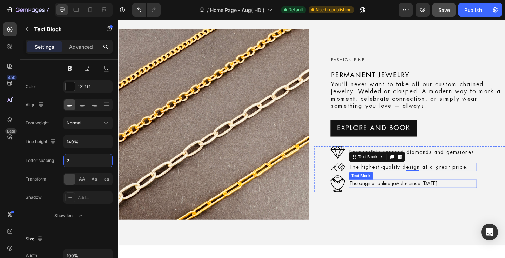
click at [394, 199] on p "The original online jeweler since [DATE]." at bounding box center [438, 198] width 138 height 7
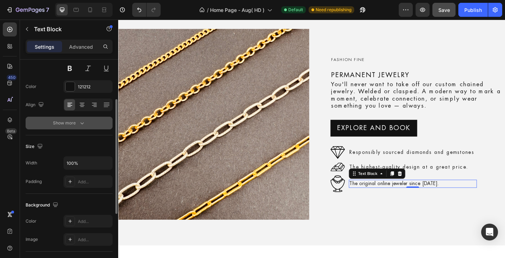
click at [75, 120] on div "Show more" at bounding box center [69, 123] width 33 height 7
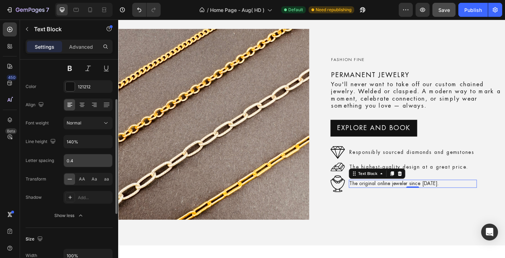
click at [75, 164] on input "0.4" at bounding box center [88, 160] width 48 height 13
type input "2"
click at [36, 174] on div "Transform" at bounding box center [36, 179] width 21 height 11
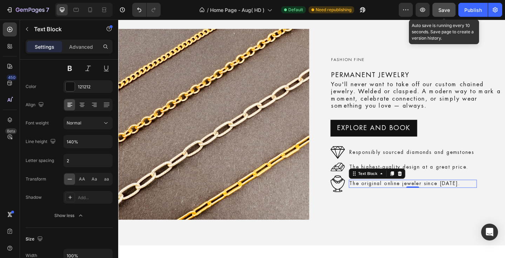
click at [444, 12] on span "Save" at bounding box center [444, 10] width 12 height 6
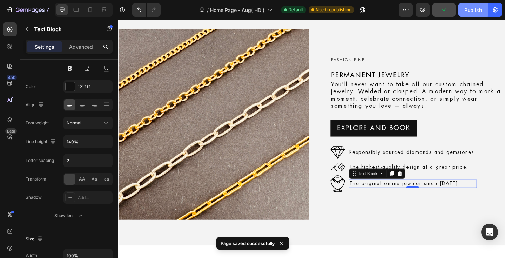
click at [467, 11] on div "Publish" at bounding box center [473, 9] width 18 height 7
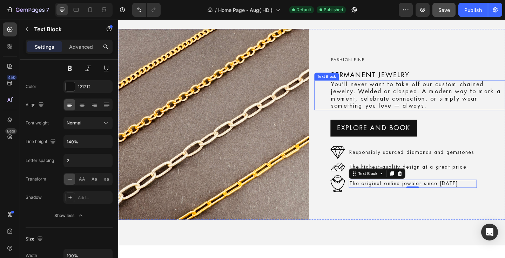
click at [387, 94] on span "You'll never want to take off our custom chained jewelry. Welded or clasped. A …" at bounding box center [441, 101] width 184 height 29
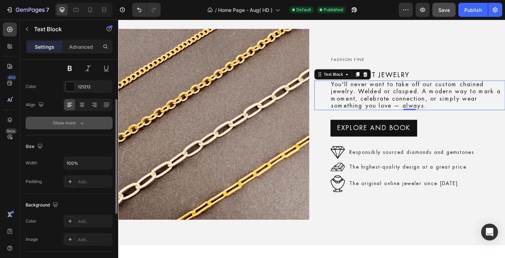
click at [83, 127] on button "Show more" at bounding box center [69, 123] width 87 height 13
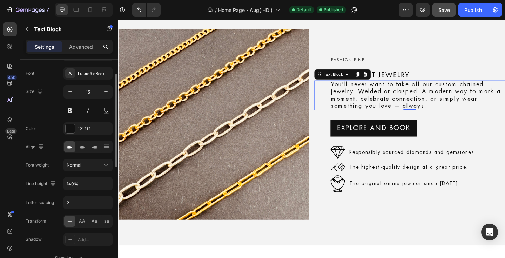
scroll to position [36, 0]
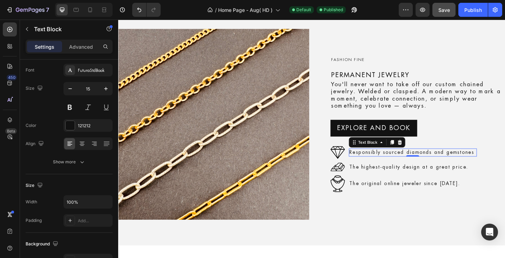
click at [397, 162] on p "Responsibly sourced diamonds and gemstones" at bounding box center [438, 164] width 138 height 7
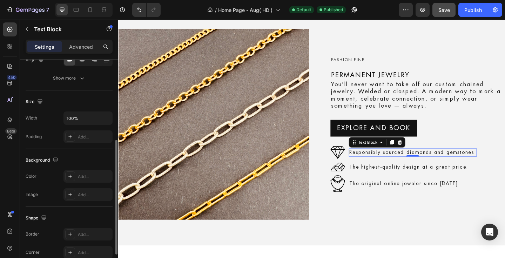
scroll to position [158, 0]
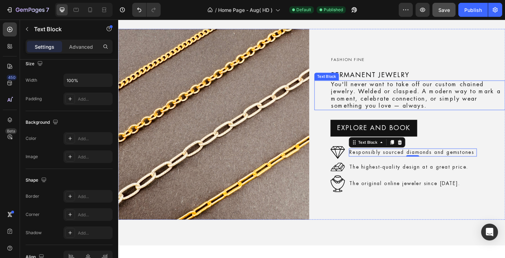
click at [406, 88] on span "You'll never want to take off our custom chained jewelry. Welded or clasped. A …" at bounding box center [441, 101] width 184 height 29
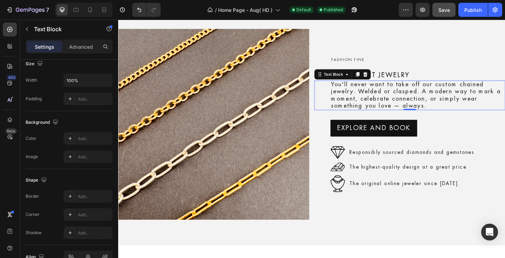
click at [406, 88] on span "You'll never want to take off our custom chained jewelry. Welded or clasped. A …" at bounding box center [441, 101] width 184 height 29
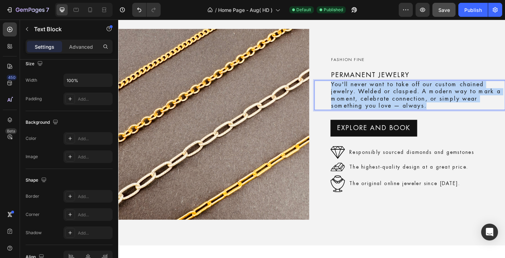
click at [406, 88] on span "You'll never want to take off our custom chained jewelry. Welded or clasped. A …" at bounding box center [441, 101] width 184 height 29
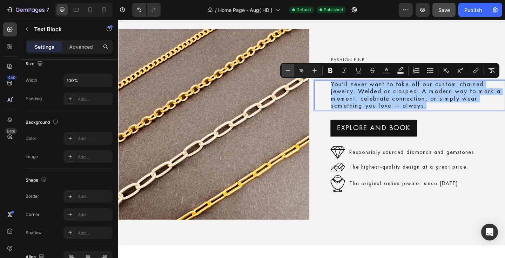
click at [286, 70] on icon "Editor contextual toolbar" at bounding box center [287, 70] width 7 height 7
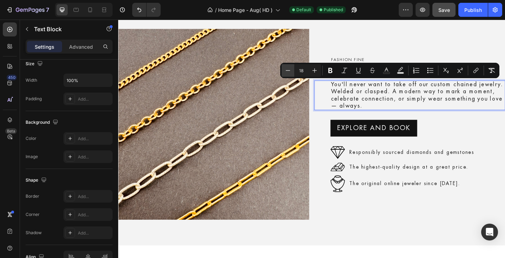
click at [286, 70] on icon "Editor contextual toolbar" at bounding box center [287, 70] width 7 height 7
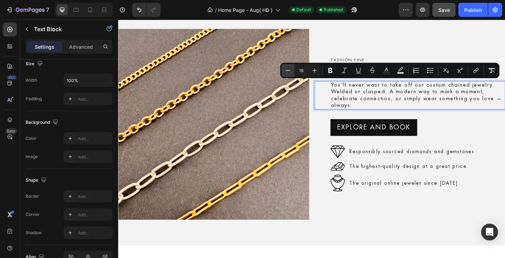
click at [286, 70] on icon "Editor contextual toolbar" at bounding box center [287, 70] width 7 height 7
click at [398, 109] on p "You'll never want to take off our custom chained jewelry. Welded or clasped. A …" at bounding box center [443, 101] width 189 height 29
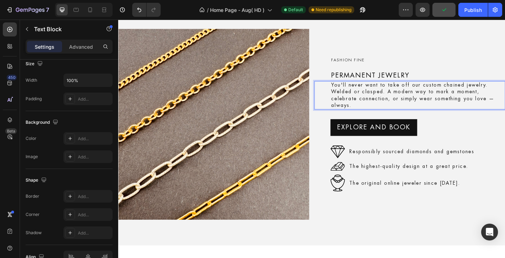
click at [349, 94] on div "You'll never want to take off our custom chained jewelry. Welded or clasped. A …" at bounding box center [444, 102] width 190 height 31
click at [352, 95] on span "You'll never want to take off our custom chained jewelry. Welded or clasped. A …" at bounding box center [437, 101] width 177 height 27
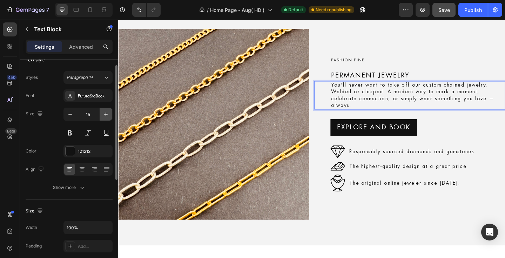
click at [104, 115] on icon "button" at bounding box center [105, 114] width 7 height 7
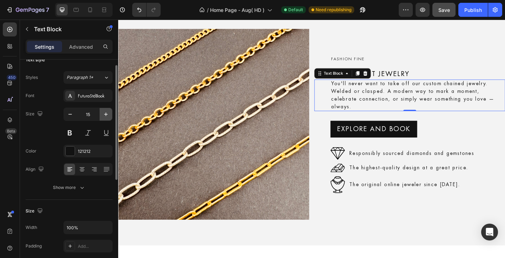
click at [104, 115] on icon "button" at bounding box center [105, 114] width 7 height 7
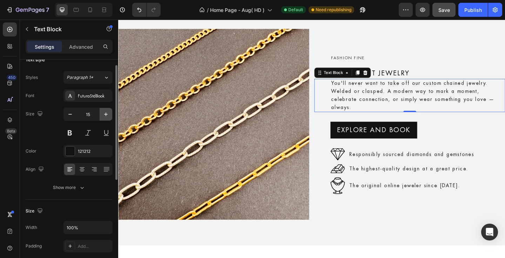
click at [104, 115] on icon "button" at bounding box center [105, 114] width 7 height 7
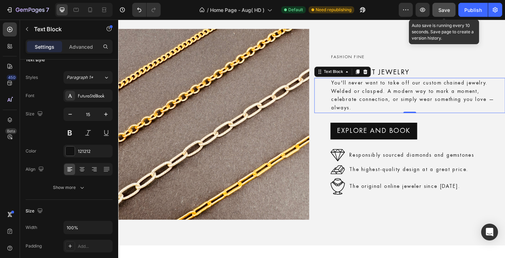
click at [452, 12] on button "Save" at bounding box center [443, 10] width 23 height 14
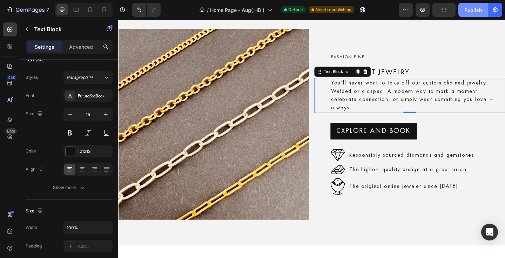
click at [467, 10] on div "Publish" at bounding box center [473, 9] width 18 height 7
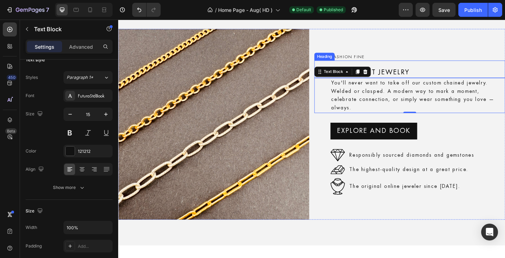
click at [435, 73] on h2 "Permanent Jewelry" at bounding box center [444, 77] width 190 height 12
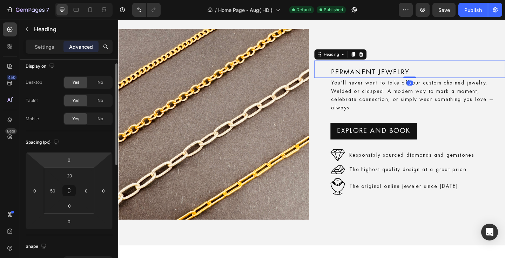
scroll to position [6, 0]
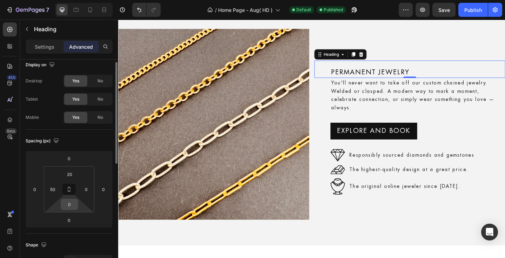
click at [68, 205] on input "0" at bounding box center [69, 204] width 14 height 11
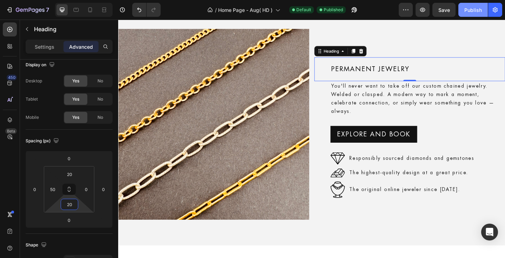
type input "20"
click at [462, 12] on button "Publish" at bounding box center [472, 10] width 29 height 14
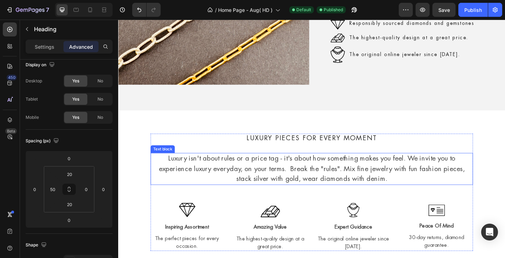
scroll to position [1123, 0]
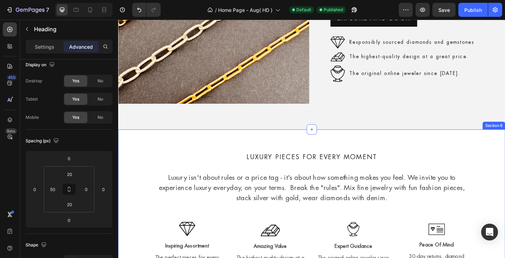
click at [258, 146] on div "Luxury Pieces for Every Moment Heading Luxury isn't about rules or a price tag …" at bounding box center [328, 228] width 421 height 178
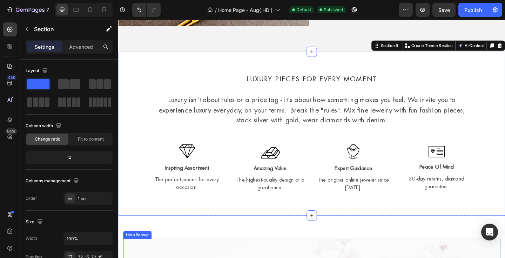
scroll to position [1200, 0]
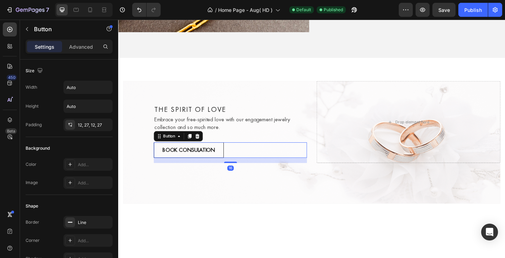
click at [227, 160] on link "BOOK CONSULATION" at bounding box center [195, 161] width 76 height 17
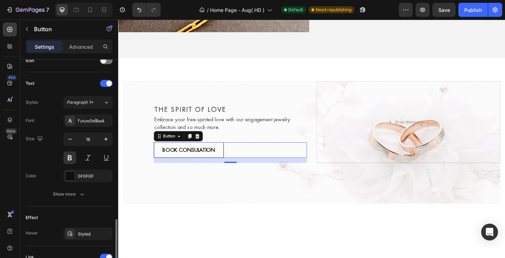
scroll to position [271, 0]
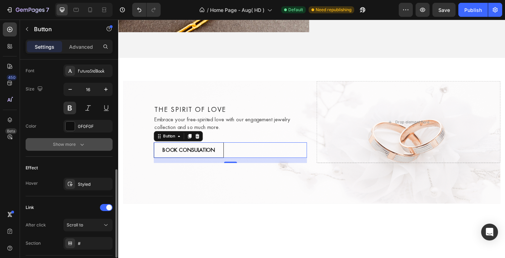
click at [66, 146] on div "Show more" at bounding box center [69, 144] width 33 height 7
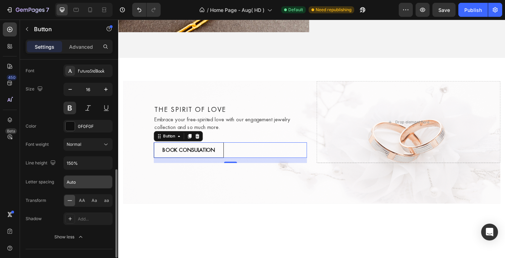
click at [80, 182] on input "Auto" at bounding box center [88, 182] width 48 height 13
type input "2"
click at [39, 172] on div "Font FuturaStdBook Size 16 Color 0F0F0F Font weight Normal Line height 150% Let…" at bounding box center [69, 153] width 87 height 179
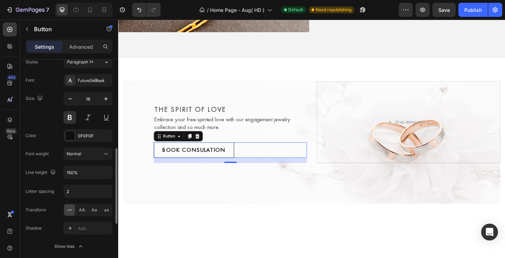
scroll to position [260, 0]
click at [69, 101] on icon "button" at bounding box center [70, 100] width 7 height 7
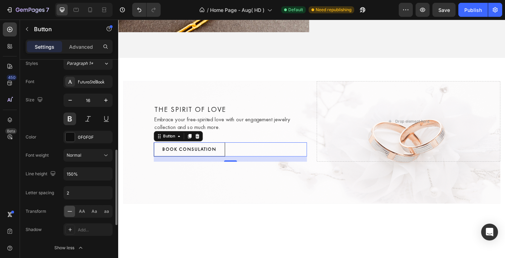
click at [44, 119] on div "Size 16" at bounding box center [69, 110] width 87 height 32
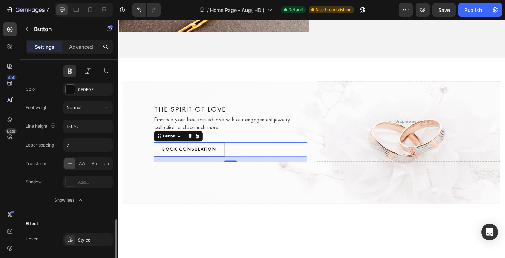
scroll to position [348, 0]
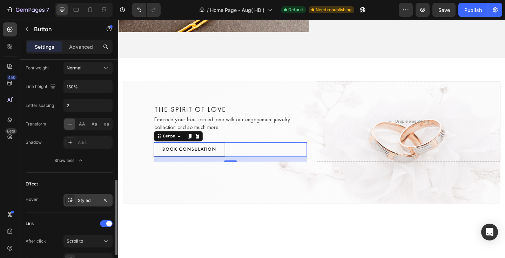
click at [83, 200] on div "Styled" at bounding box center [88, 200] width 20 height 6
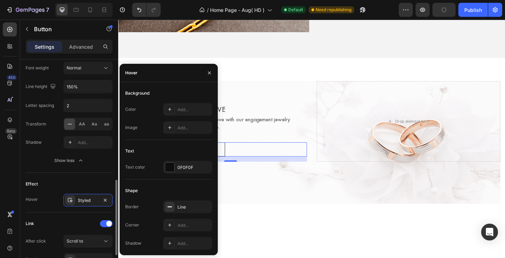
scroll to position [382, 0]
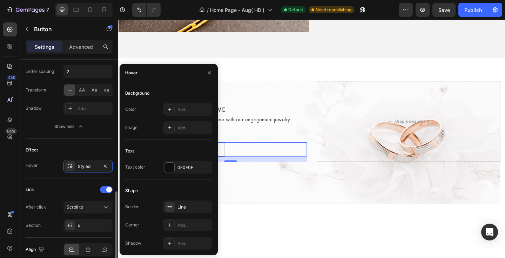
click at [48, 186] on div "Link" at bounding box center [69, 189] width 87 height 11
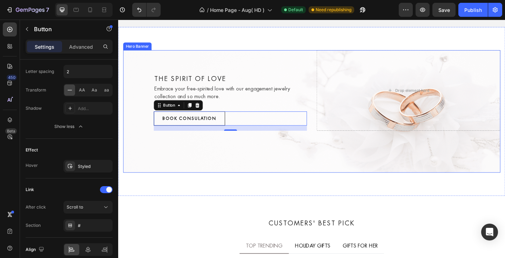
scroll to position [1238, 0]
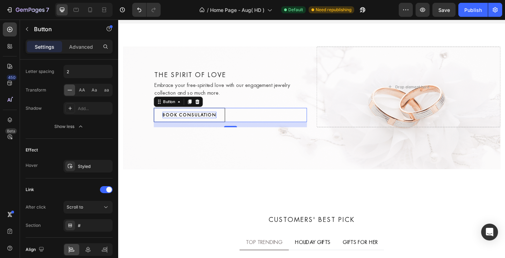
click at [205, 120] on p "BOOK CONSULATION" at bounding box center [195, 123] width 59 height 7
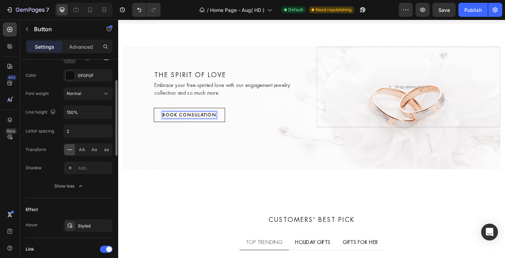
scroll to position [255, 0]
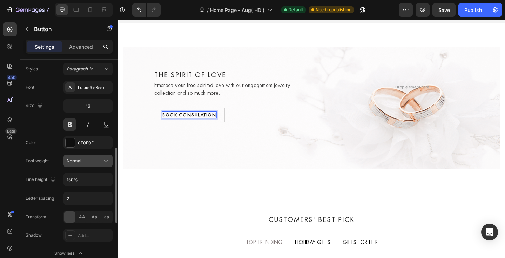
click at [88, 162] on div "Normal" at bounding box center [85, 161] width 36 height 6
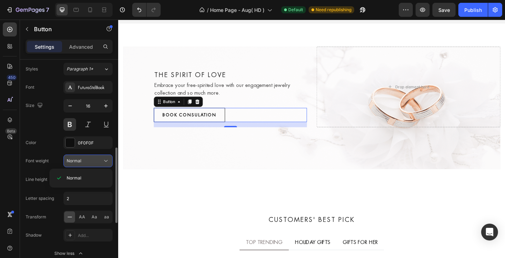
click at [88, 162] on div "Normal" at bounding box center [85, 161] width 36 height 6
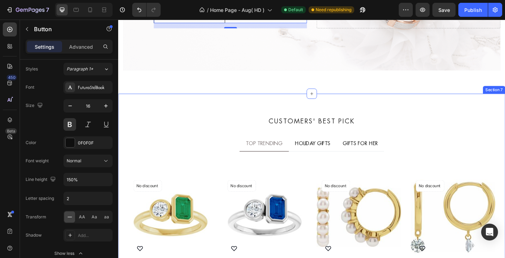
scroll to position [1342, 0]
click at [216, 121] on div "Customers' Best Pick Heading TOP TRENDING HOLIDAY GIFTS GIFTS FOR HER Product I…" at bounding box center [328, 224] width 421 height 247
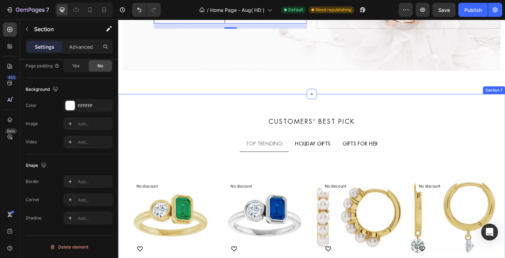
scroll to position [0, 0]
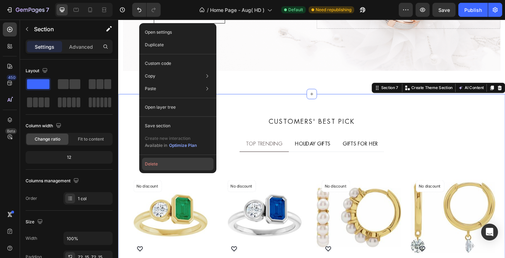
click at [153, 165] on button "Delete" at bounding box center [178, 164] width 72 height 13
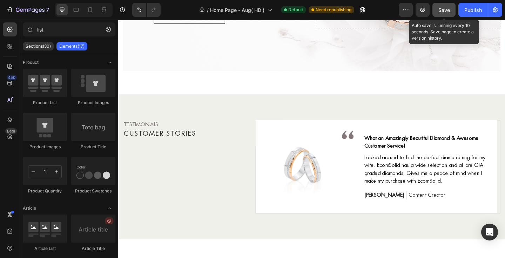
click at [442, 13] on button "Save" at bounding box center [443, 10] width 23 height 14
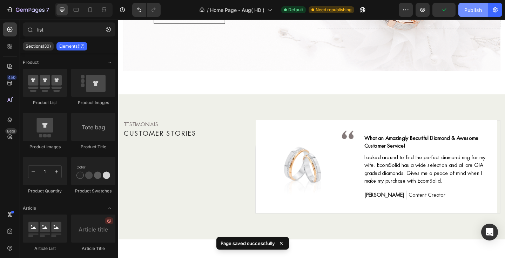
click at [469, 12] on div "Publish" at bounding box center [473, 9] width 18 height 7
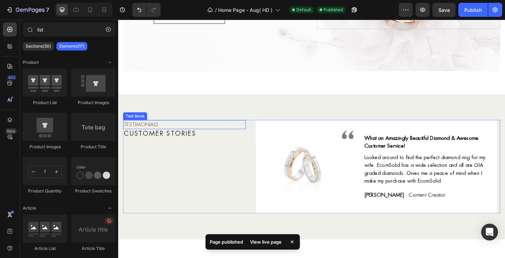
click at [184, 133] on p "TESTIMONIALS" at bounding box center [190, 134] width 132 height 8
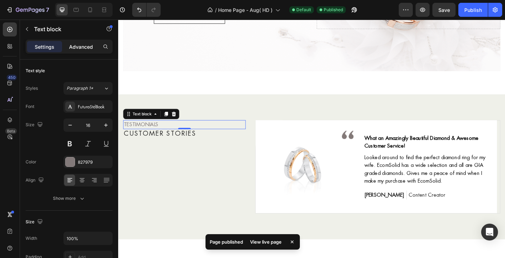
click at [80, 51] on div "Advanced" at bounding box center [80, 46] width 35 height 11
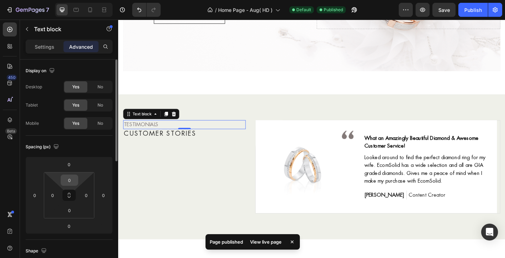
click at [68, 180] on input "0" at bounding box center [69, 180] width 14 height 11
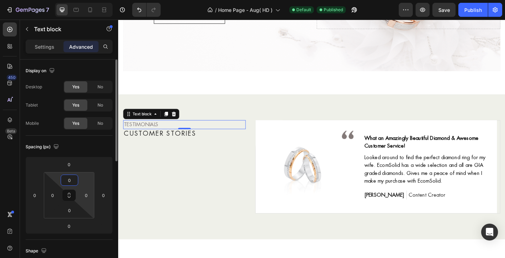
type input "80"
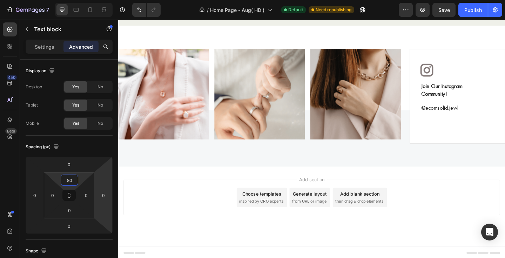
scroll to position [1573, 0]
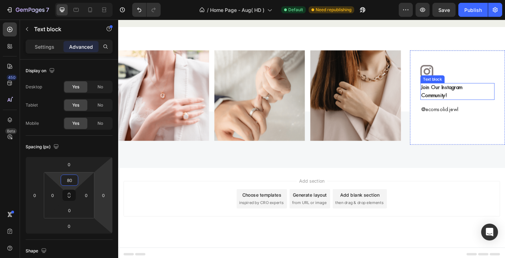
click at [461, 95] on p "Join Our Instagram Community!" at bounding box center [486, 97] width 79 height 17
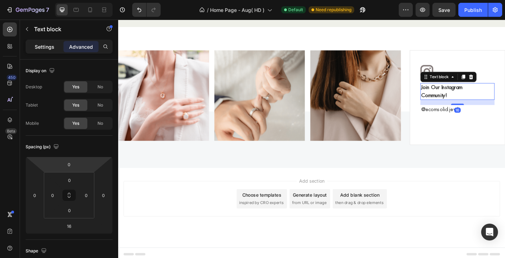
click at [47, 44] on p "Settings" at bounding box center [45, 46] width 20 height 7
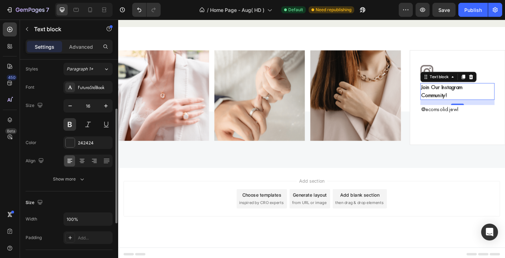
scroll to position [45, 0]
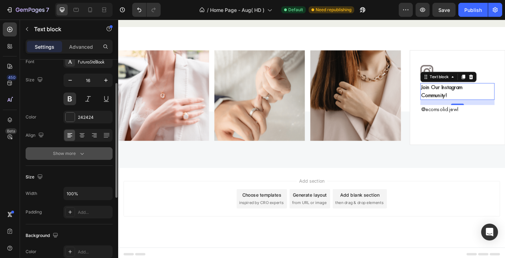
click at [61, 150] on div "Show more" at bounding box center [69, 153] width 33 height 7
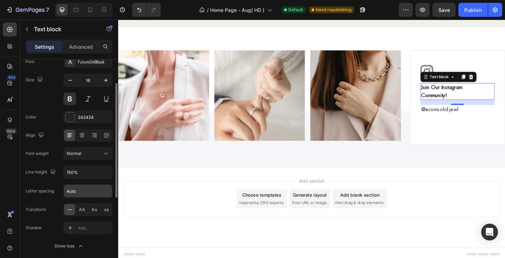
click at [74, 192] on input "Auto" at bounding box center [88, 191] width 48 height 13
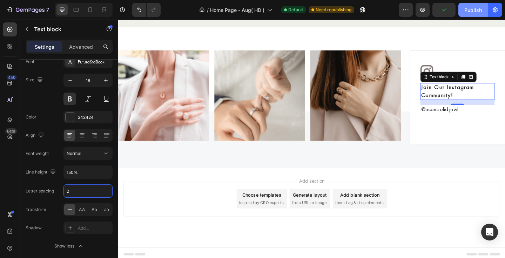
type input "2"
click at [473, 14] on button "Publish" at bounding box center [472, 10] width 29 height 14
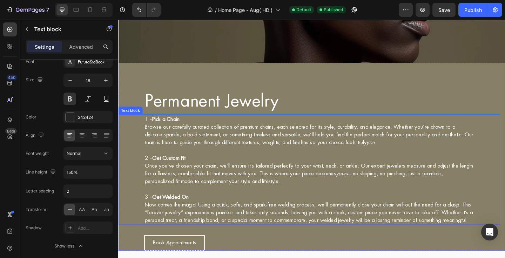
scroll to position [177, 0]
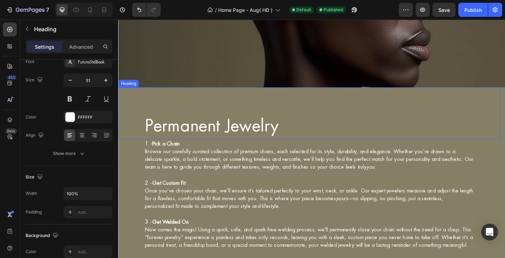
click at [278, 100] on div "Permanent Jewelry Heading" at bounding box center [325, 122] width 415 height 56
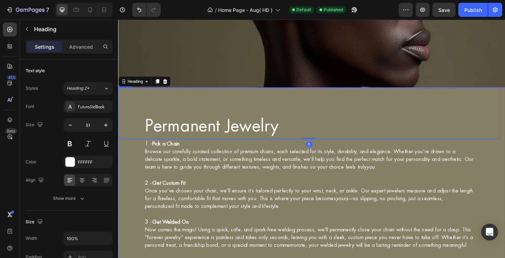
click at [320, 94] on div "Permanent Jewelry Heading 0 1 - Pick a Chain Browse our carefully curated colle…" at bounding box center [325, 196] width 415 height 205
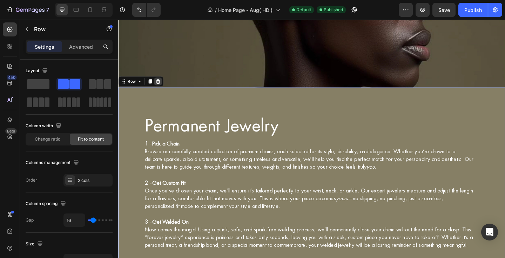
click at [163, 84] on icon at bounding box center [161, 87] width 6 height 6
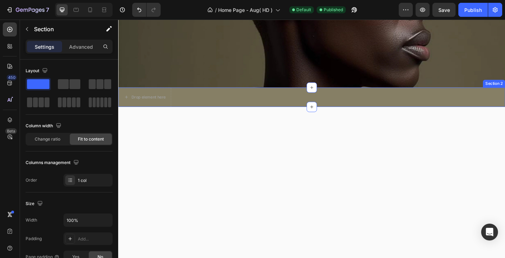
click at [446, 100] on div "Drop element here Section 2" at bounding box center [328, 104] width 421 height 21
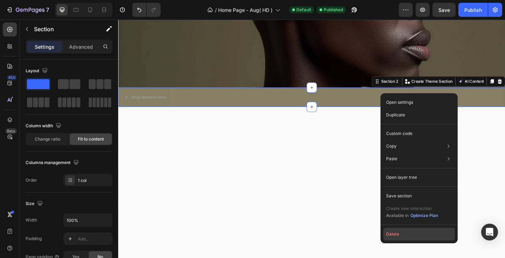
drag, startPoint x: 395, startPoint y: 231, endPoint x: 265, endPoint y: 170, distance: 144.2
click at [395, 231] on button "Delete" at bounding box center [419, 234] width 72 height 13
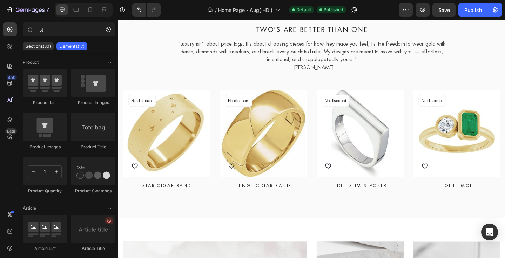
scroll to position [159, 0]
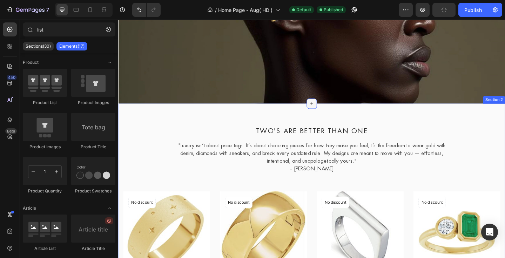
click at [326, 109] on icon at bounding box center [329, 111] width 6 height 6
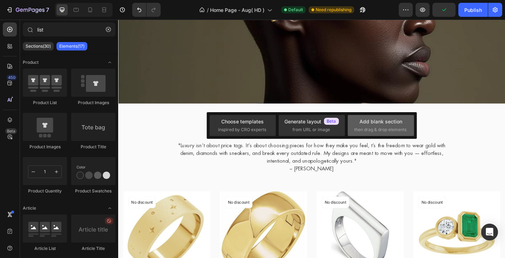
click at [372, 128] on span "then drag & drop elements" at bounding box center [380, 130] width 52 height 6
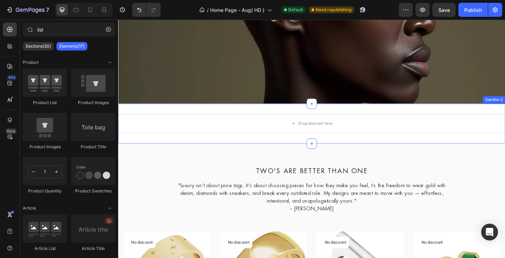
click at [294, 115] on div "Drop element here Section 2" at bounding box center [328, 132] width 421 height 43
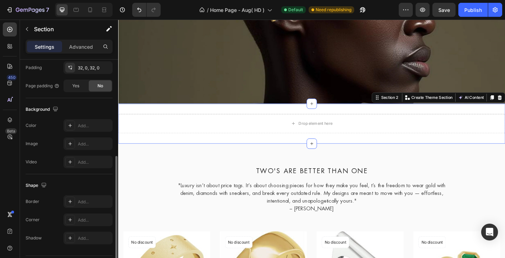
scroll to position [206, 0]
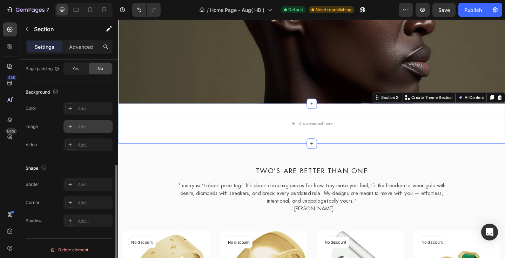
click at [88, 125] on div "Add..." at bounding box center [94, 127] width 33 height 6
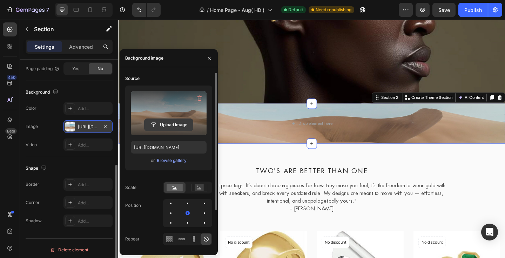
click at [170, 125] on input "file" at bounding box center [168, 125] width 48 height 12
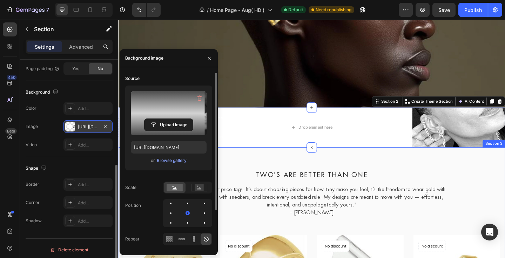
scroll to position [149, 0]
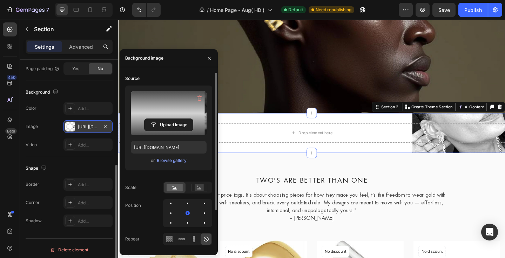
click at [143, 219] on div "Position" at bounding box center [168, 213] width 87 height 28
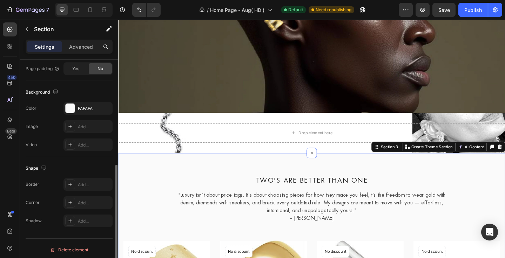
scroll to position [206, 0]
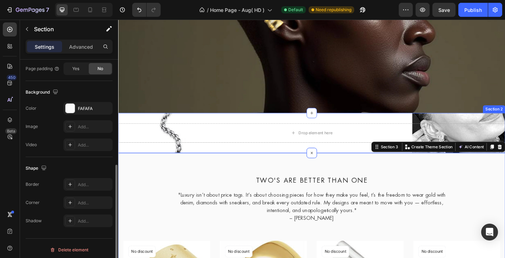
click at [339, 123] on div "Drop element here Section 2" at bounding box center [328, 142] width 421 height 43
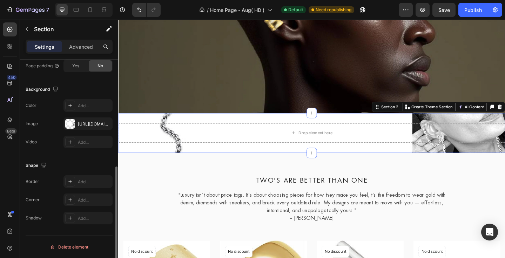
scroll to position [208, 0]
click at [81, 127] on div "[URL][DOMAIN_NAME]" at bounding box center [88, 125] width 20 height 6
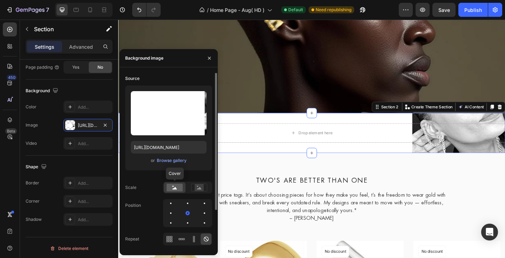
click at [178, 188] on rect at bounding box center [174, 188] width 16 height 8
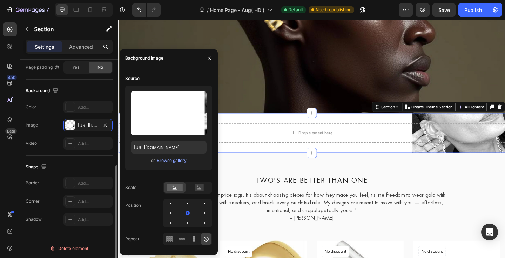
click at [47, 229] on div "Shape Border Add... Corner Add... Shadow Add..." at bounding box center [69, 194] width 87 height 76
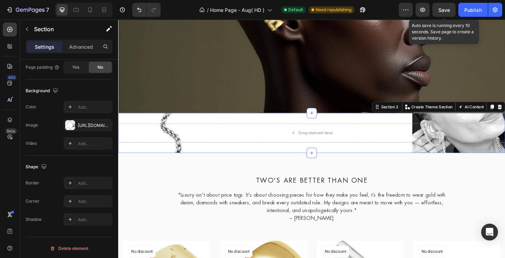
click at [443, 12] on span "Save" at bounding box center [444, 10] width 12 height 6
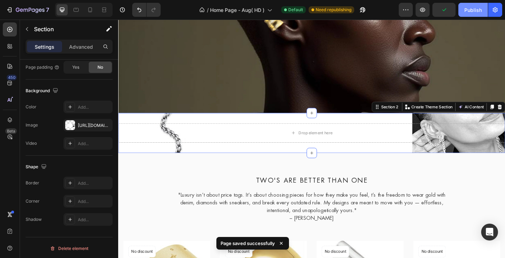
click at [468, 12] on div "Publish" at bounding box center [473, 9] width 18 height 7
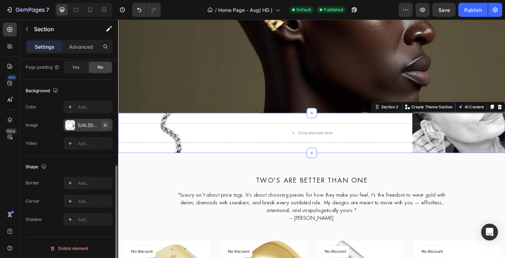
click at [105, 124] on icon "button" at bounding box center [105, 124] width 3 height 3
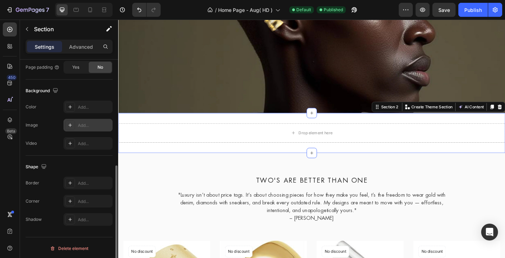
click at [79, 126] on div "Add..." at bounding box center [94, 125] width 33 height 6
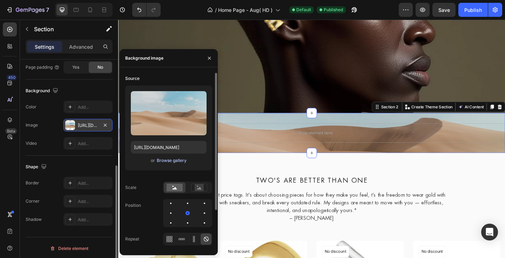
click at [168, 161] on div "Browse gallery" at bounding box center [172, 160] width 30 height 6
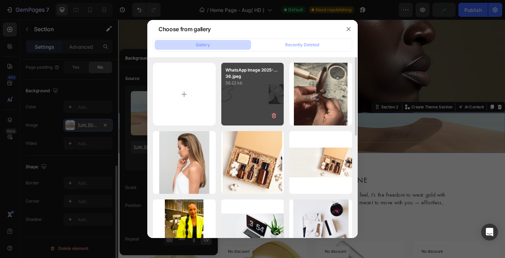
click at [249, 89] on div "WhatsApp Image 2025-...36.jpeg 56.22 kb" at bounding box center [252, 94] width 63 height 63
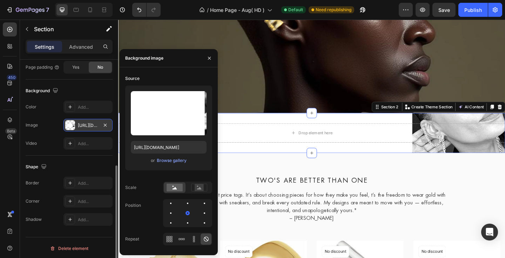
click at [48, 177] on div "Border Add..." at bounding box center [69, 183] width 87 height 13
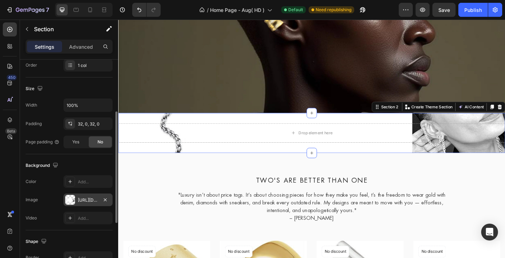
scroll to position [123, 0]
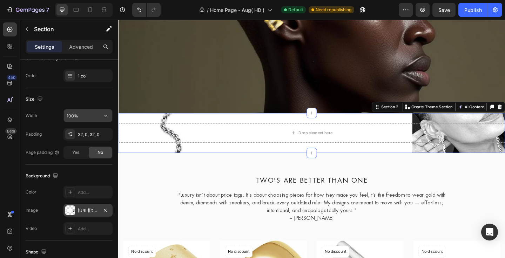
click at [88, 118] on input "100%" at bounding box center [88, 115] width 48 height 13
click at [105, 115] on icon "button" at bounding box center [105, 115] width 7 height 7
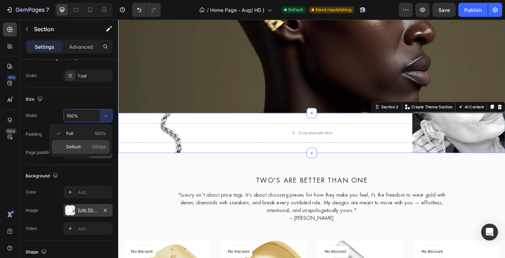
click at [85, 148] on p "Default 1200px" at bounding box center [86, 147] width 40 height 6
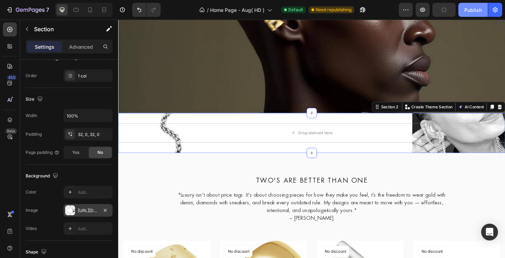
click at [468, 12] on div "Publish" at bounding box center [473, 9] width 18 height 7
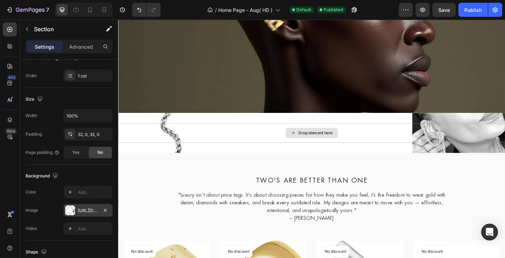
click at [320, 140] on div "Drop element here" at bounding box center [332, 143] width 37 height 6
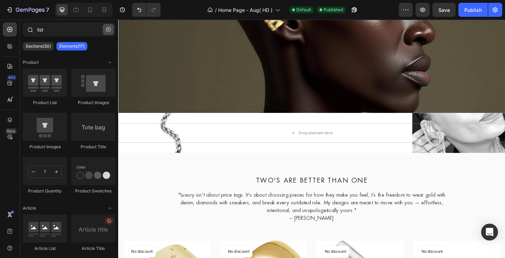
click at [104, 28] on button "button" at bounding box center [108, 29] width 11 height 11
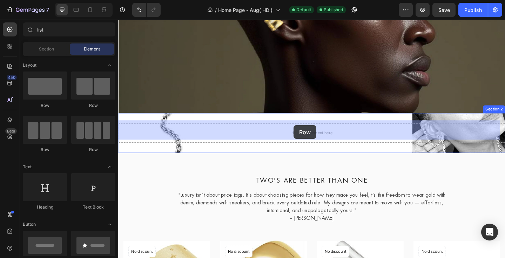
drag, startPoint x: 151, startPoint y: 152, endPoint x: 309, endPoint y: 135, distance: 158.7
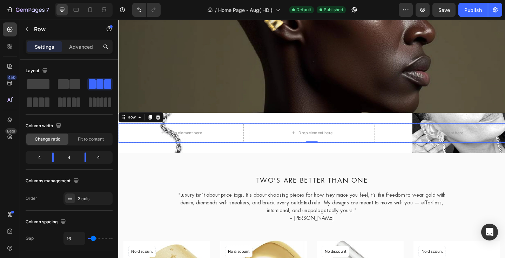
click at [394, 142] on div "Drop element here Drop element here Drop element here Row 0" at bounding box center [328, 142] width 421 height 21
click at [50, 0] on body "7 Version history / Home Page - Aug( HD ) Default Published Preview Save Publis…" at bounding box center [252, 0] width 505 height 0
drag, startPoint x: 85, startPoint y: 159, endPoint x: 90, endPoint y: 158, distance: 5.0
click at [90, 0] on body "7 Version history / Home Page - Aug( HD ) Default Published Preview Publish 450…" at bounding box center [252, 0] width 505 height 0
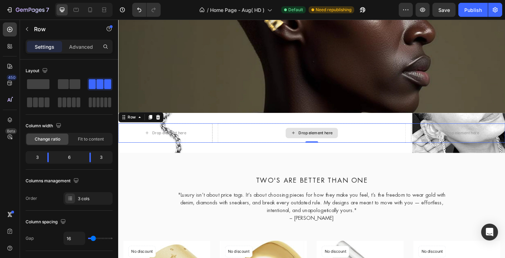
click at [324, 140] on div "Drop element here" at bounding box center [332, 143] width 37 height 6
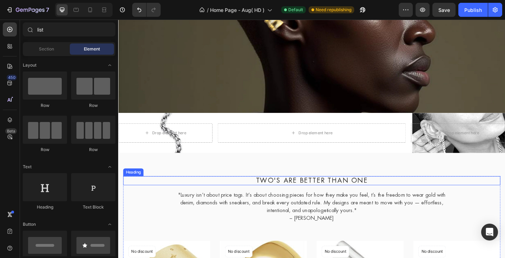
click at [136, 190] on h2 "Two's Are Better Than One" at bounding box center [328, 195] width 410 height 10
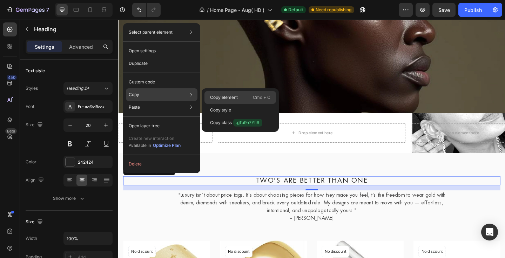
click at [235, 98] on p "Copy element" at bounding box center [224, 97] width 28 height 6
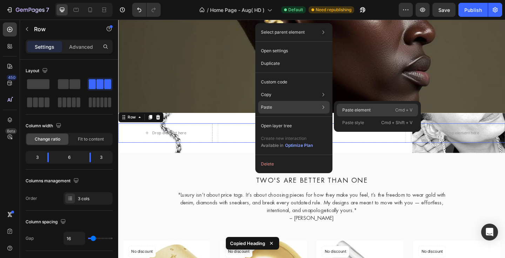
click at [355, 108] on p "Paste element" at bounding box center [356, 110] width 28 height 6
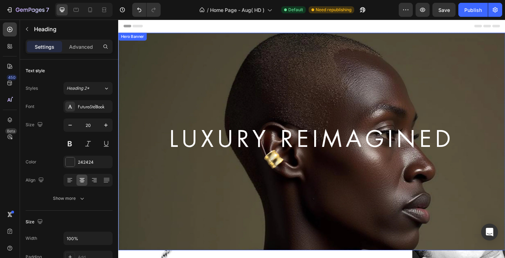
scroll to position [149, 0]
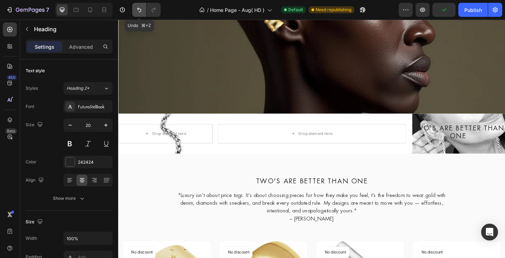
click at [143, 11] on button "Undo/Redo" at bounding box center [139, 10] width 14 height 14
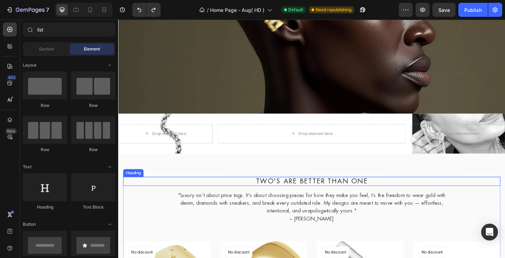
click at [137, 192] on h2 "Two's Are Better Than One" at bounding box center [328, 196] width 410 height 10
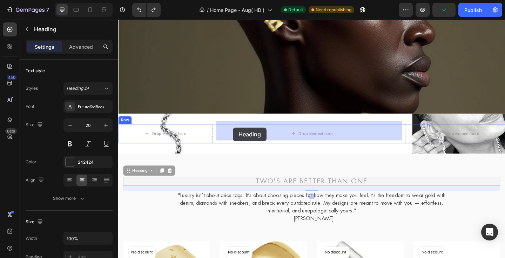
drag, startPoint x: 131, startPoint y: 181, endPoint x: 243, endPoint y: 137, distance: 120.1
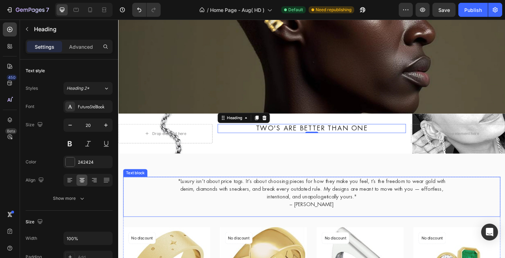
click at [150, 203] on p ""Luxury isn’t about price tags. It’s about choosing pieces for how they make yo…" at bounding box center [328, 203] width 409 height 25
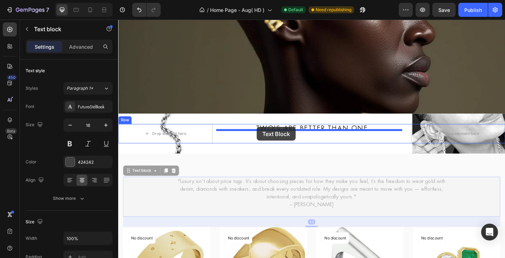
drag, startPoint x: 130, startPoint y: 181, endPoint x: 269, endPoint y: 137, distance: 146.1
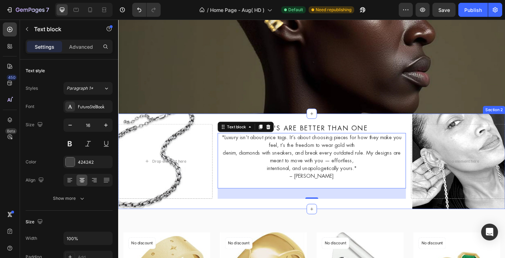
click at [295, 122] on div "Drop element here Two's Are Better Than One Heading "Luxury isn’t about price t…" at bounding box center [328, 174] width 421 height 104
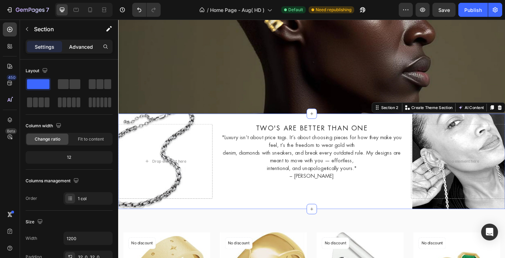
click at [77, 44] on p "Advanced" at bounding box center [81, 46] width 24 height 7
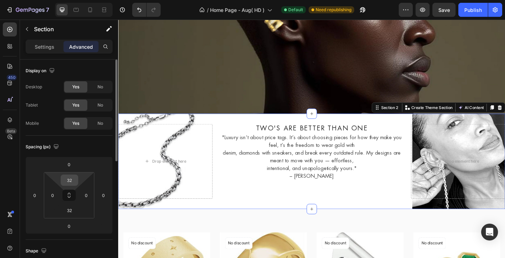
click at [70, 179] on input "32" at bounding box center [69, 180] width 14 height 11
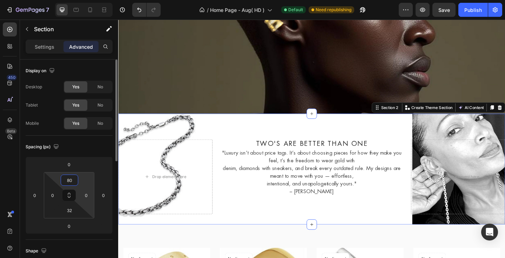
type input "80"
click at [70, 211] on input "32" at bounding box center [69, 210] width 14 height 11
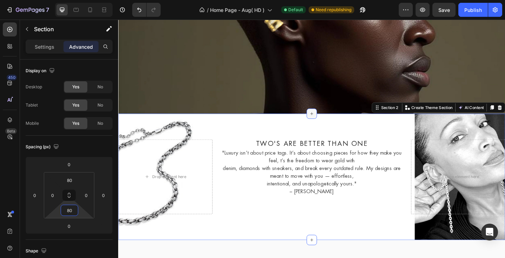
type input "80"
click at [326, 119] on icon at bounding box center [329, 122] width 6 height 6
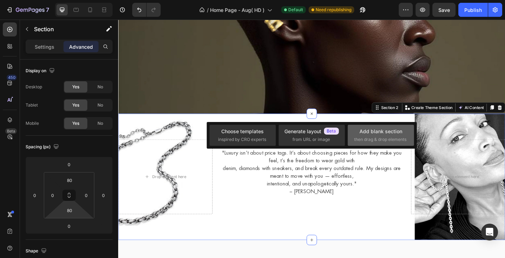
click at [385, 136] on span "then drag & drop elements" at bounding box center [380, 139] width 52 height 6
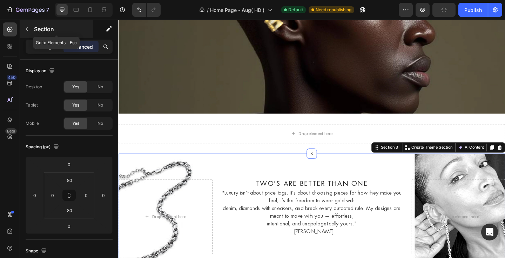
click at [26, 30] on icon "button" at bounding box center [27, 29] width 6 height 6
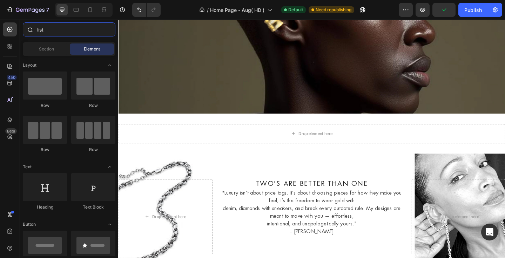
click at [75, 33] on input "list" at bounding box center [69, 29] width 93 height 14
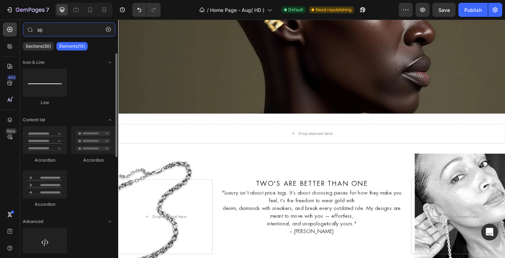
type input "s"
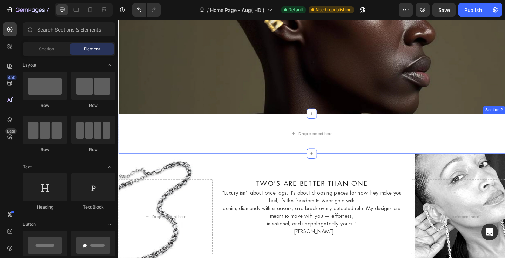
click at [311, 127] on div "Drop element here Section 2" at bounding box center [328, 143] width 421 height 43
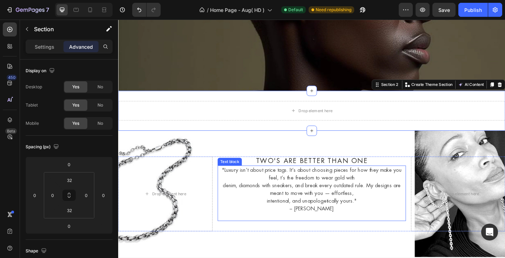
scroll to position [189, 0]
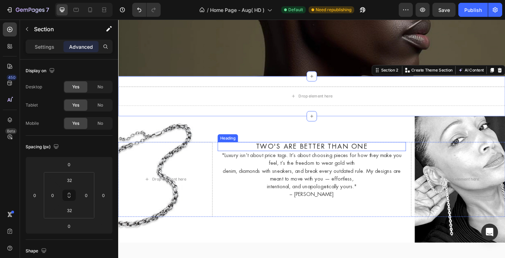
click at [343, 153] on h2 "Two's Are Better Than One" at bounding box center [328, 158] width 205 height 10
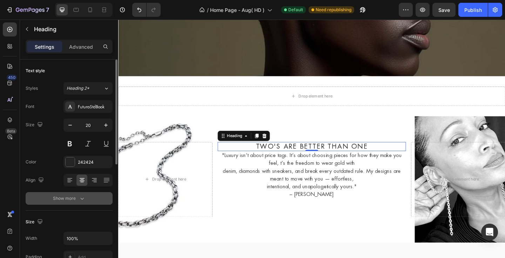
click at [74, 197] on div "Show more" at bounding box center [69, 198] width 33 height 7
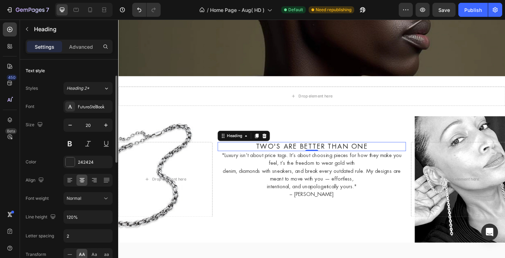
scroll to position [12, 0]
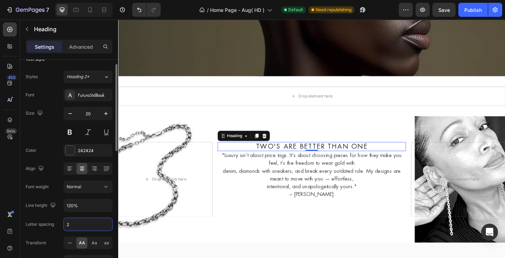
click at [74, 224] on input "2" at bounding box center [88, 224] width 48 height 13
type input "7"
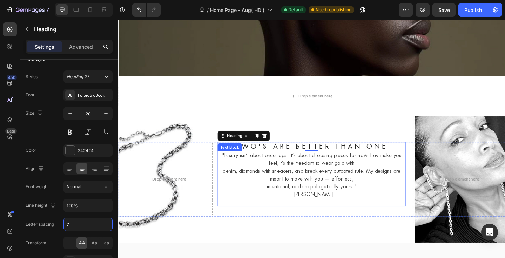
click at [336, 183] on p ""Luxury isn’t about price tags. It’s about choosing pieces for how they make yo…" at bounding box center [328, 184] width 203 height 42
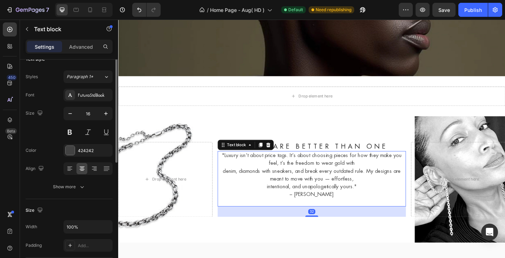
scroll to position [0, 0]
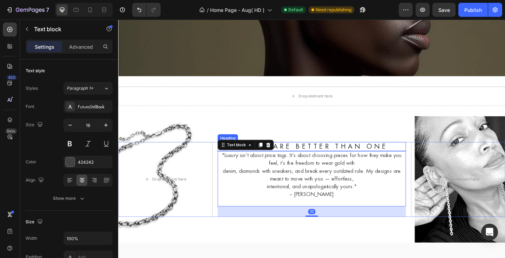
click at [410, 153] on h2 "Two's Are Better Than One" at bounding box center [328, 158] width 205 height 10
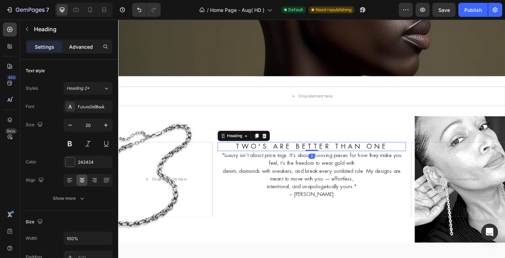
click at [80, 49] on p "Advanced" at bounding box center [81, 46] width 24 height 7
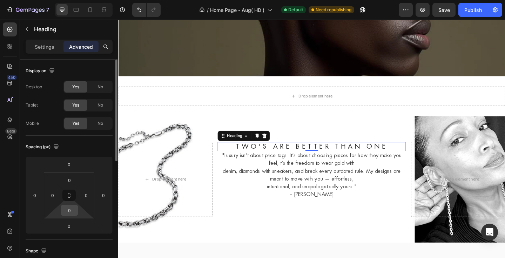
click at [68, 212] on input "0" at bounding box center [69, 210] width 14 height 11
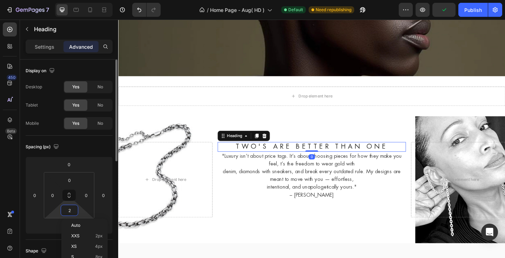
type input "20"
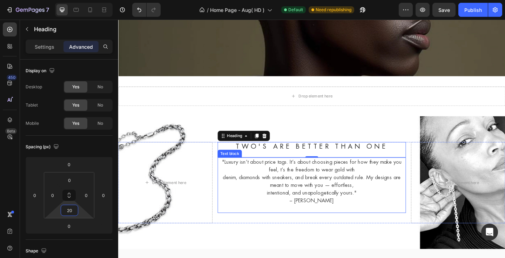
click at [316, 183] on p ""Luxury isn’t about price tags. It’s about choosing pieces for how they make yo…" at bounding box center [328, 191] width 203 height 42
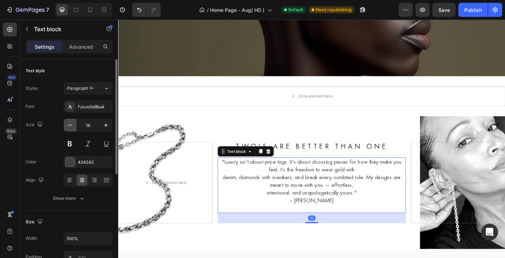
click at [71, 126] on icon "button" at bounding box center [70, 125] width 7 height 7
click at [70, 126] on icon "button" at bounding box center [70, 125] width 7 height 7
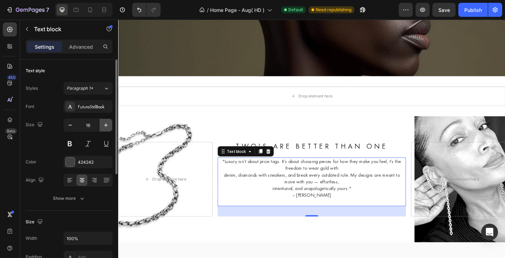
click at [108, 126] on icon "button" at bounding box center [105, 125] width 7 height 7
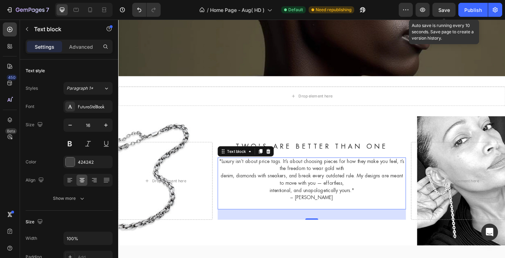
click at [442, 6] on div "Save" at bounding box center [444, 9] width 12 height 7
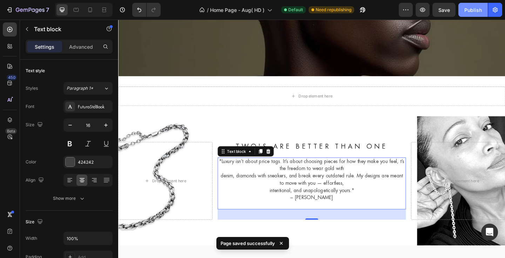
click at [470, 12] on div "Publish" at bounding box center [473, 9] width 18 height 7
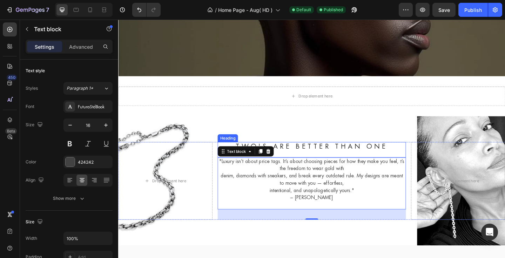
click at [413, 156] on h2 "Two's Are Better Than One" at bounding box center [328, 158] width 205 height 10
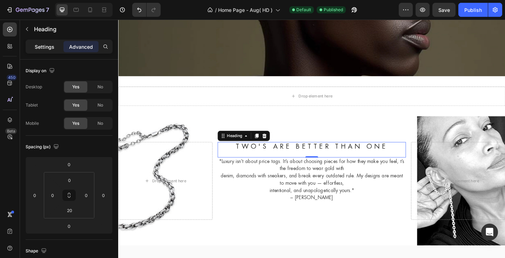
click at [41, 45] on p "Settings" at bounding box center [45, 46] width 20 height 7
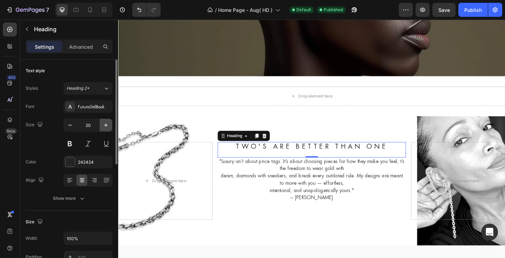
click at [109, 126] on icon "button" at bounding box center [105, 125] width 7 height 7
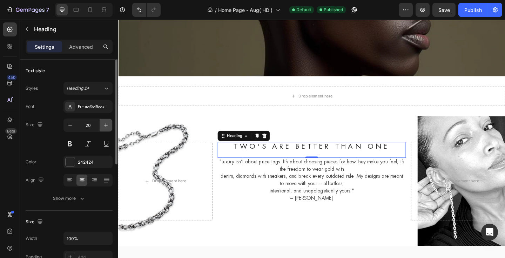
click at [109, 126] on icon "button" at bounding box center [105, 125] width 7 height 7
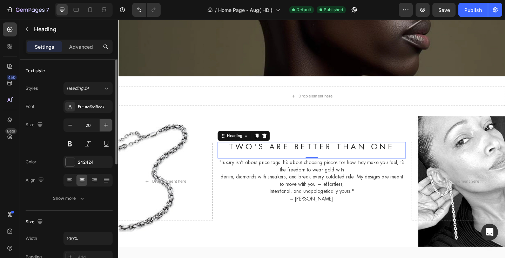
click at [109, 126] on icon "button" at bounding box center [105, 125] width 7 height 7
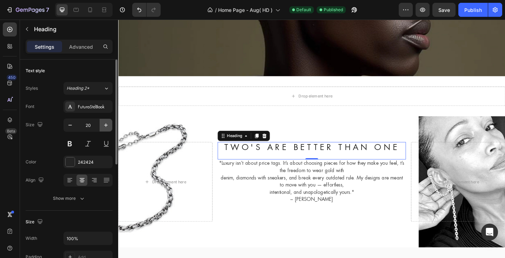
click at [109, 126] on icon "button" at bounding box center [105, 125] width 7 height 7
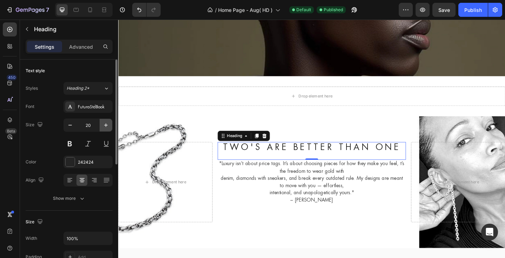
click at [109, 126] on icon "button" at bounding box center [105, 125] width 7 height 7
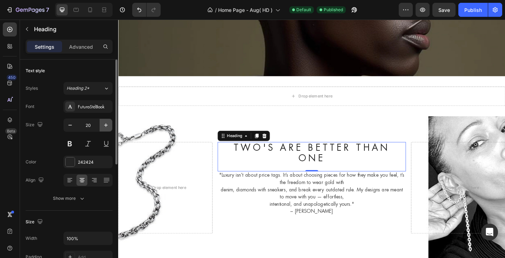
click at [109, 126] on icon "button" at bounding box center [105, 125] width 7 height 7
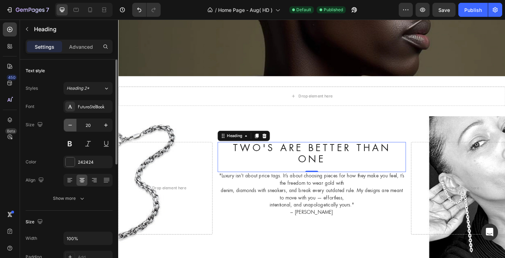
click at [71, 126] on icon "button" at bounding box center [70, 125] width 7 height 7
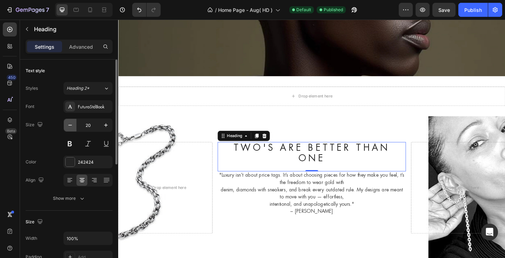
click at [71, 126] on icon "button" at bounding box center [70, 125] width 7 height 7
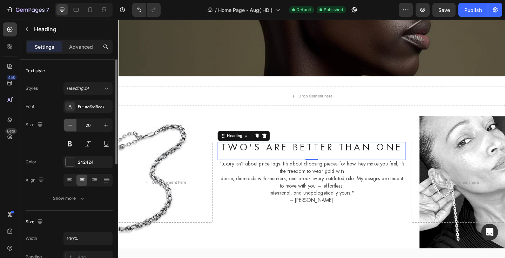
click at [70, 126] on icon "button" at bounding box center [70, 125] width 7 height 7
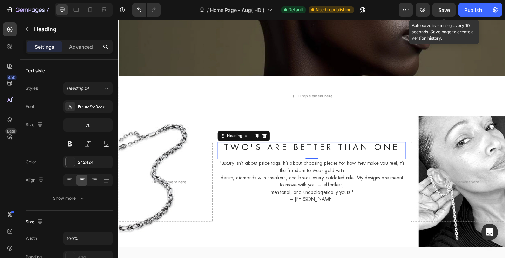
click at [441, 9] on span "Save" at bounding box center [444, 10] width 12 height 6
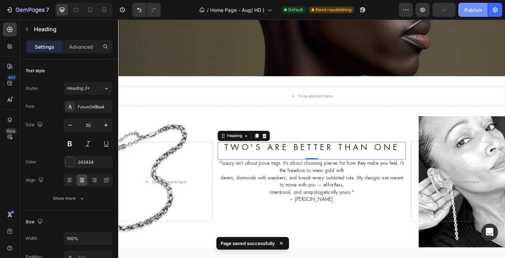
click at [468, 11] on div "Publish" at bounding box center [473, 9] width 18 height 7
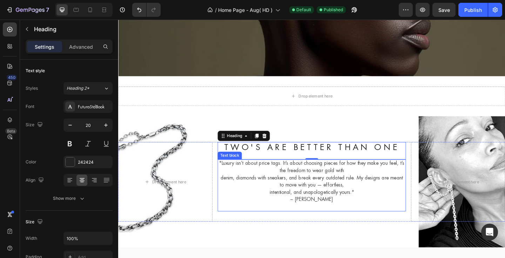
click at [375, 176] on p ""Luxury isn’t about price tags. It’s about choosing pieces for how they make yo…" at bounding box center [328, 192] width 203 height 40
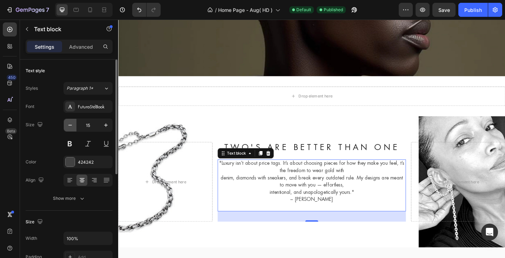
click at [69, 125] on icon "button" at bounding box center [70, 125] width 4 height 1
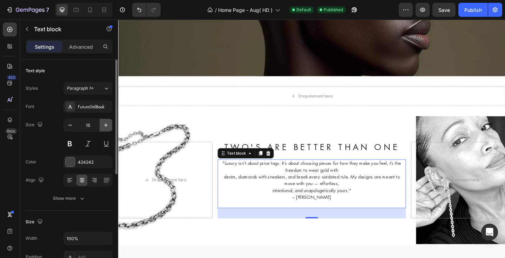
click at [103, 125] on icon "button" at bounding box center [105, 125] width 7 height 7
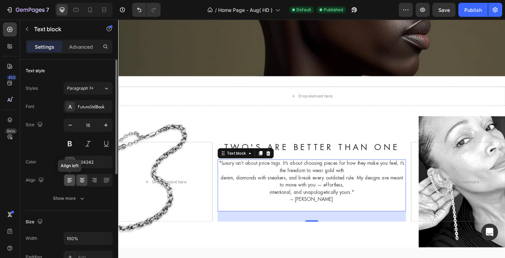
click at [70, 180] on icon at bounding box center [69, 180] width 7 height 7
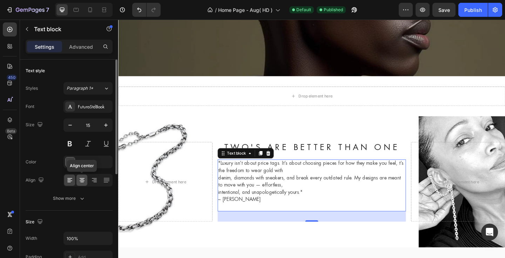
click at [82, 181] on icon at bounding box center [82, 180] width 7 height 7
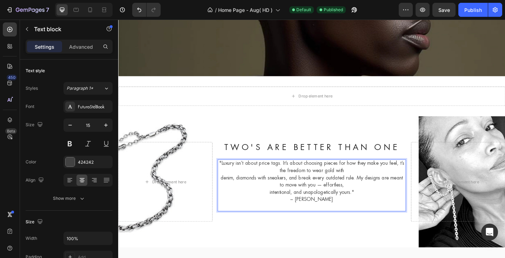
click at [251, 190] on p ""Luxury isn’t about price tags. It’s about choosing pieces for how they make yo…" at bounding box center [328, 192] width 203 height 40
click at [229, 190] on p ""Luxury isn’t about price tags. It’s about choosing pieces for how they make yo…" at bounding box center [328, 192] width 203 height 40
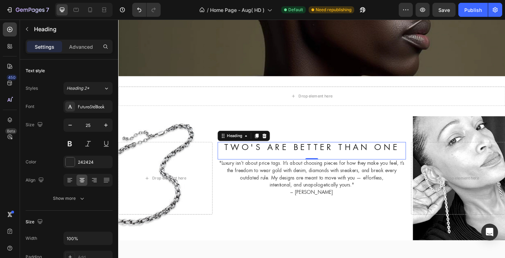
click at [423, 154] on h2 "Two's Are Better Than One" at bounding box center [328, 159] width 205 height 12
click at [452, 140] on div "Drop element here Two's Are Better Than One Heading 0 "Luxury isn’t about price…" at bounding box center [328, 192] width 421 height 135
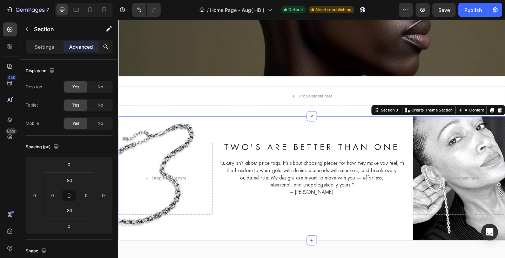
click at [381, 134] on div "Drop element here Two's Are Better Than One Heading "Luxury isn’t about price t…" at bounding box center [328, 192] width 421 height 135
click at [40, 46] on p "Settings" at bounding box center [45, 46] width 20 height 7
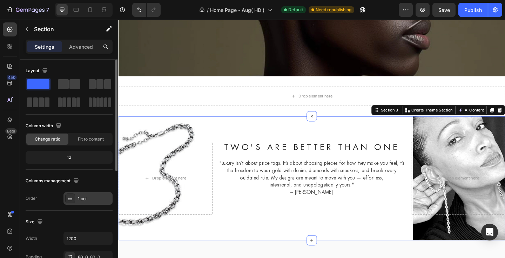
scroll to position [42, 0]
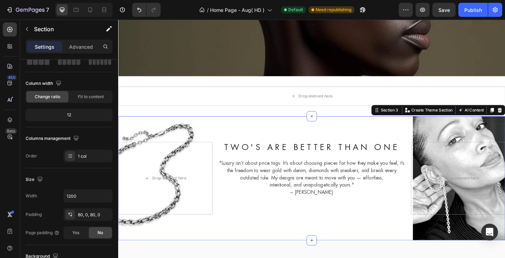
click at [277, 250] on div "Drop element here Two's Are Better Than One Heading "Luxury isn’t about price t…" at bounding box center [328, 192] width 421 height 135
click at [277, 249] on div "Drop element here Two's Are Better Than One Heading "Luxury isn’t about price t…" at bounding box center [328, 192] width 421 height 135
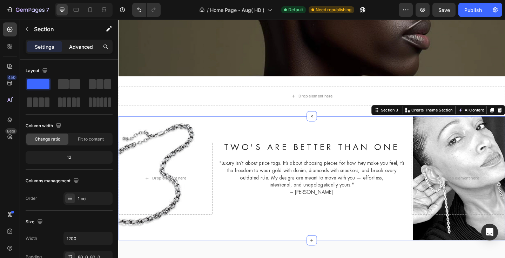
click at [76, 46] on p "Advanced" at bounding box center [81, 46] width 24 height 7
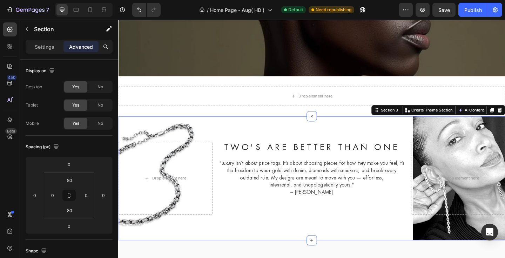
click at [290, 128] on div "Drop element here Two's Are Better Than One Heading "Luxury isn’t about price t…" at bounding box center [328, 192] width 421 height 135
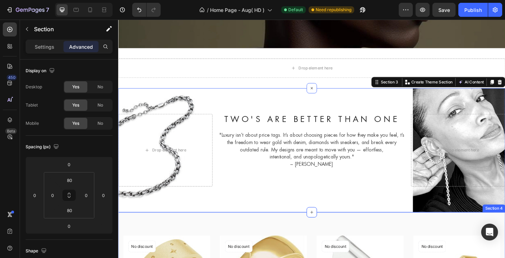
scroll to position [239, 0]
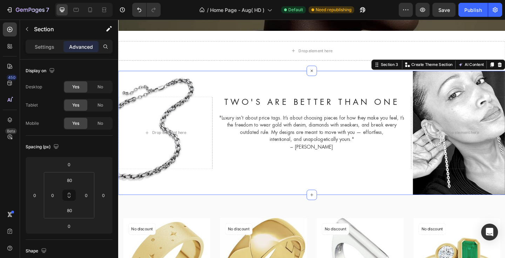
click at [358, 201] on div "Drop element here Two's Are Better Than One Heading "Luxury isn’t about price t…" at bounding box center [328, 142] width 421 height 135
click at [147, 199] on div "Drop element here Two's Are Better Than One Heading "Luxury isn’t about price t…" at bounding box center [328, 142] width 421 height 135
click at [123, 97] on div "Row" at bounding box center [126, 99] width 12 height 6
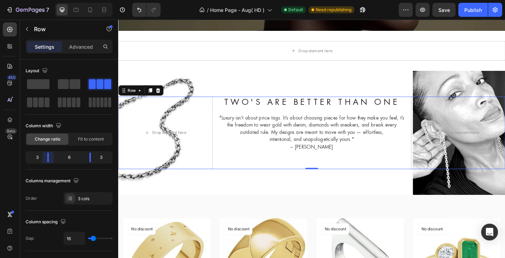
click at [46, 0] on body "7 Version history / Home Page - Aug( HD ) Default Need republishing Preview Sav…" at bounding box center [252, 0] width 505 height 0
click at [68, 159] on div "6" at bounding box center [68, 157] width 29 height 10
click at [222, 103] on div "Drop element here Two's Are Better Than One Heading "Luxury isn’t about price t…" at bounding box center [328, 142] width 421 height 79
click at [226, 169] on div "Two's Are Better Than One Heading "Luxury isn’t about price tags. It’s about ch…" at bounding box center [328, 142] width 205 height 79
click at [469, 14] on button "Publish" at bounding box center [472, 10] width 29 height 14
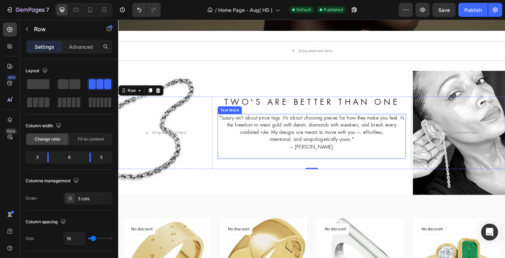
click at [387, 155] on p "– [PERSON_NAME]" at bounding box center [328, 163] width 203 height 16
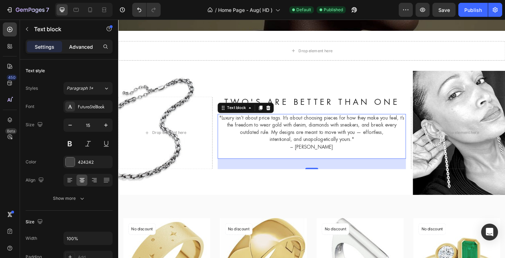
click at [83, 50] on p "Advanced" at bounding box center [81, 46] width 24 height 7
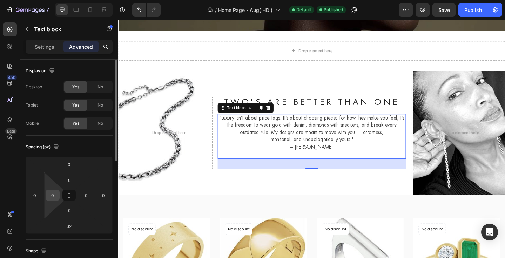
click at [53, 194] on input "0" at bounding box center [52, 195] width 11 height 11
type input "20"
click at [83, 198] on input "0" at bounding box center [86, 195] width 11 height 11
type input "20"
click at [52, 196] on input "20" at bounding box center [52, 195] width 11 height 11
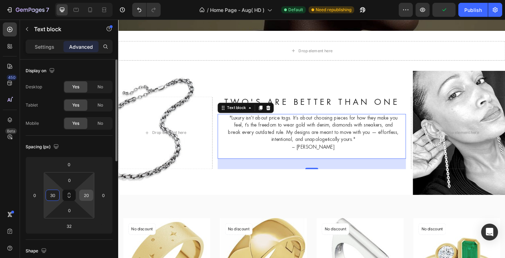
type input "30"
click at [84, 195] on input "20" at bounding box center [86, 195] width 11 height 11
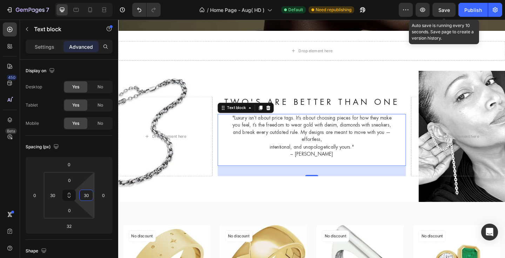
type input "30"
click at [446, 10] on span "Save" at bounding box center [444, 10] width 12 height 6
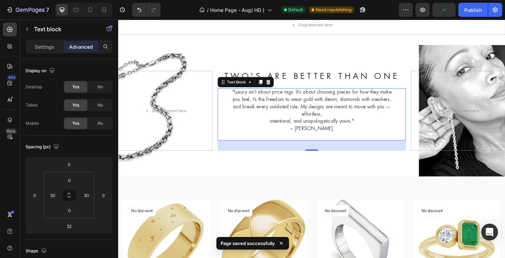
scroll to position [298, 0]
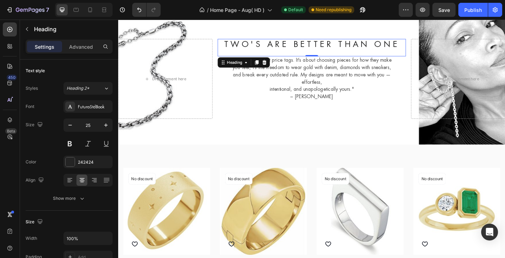
click at [356, 47] on h2 "Two's Are Better Than One" at bounding box center [328, 47] width 205 height 12
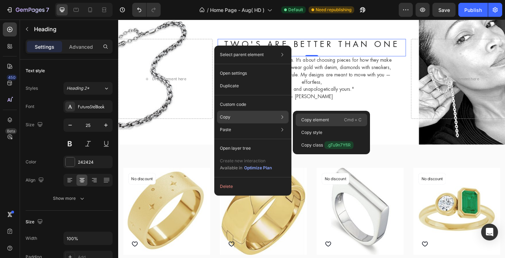
click at [320, 119] on p "Copy element" at bounding box center [315, 120] width 28 height 6
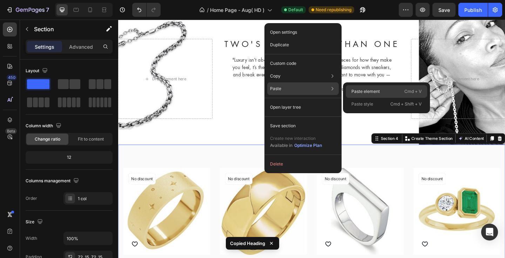
click at [366, 90] on p "Paste element" at bounding box center [365, 91] width 28 height 6
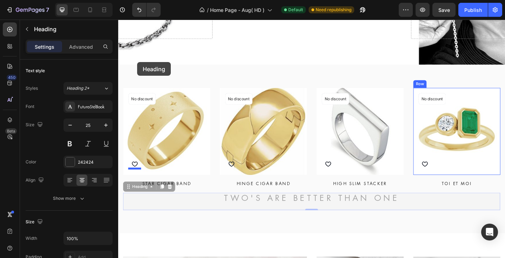
scroll to position [384, 0]
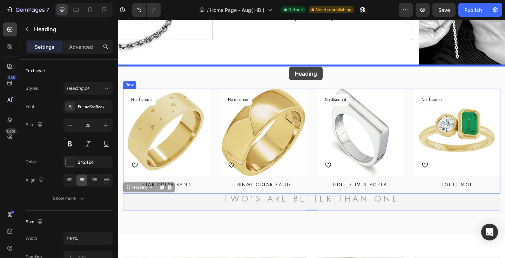
drag, startPoint x: 131, startPoint y: 89, endPoint x: 304, endPoint y: 71, distance: 174.1
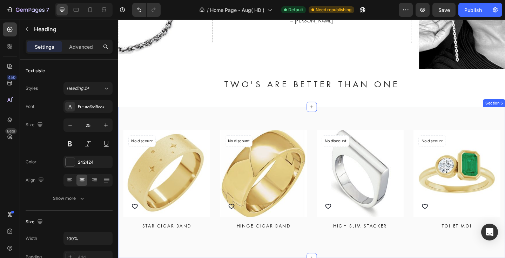
scroll to position [374, 0]
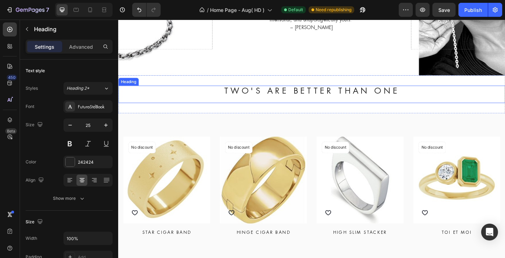
click at [362, 96] on h2 "Two's Are Better Than One" at bounding box center [328, 97] width 421 height 12
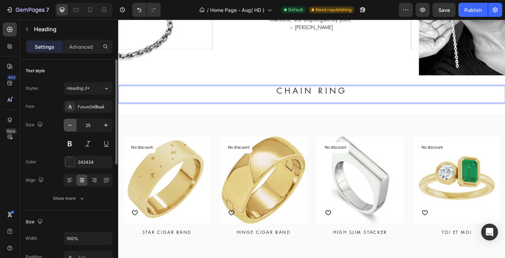
click at [72, 127] on icon "button" at bounding box center [70, 125] width 7 height 7
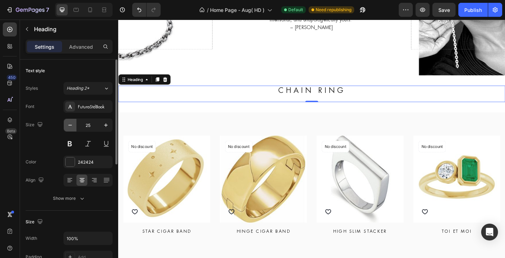
click at [72, 127] on icon "button" at bounding box center [70, 125] width 7 height 7
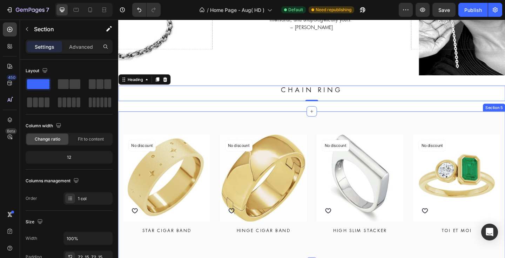
click at [324, 131] on div "Product Images No discount Not be displayed when published Product Badge (P) Ca…" at bounding box center [328, 202] width 421 height 165
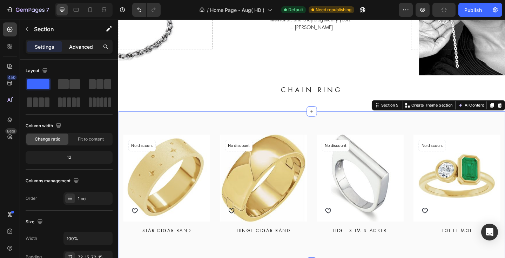
click at [81, 51] on div "Advanced" at bounding box center [80, 46] width 35 height 11
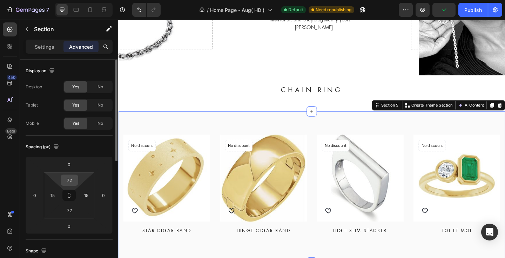
click at [67, 182] on input "72" at bounding box center [69, 180] width 14 height 11
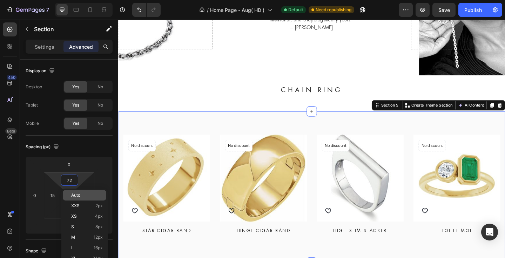
type input "2"
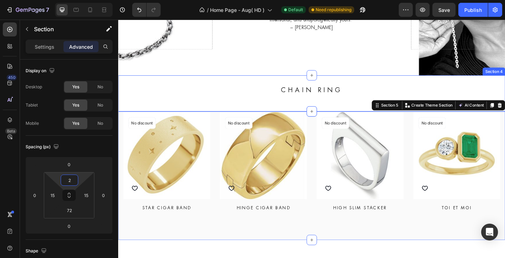
click at [348, 86] on div "CHAIN RING Heading Section 4" at bounding box center [328, 99] width 421 height 39
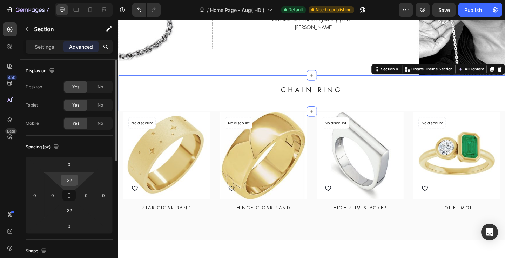
click at [71, 182] on input "32" at bounding box center [69, 180] width 14 height 11
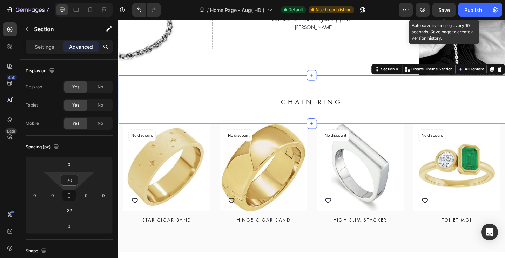
type input "70"
click at [449, 9] on span "Save" at bounding box center [444, 10] width 12 height 6
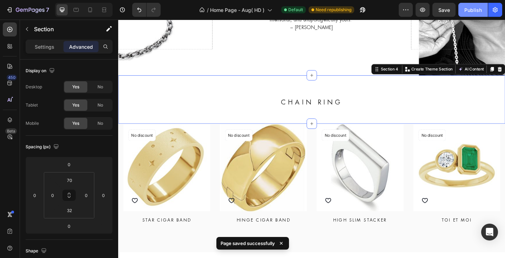
click at [472, 11] on div "Publish" at bounding box center [473, 9] width 18 height 7
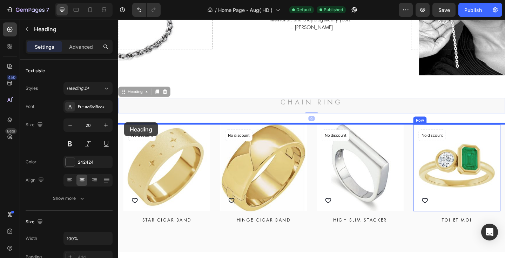
drag, startPoint x: 128, startPoint y: 103, endPoint x: 125, endPoint y: 131, distance: 28.9
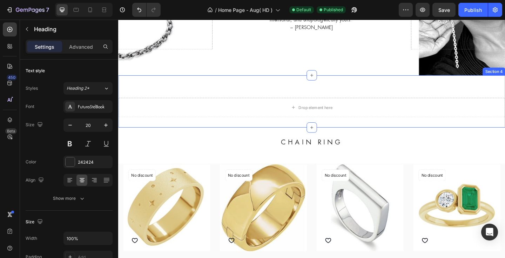
click at [362, 95] on div "Drop element here Section 4" at bounding box center [328, 108] width 421 height 57
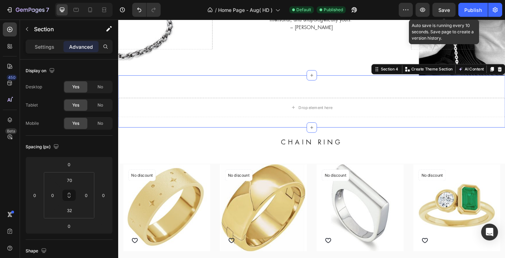
click at [445, 10] on span "Save" at bounding box center [444, 10] width 12 height 6
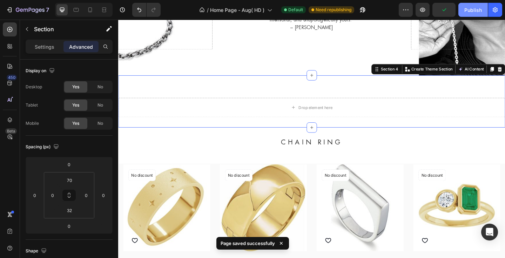
click at [472, 11] on div "Publish" at bounding box center [473, 9] width 18 height 7
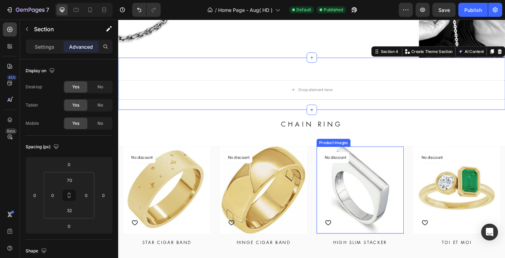
scroll to position [480, 0]
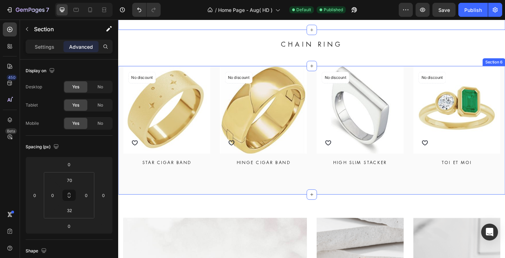
click at [265, 198] on div "Product Images No discount Not be displayed when published Product Badge (P) Ca…" at bounding box center [328, 140] width 421 height 140
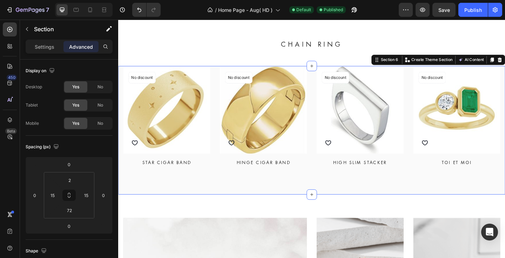
click at [148, 198] on div "Product Images No discount Not be displayed when published Product Badge (P) Ca…" at bounding box center [328, 140] width 421 height 140
click at [40, 47] on p "Settings" at bounding box center [45, 46] width 20 height 7
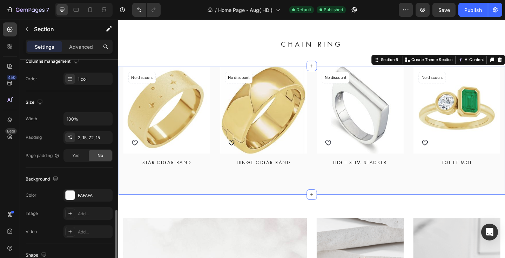
scroll to position [179, 0]
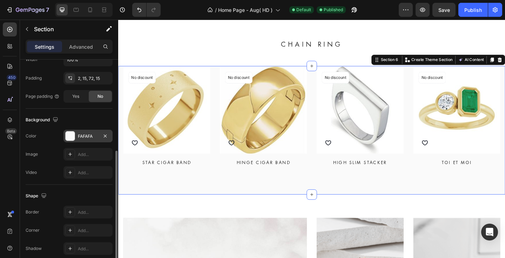
click at [88, 134] on div "FAFAFA" at bounding box center [88, 136] width 20 height 6
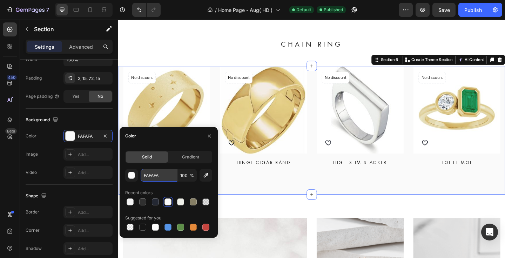
click at [151, 176] on input "FAFAFA" at bounding box center [159, 175] width 36 height 13
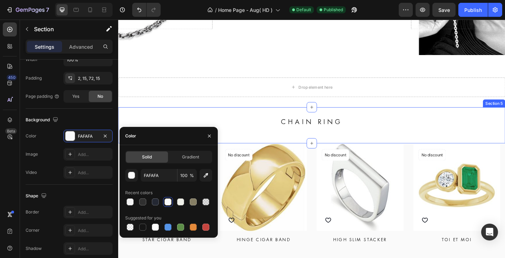
scroll to position [399, 0]
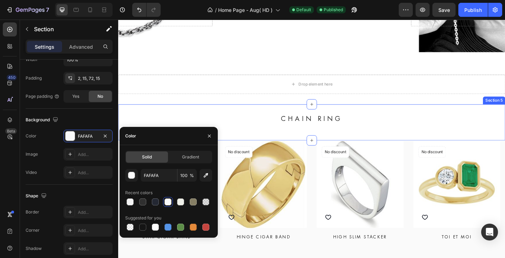
click at [239, 116] on div "CHAIN RING Heading Section 5" at bounding box center [328, 131] width 421 height 39
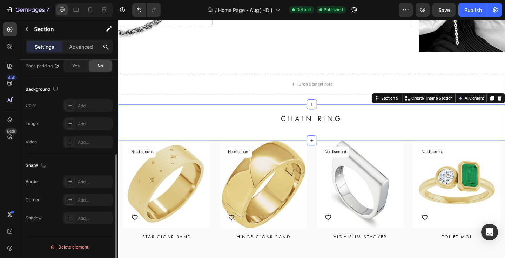
scroll to position [201, 0]
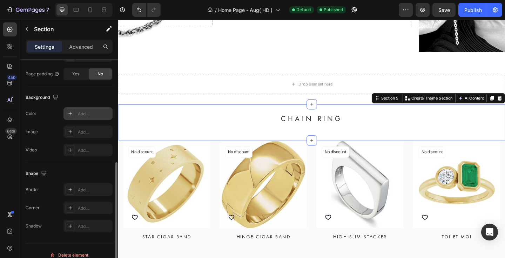
click at [88, 113] on div "Add..." at bounding box center [94, 114] width 33 height 6
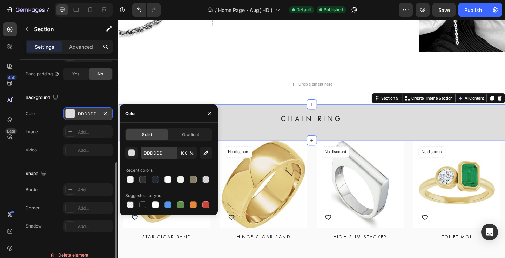
click at [155, 152] on input "DDDDDD" at bounding box center [159, 153] width 36 height 13
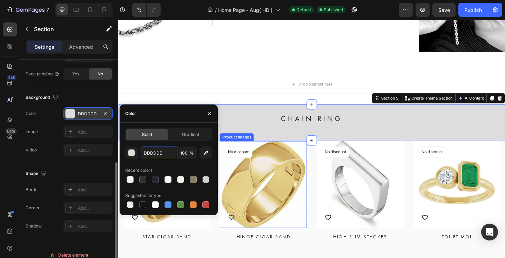
paste input "FAFAFA"
type input "FAFAFA"
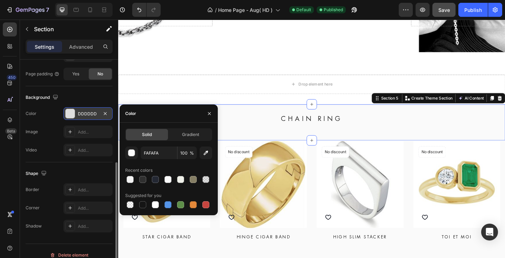
click at [441, 12] on span "Save" at bounding box center [444, 10] width 12 height 6
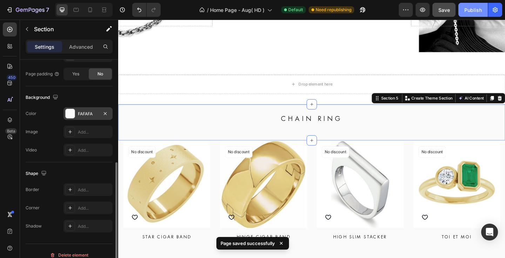
click at [477, 11] on div "Publish" at bounding box center [473, 9] width 18 height 7
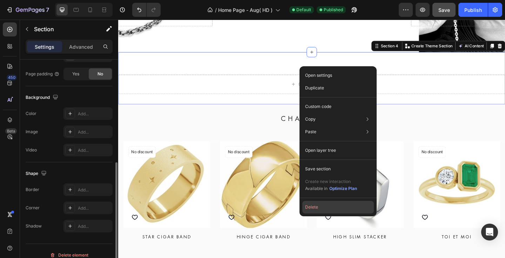
drag, startPoint x: 319, startPoint y: 206, endPoint x: 187, endPoint y: 170, distance: 136.7
click at [319, 206] on button "Delete" at bounding box center [338, 207] width 72 height 13
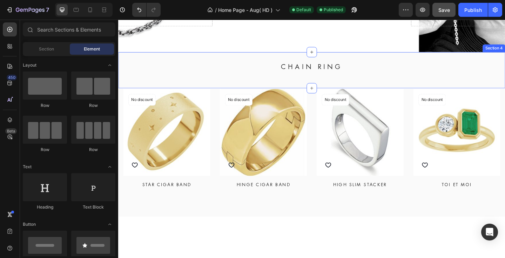
click at [305, 62] on div "CHAIN RING Heading Section 4" at bounding box center [328, 74] width 421 height 39
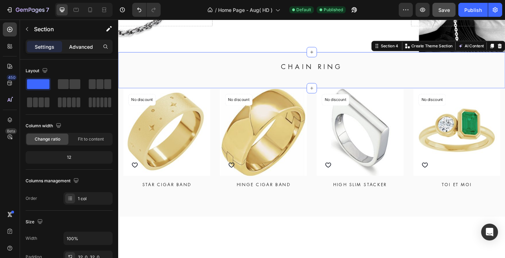
click at [72, 50] on p "Advanced" at bounding box center [81, 46] width 24 height 7
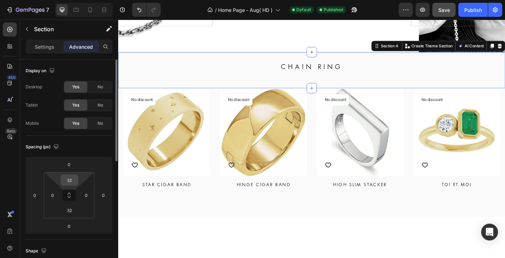
click at [66, 179] on input "32" at bounding box center [69, 180] width 14 height 11
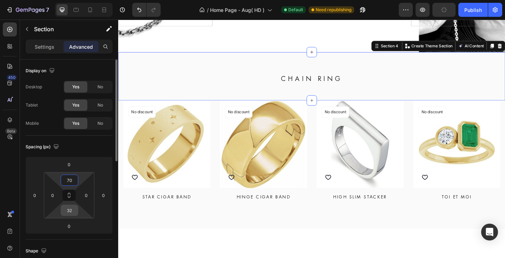
type input "70"
click at [71, 210] on input "32" at bounding box center [69, 210] width 14 height 11
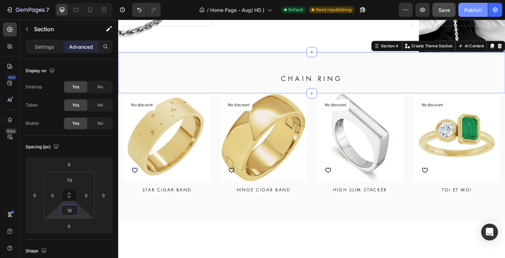
type input "10"
click at [471, 12] on div "Publish" at bounding box center [473, 9] width 18 height 7
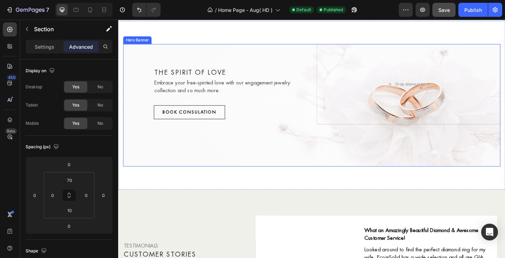
scroll to position [1196, 0]
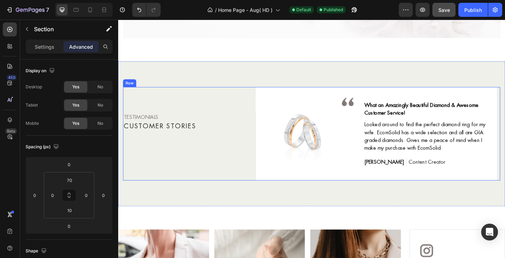
click at [243, 172] on div "TESTIMONIALS Text block Customer Stories Heading" at bounding box center [189, 144] width 133 height 102
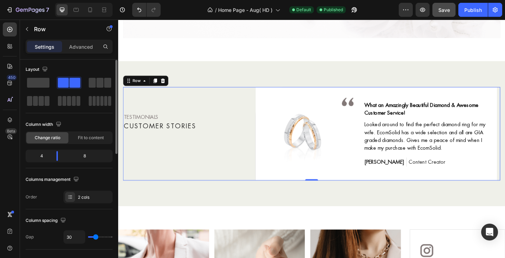
scroll to position [47, 0]
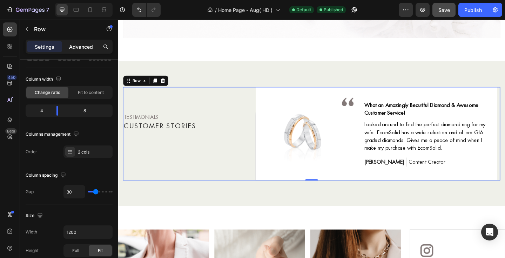
click at [87, 45] on p "Advanced" at bounding box center [81, 46] width 24 height 7
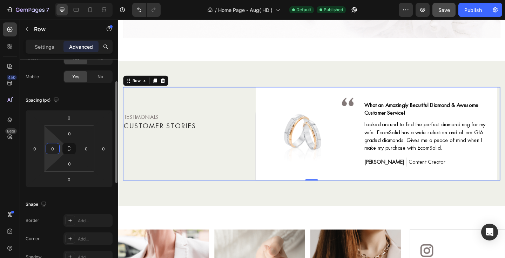
click at [50, 149] on input "0" at bounding box center [52, 148] width 11 height 11
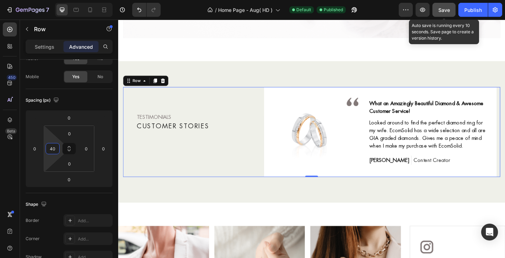
type input "40"
click at [445, 6] on div "Save" at bounding box center [444, 9] width 12 height 7
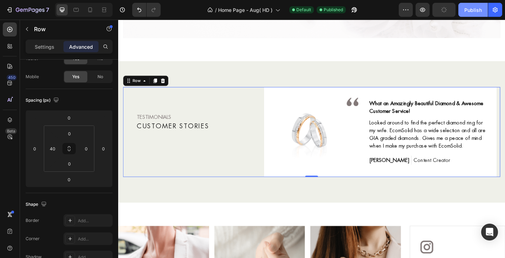
click at [470, 12] on div "Publish" at bounding box center [473, 9] width 18 height 7
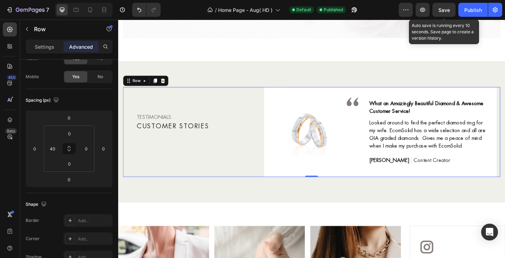
click at [445, 11] on span "Save" at bounding box center [444, 10] width 12 height 6
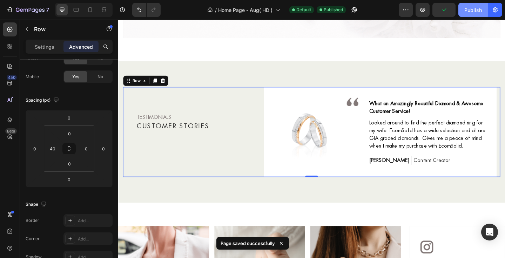
click at [475, 11] on div "Publish" at bounding box center [473, 9] width 18 height 7
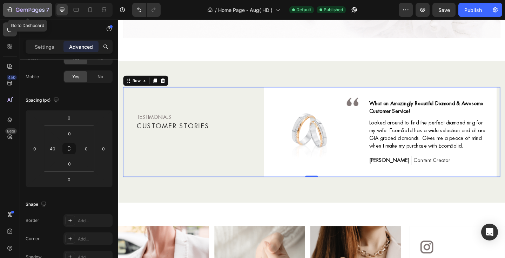
click at [15, 9] on div "7" at bounding box center [27, 10] width 43 height 8
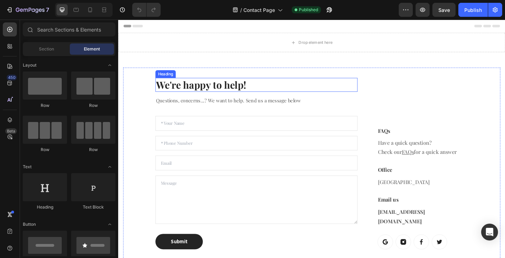
click at [245, 90] on p "We're happy to help!" at bounding box center [268, 91] width 218 height 14
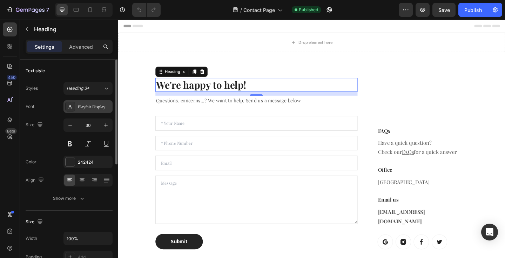
click at [88, 107] on div "Playfair Display" at bounding box center [94, 107] width 33 height 6
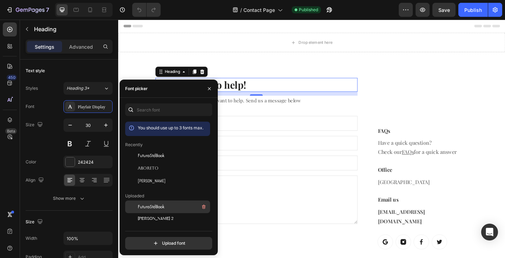
click at [152, 204] on span "FuturaStdBook" at bounding box center [151, 207] width 27 height 6
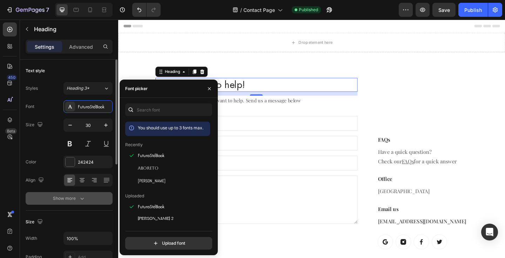
click at [79, 198] on icon "button" at bounding box center [82, 198] width 7 height 7
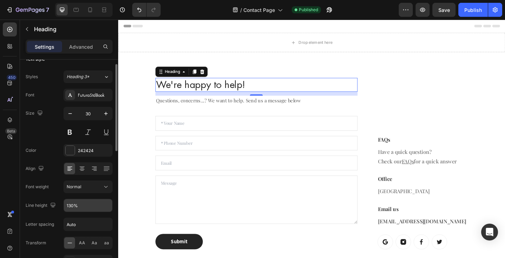
scroll to position [34, 0]
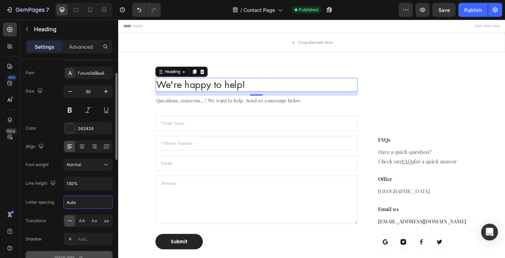
click at [82, 204] on input "Auto" at bounding box center [88, 202] width 48 height 13
type input "2"
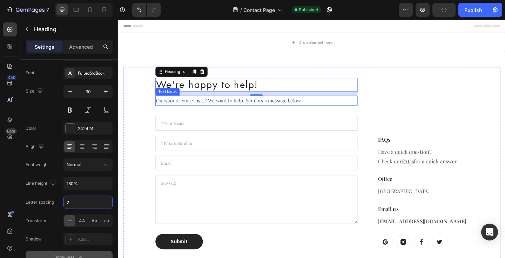
click at [253, 107] on p "Questions, concerns...? We want to help. Send us a message below" at bounding box center [268, 107] width 218 height 9
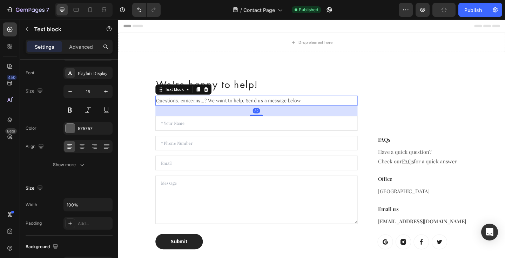
scroll to position [0, 0]
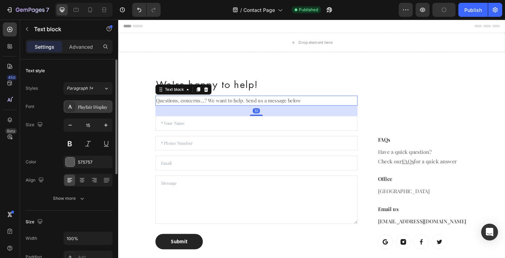
click at [86, 111] on div "Playfair Display" at bounding box center [87, 106] width 49 height 13
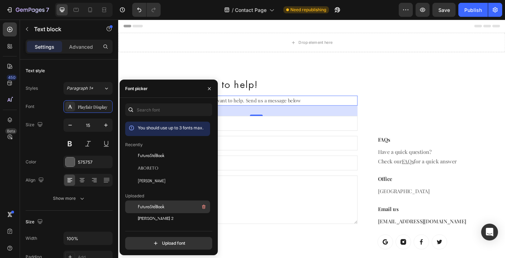
click at [154, 208] on span "FuturaStdBook" at bounding box center [151, 207] width 27 height 6
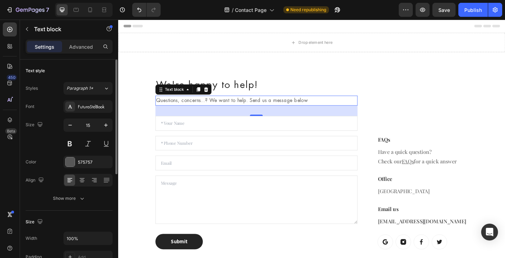
click at [36, 144] on div "Size 15" at bounding box center [69, 134] width 87 height 32
click at [76, 198] on div "Show more" at bounding box center [69, 198] width 33 height 7
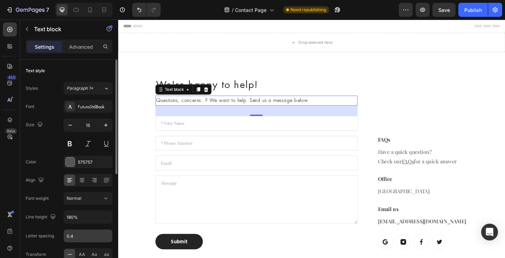
click at [80, 235] on input "0.4" at bounding box center [88, 236] width 48 height 13
type input "1"
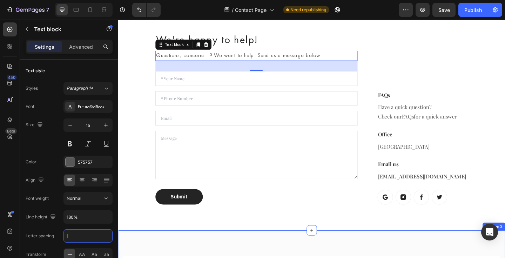
scroll to position [49, 0]
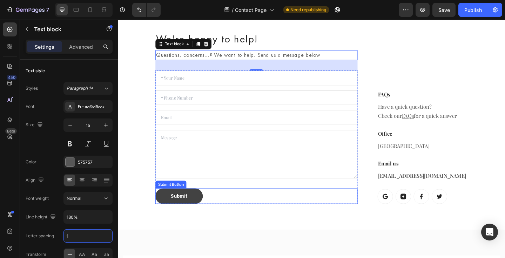
click at [198, 212] on button "Submit" at bounding box center [184, 211] width 52 height 17
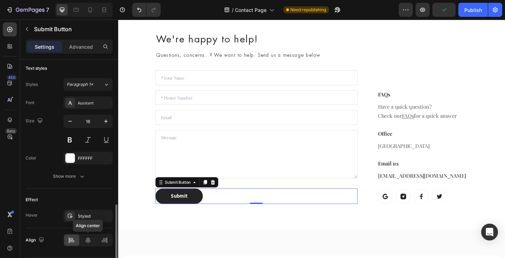
scroll to position [279, 0]
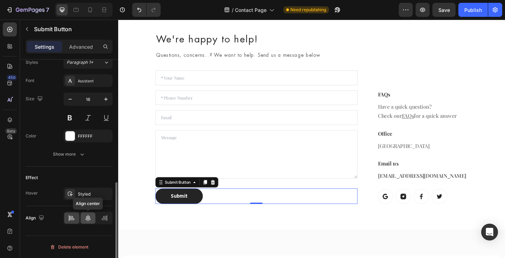
click at [87, 220] on icon at bounding box center [87, 218] width 7 height 7
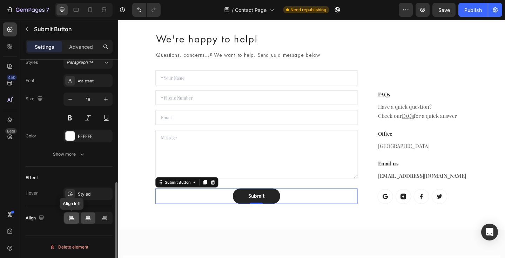
click at [73, 220] on icon at bounding box center [71, 218] width 7 height 7
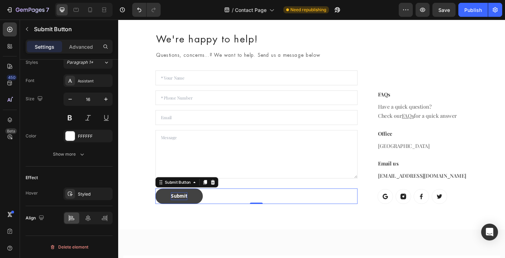
click at [179, 211] on div "Submit" at bounding box center [184, 212] width 18 height 8
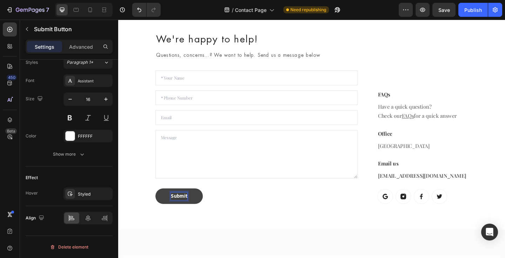
click at [182, 211] on p "Submit" at bounding box center [184, 212] width 18 height 8
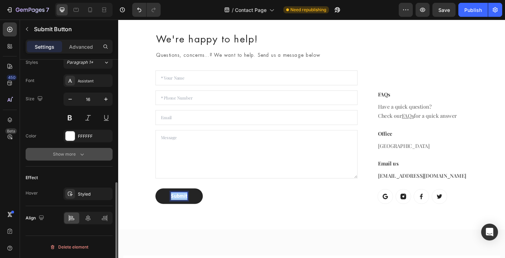
click at [79, 157] on icon "button" at bounding box center [82, 154] width 7 height 7
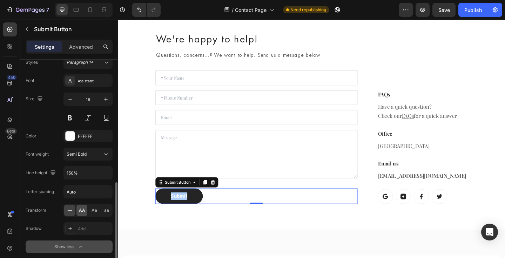
click at [82, 209] on span "AA" at bounding box center [82, 210] width 6 height 6
click at [85, 159] on button "Semi Bold" at bounding box center [87, 154] width 49 height 13
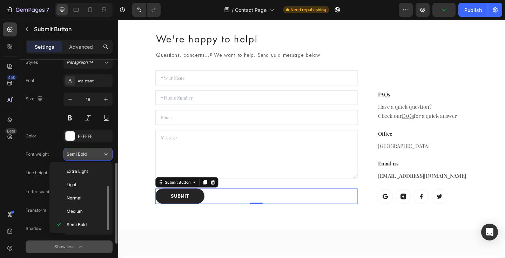
scroll to position [13, 0]
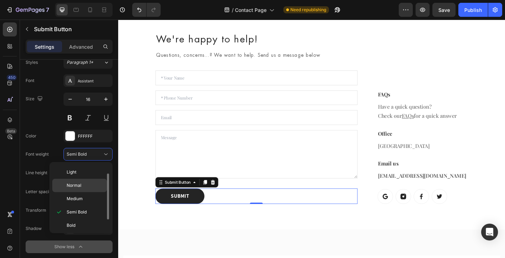
click at [76, 192] on div "Normal" at bounding box center [79, 198] width 55 height 13
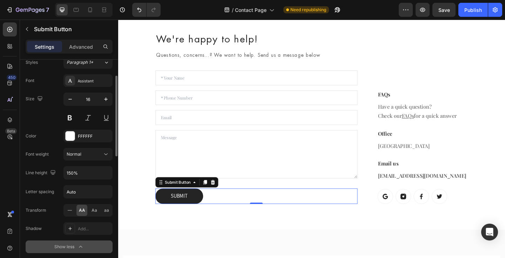
scroll to position [215, 0]
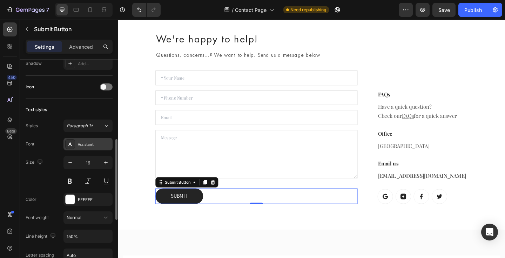
click at [89, 144] on div "Assistant" at bounding box center [94, 144] width 33 height 6
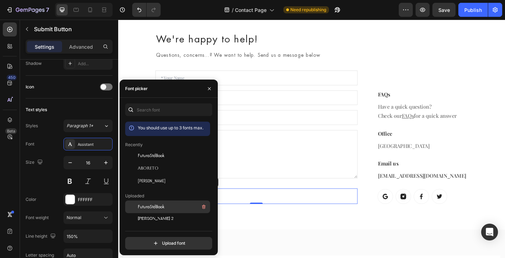
click at [152, 209] on span "FuturaStdBook" at bounding box center [151, 207] width 27 height 6
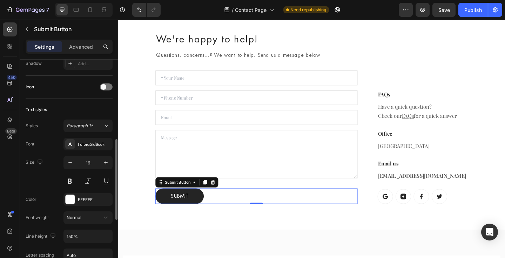
click at [45, 178] on div "Size 16" at bounding box center [69, 172] width 87 height 32
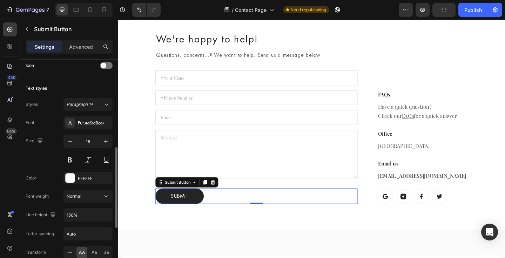
scroll to position [297, 0]
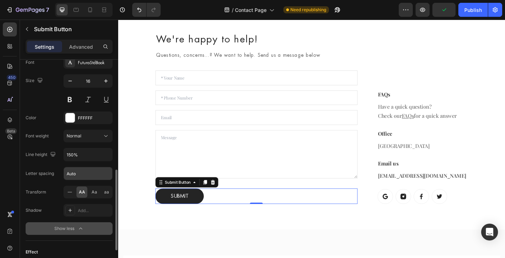
click at [100, 172] on input "Auto" at bounding box center [88, 173] width 48 height 13
type input "2"
click at [46, 166] on div "Font FuturaStdBook Size 16 Color FFFFFF Font weight Normal Line height 150% Let…" at bounding box center [69, 145] width 87 height 179
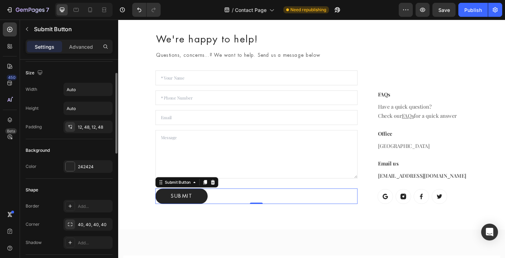
scroll to position [91, 0]
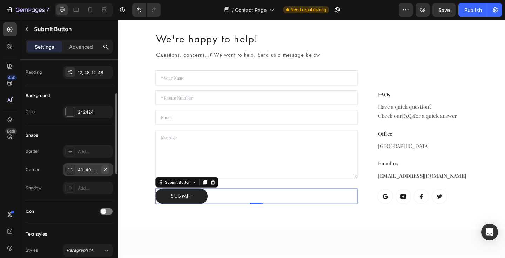
click at [106, 169] on icon "button" at bounding box center [105, 170] width 6 height 6
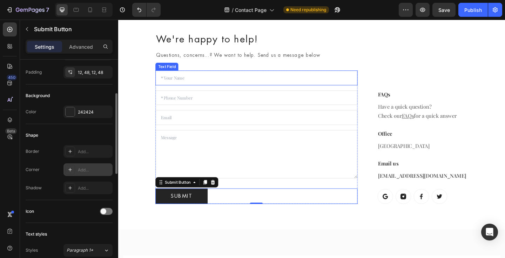
click at [233, 81] on input "text" at bounding box center [268, 83] width 220 height 16
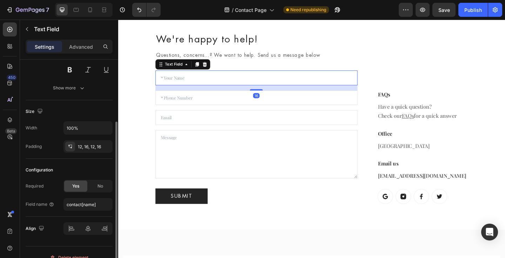
scroll to position [0, 0]
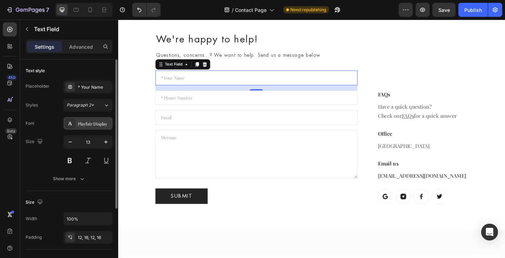
click at [84, 127] on div "Playfair Display" at bounding box center [87, 123] width 49 height 13
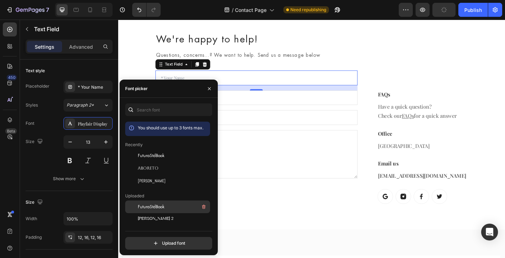
click at [149, 206] on span "FuturaStdBook" at bounding box center [151, 207] width 27 height 6
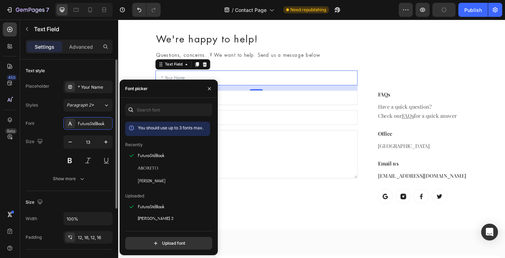
click at [40, 113] on div "Styles Paragraph 2* Font FuturaStdBook Size 13 Show more" at bounding box center [69, 142] width 87 height 86
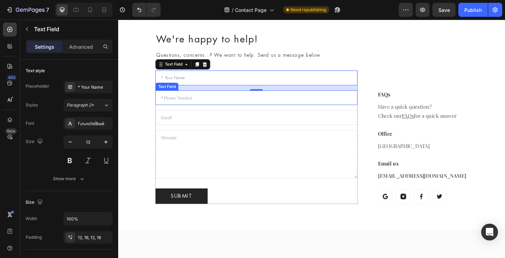
click at [196, 106] on input "text" at bounding box center [268, 105] width 220 height 16
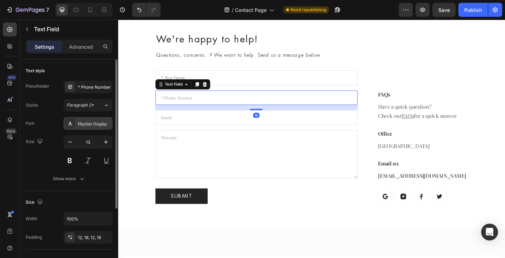
click at [84, 123] on div "Playfair Display" at bounding box center [94, 124] width 33 height 6
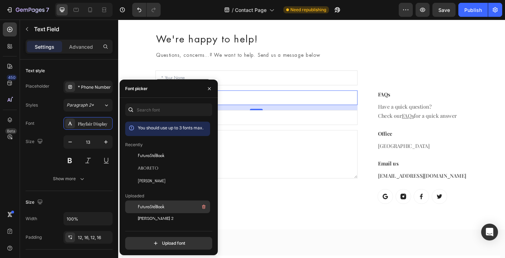
click at [155, 208] on span "FuturaStdBook" at bounding box center [151, 207] width 27 height 6
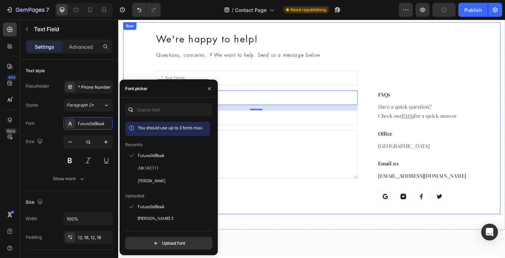
click at [206, 69] on div "We're happy to help! Heading Questions, concerns...? We want to help. Send us a…" at bounding box center [268, 127] width 220 height 186
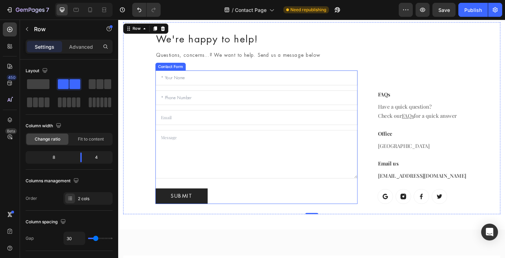
click at [366, 198] on div "Text Field Text Field Email Field Text Area Submit Submit Button Contact Form" at bounding box center [268, 147] width 220 height 145
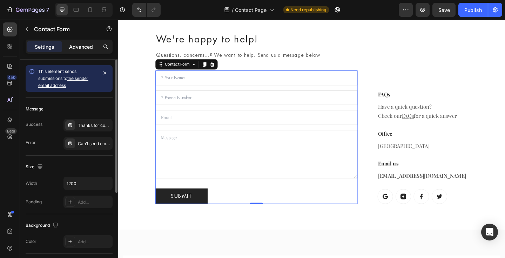
click at [81, 47] on p "Advanced" at bounding box center [81, 46] width 24 height 7
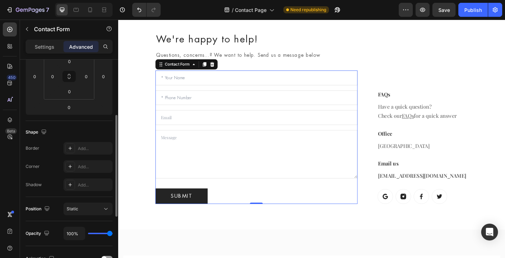
scroll to position [249, 0]
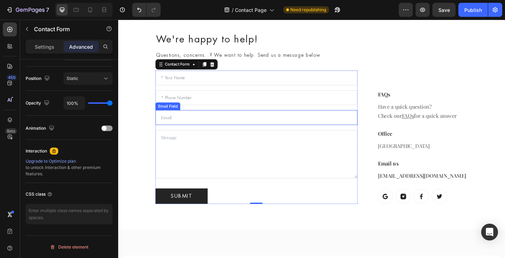
click at [188, 128] on input "email" at bounding box center [268, 126] width 220 height 16
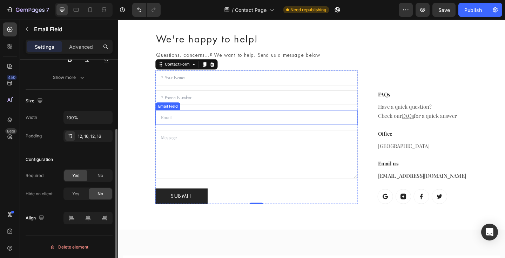
scroll to position [0, 0]
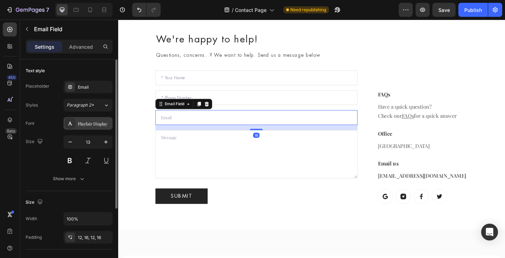
click at [83, 125] on div "Playfair Display" at bounding box center [94, 124] width 33 height 6
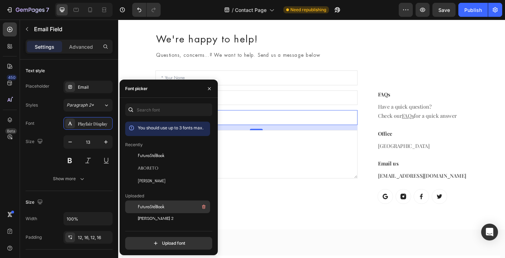
click at [156, 209] on span "FuturaStdBook" at bounding box center [151, 207] width 27 height 6
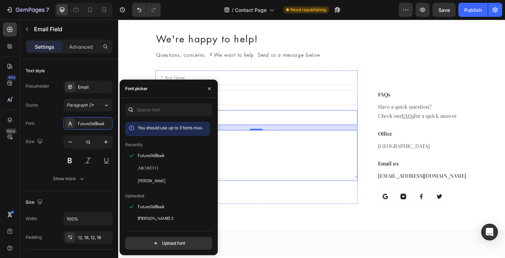
click at [272, 173] on textarea at bounding box center [268, 166] width 220 height 53
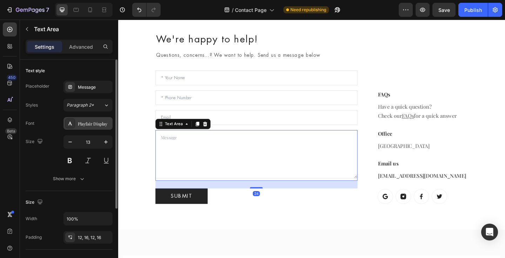
click at [84, 125] on div "Playfair Display" at bounding box center [94, 124] width 33 height 6
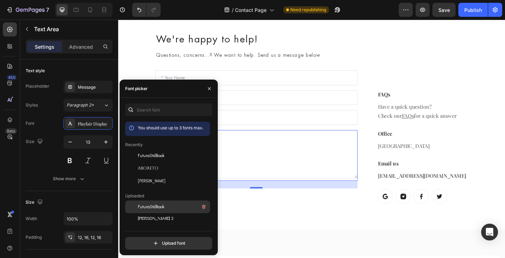
click at [157, 206] on span "FuturaStdBook" at bounding box center [151, 207] width 27 height 6
click at [258, 173] on textarea at bounding box center [268, 166] width 220 height 53
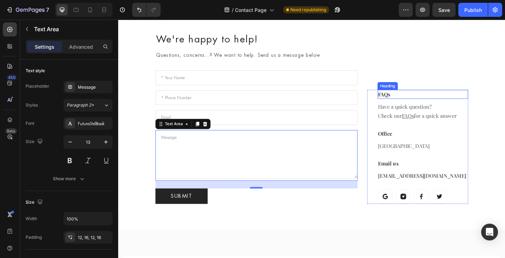
click at [436, 100] on p "FAQs" at bounding box center [449, 101] width 97 height 8
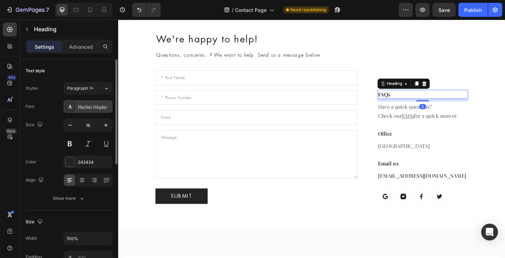
click at [84, 112] on div "Playfair Display" at bounding box center [87, 106] width 49 height 13
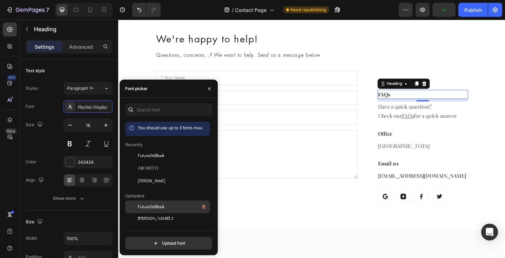
click at [154, 207] on span "FuturaStdBook" at bounding box center [151, 207] width 27 height 6
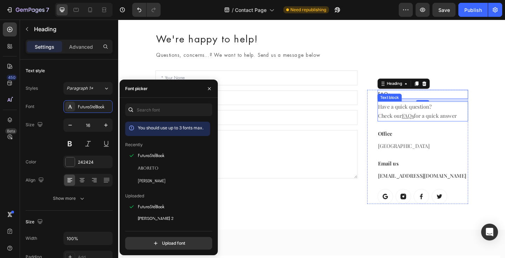
click at [462, 115] on p "Have a quick question? Check our FAQs for a quick answer" at bounding box center [449, 119] width 97 height 20
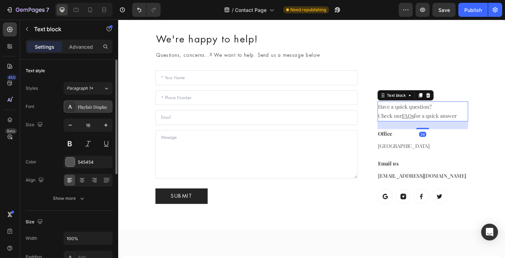
click at [81, 106] on div "Playfair Display" at bounding box center [94, 107] width 33 height 6
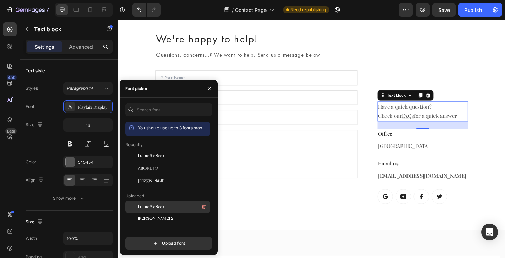
click at [157, 209] on span "FuturaStdBook" at bounding box center [151, 207] width 27 height 6
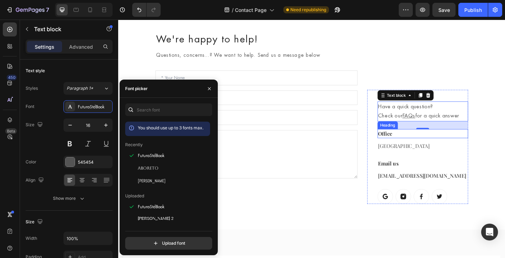
click at [410, 145] on p "Office" at bounding box center [449, 144] width 97 height 8
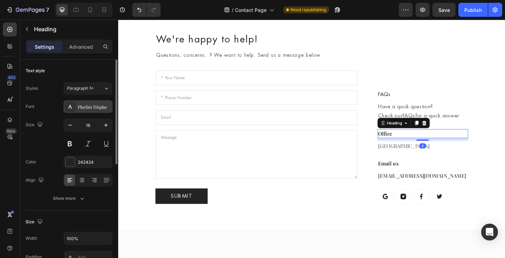
click at [84, 106] on div "Playfair Display" at bounding box center [94, 107] width 33 height 6
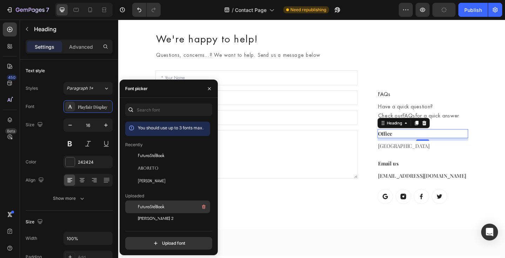
click at [154, 208] on span "FuturaStdBook" at bounding box center [151, 207] width 27 height 6
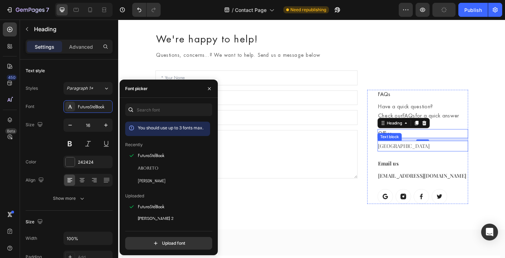
click at [437, 158] on p "United States" at bounding box center [449, 157] width 97 height 10
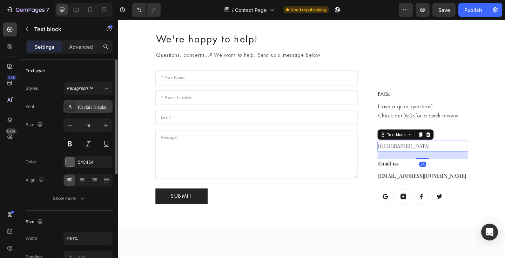
click at [83, 110] on div "Playfair Display" at bounding box center [87, 106] width 49 height 13
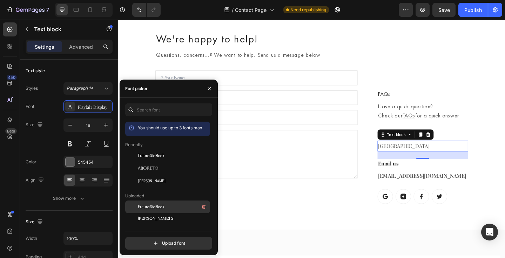
click at [149, 207] on span "FuturaStdBook" at bounding box center [151, 207] width 27 height 6
click at [421, 176] on p "Email us" at bounding box center [449, 176] width 97 height 8
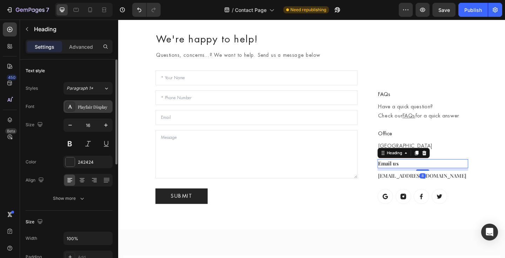
click at [83, 107] on div "Playfair Display" at bounding box center [94, 107] width 33 height 6
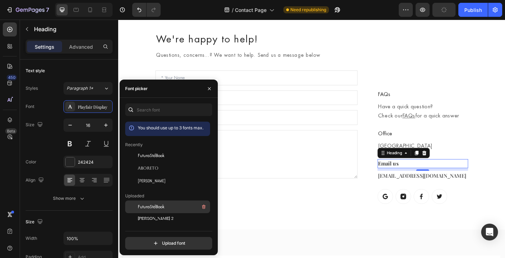
click at [151, 209] on span "FuturaStdBook" at bounding box center [151, 207] width 27 height 6
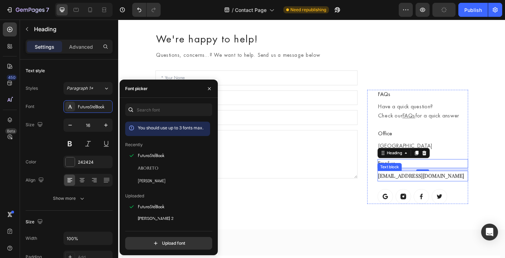
click at [468, 190] on p "debbieasrate@me.com" at bounding box center [449, 190] width 97 height 10
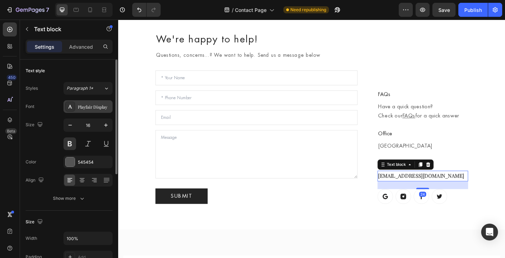
click at [86, 112] on div "Playfair Display" at bounding box center [87, 106] width 49 height 13
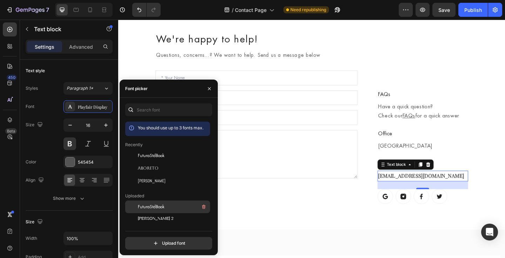
click at [153, 208] on span "FuturaStdBook" at bounding box center [151, 207] width 27 height 6
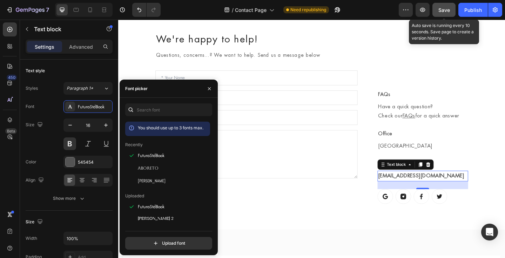
click at [441, 11] on span "Save" at bounding box center [444, 10] width 12 height 6
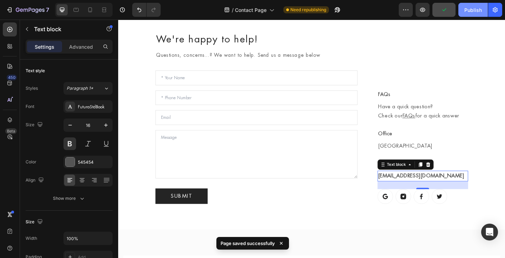
click at [476, 11] on div "Publish" at bounding box center [473, 9] width 18 height 7
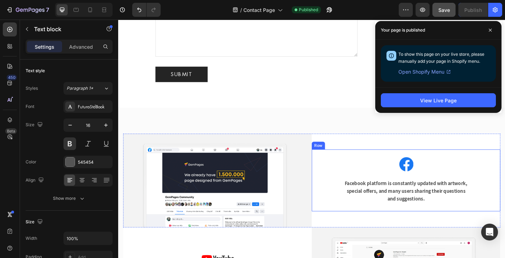
scroll to position [200, 0]
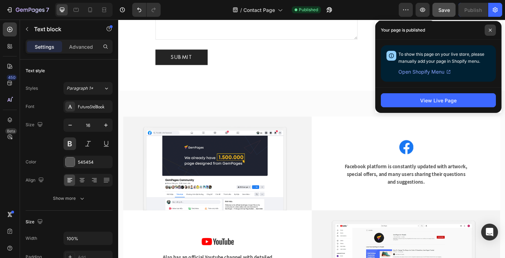
click at [489, 31] on icon at bounding box center [490, 30] width 4 height 4
